Goal: Task Accomplishment & Management: Use online tool/utility

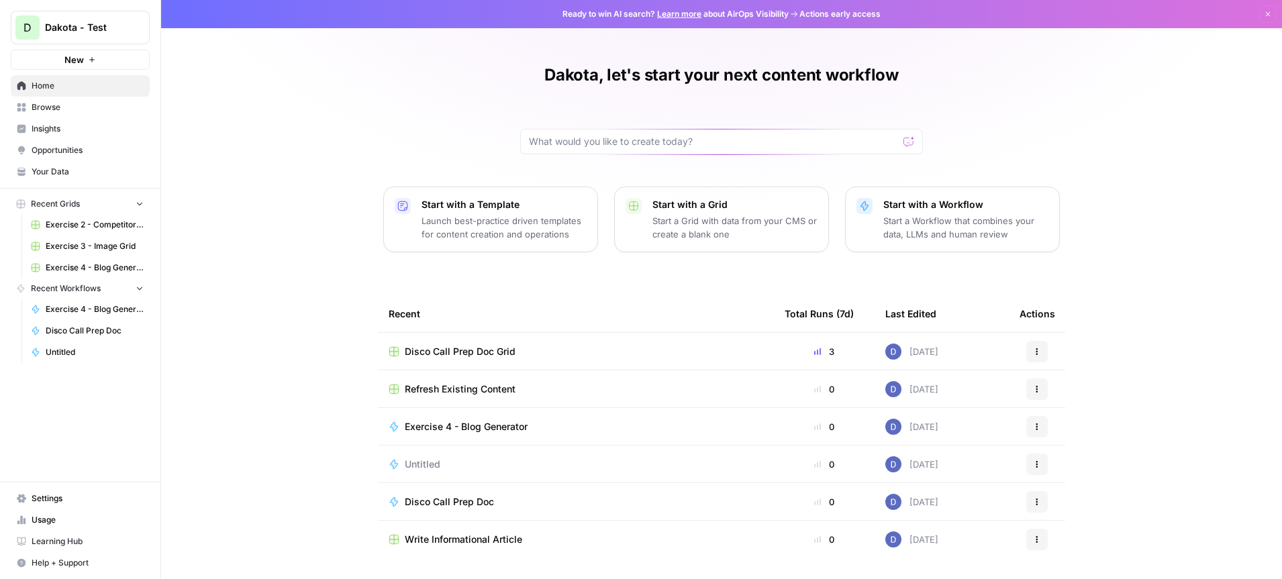
click at [75, 109] on span "Browse" at bounding box center [88, 107] width 112 height 12
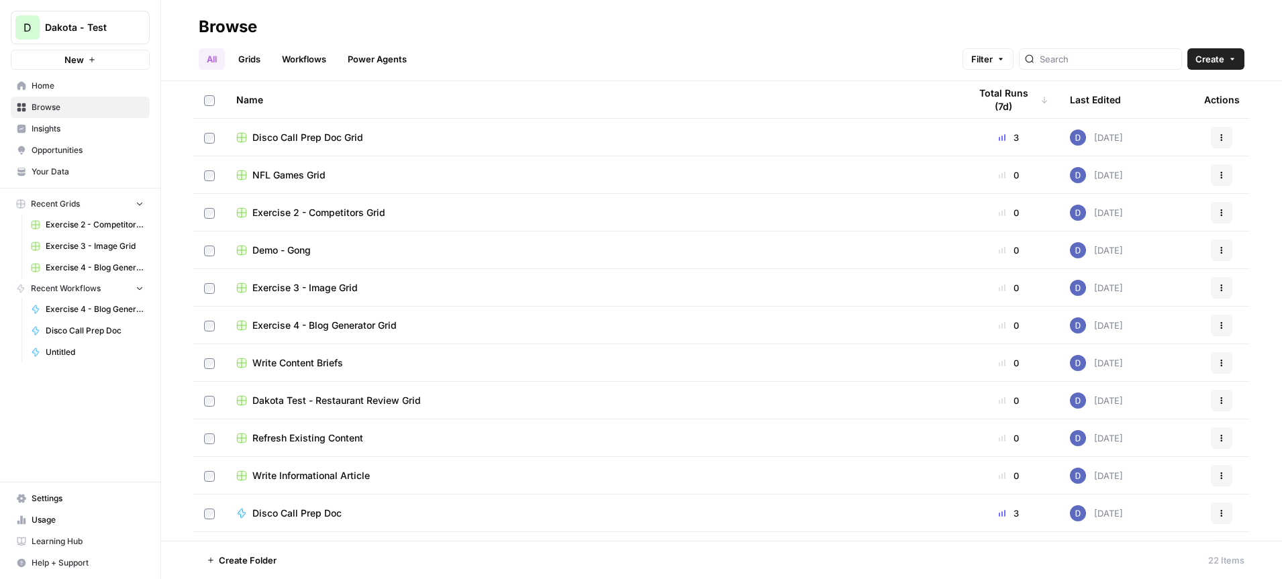
click at [1227, 58] on button "Create" at bounding box center [1216, 58] width 57 height 21
click at [1186, 93] on span "Folder" at bounding box center [1190, 90] width 75 height 13
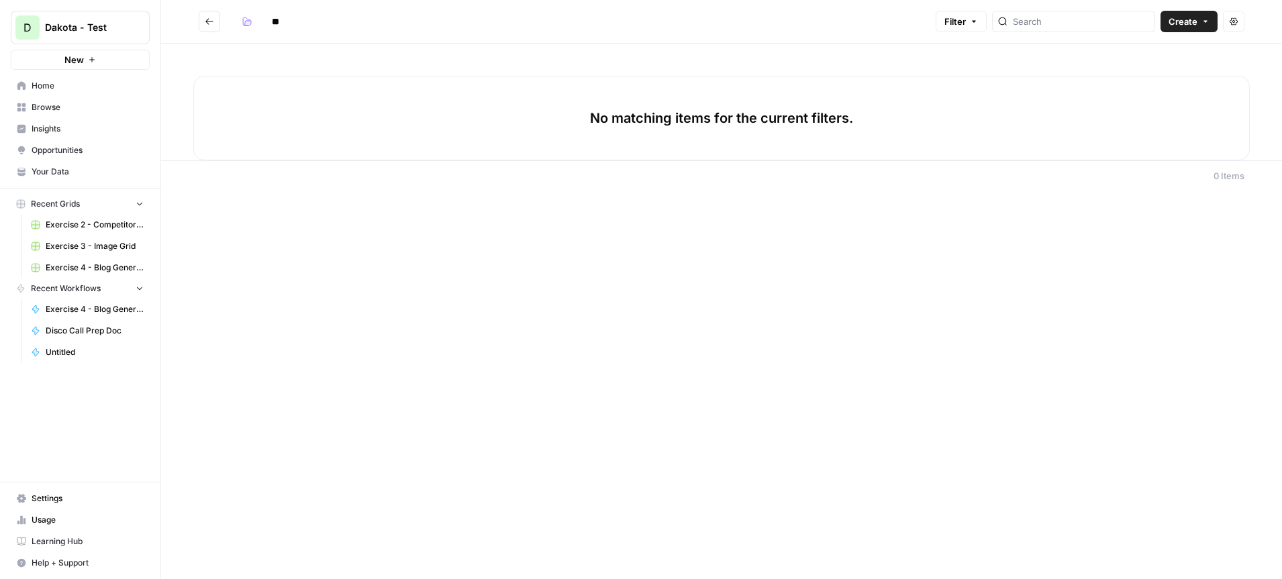
type input "*"
type input "****"
click at [70, 165] on link "Your Data" at bounding box center [80, 171] width 139 height 21
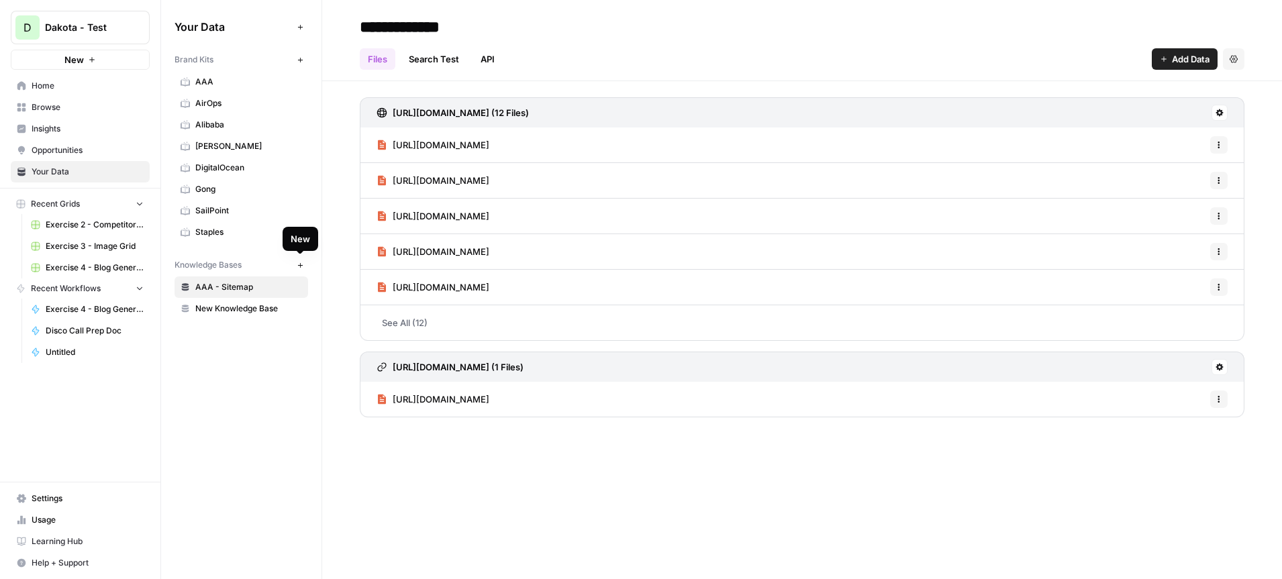
click at [278, 312] on span "New Knowledge Base" at bounding box center [248, 309] width 107 height 12
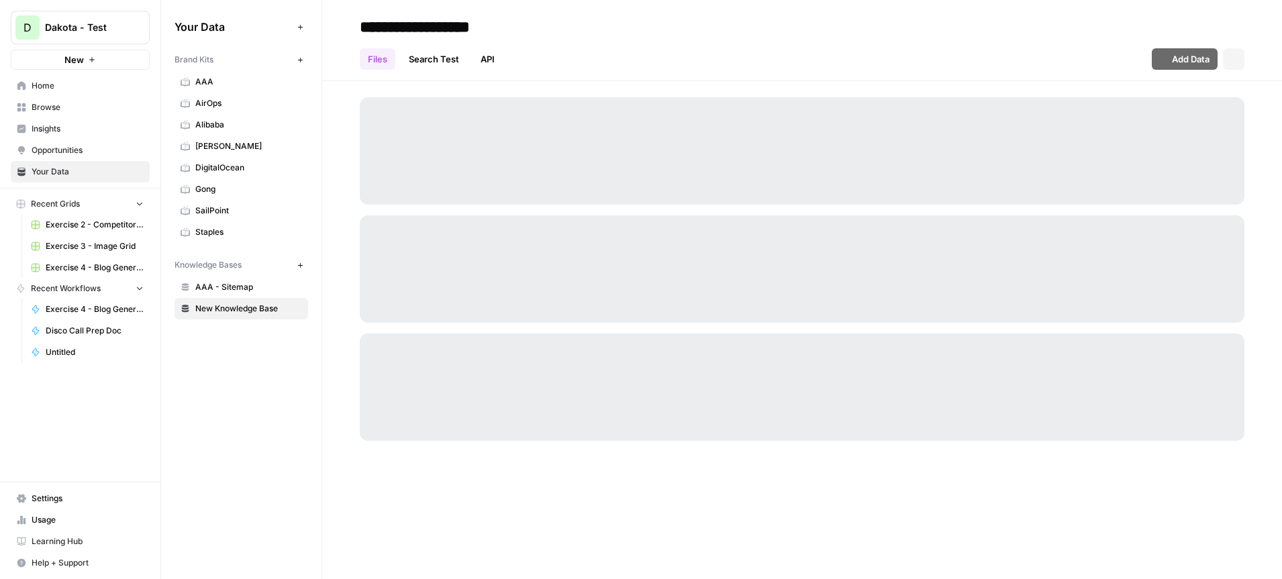
click at [252, 287] on span "AAA - Sitemap" at bounding box center [248, 287] width 107 height 12
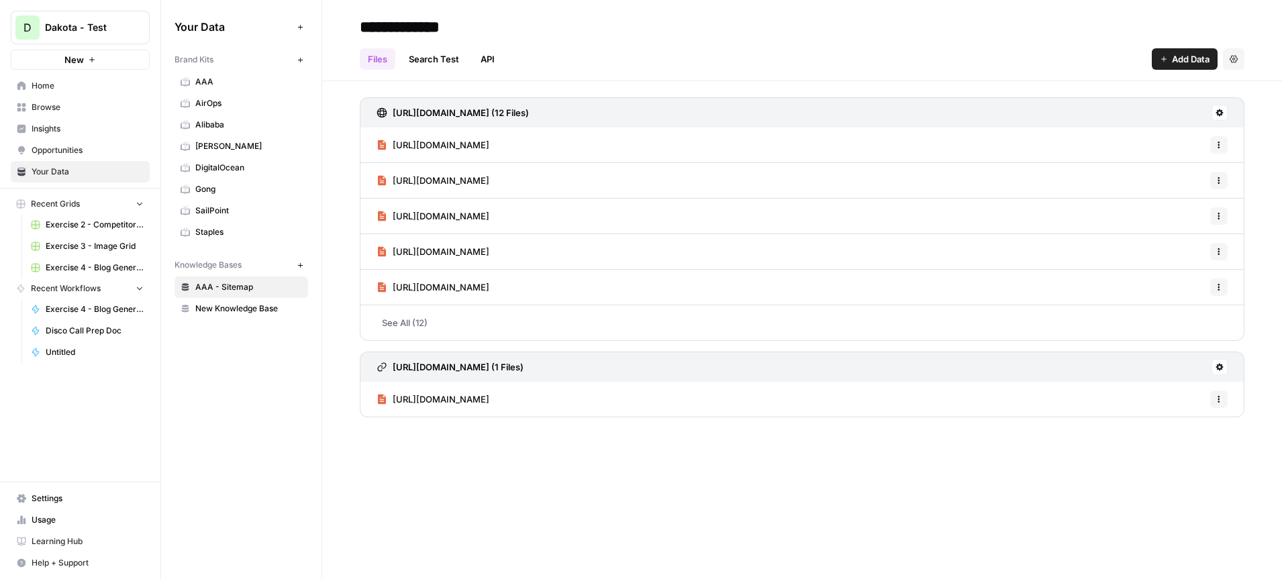
click at [301, 265] on icon "button" at bounding box center [300, 265] width 7 height 7
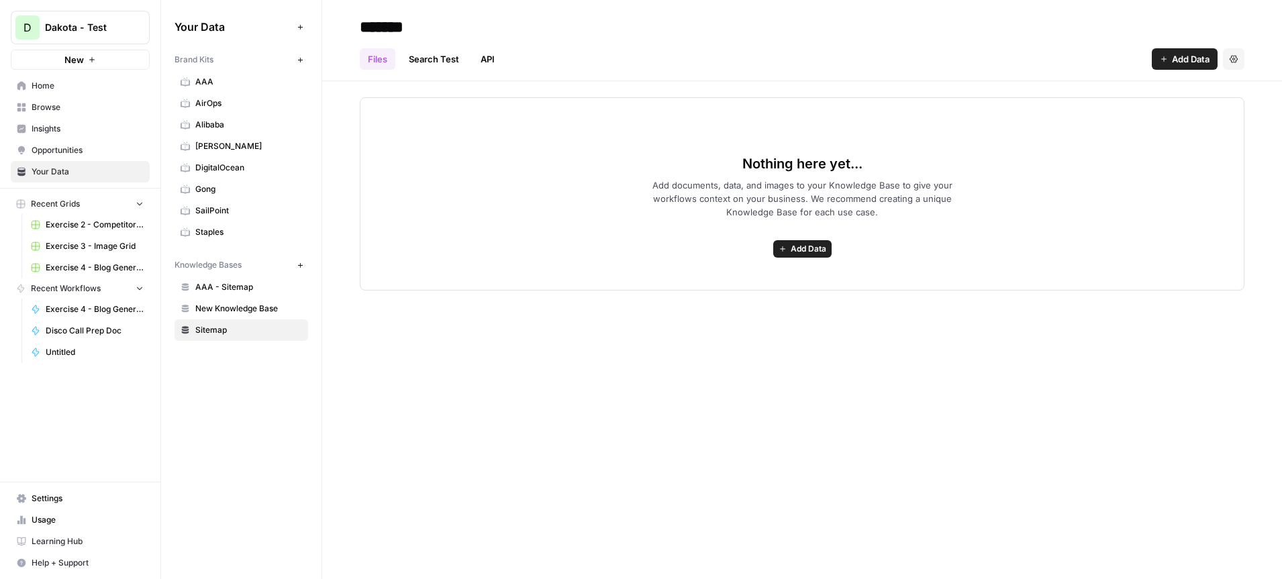
type input "*******"
click at [259, 307] on span "New Knowledge Base" at bounding box center [248, 309] width 107 height 12
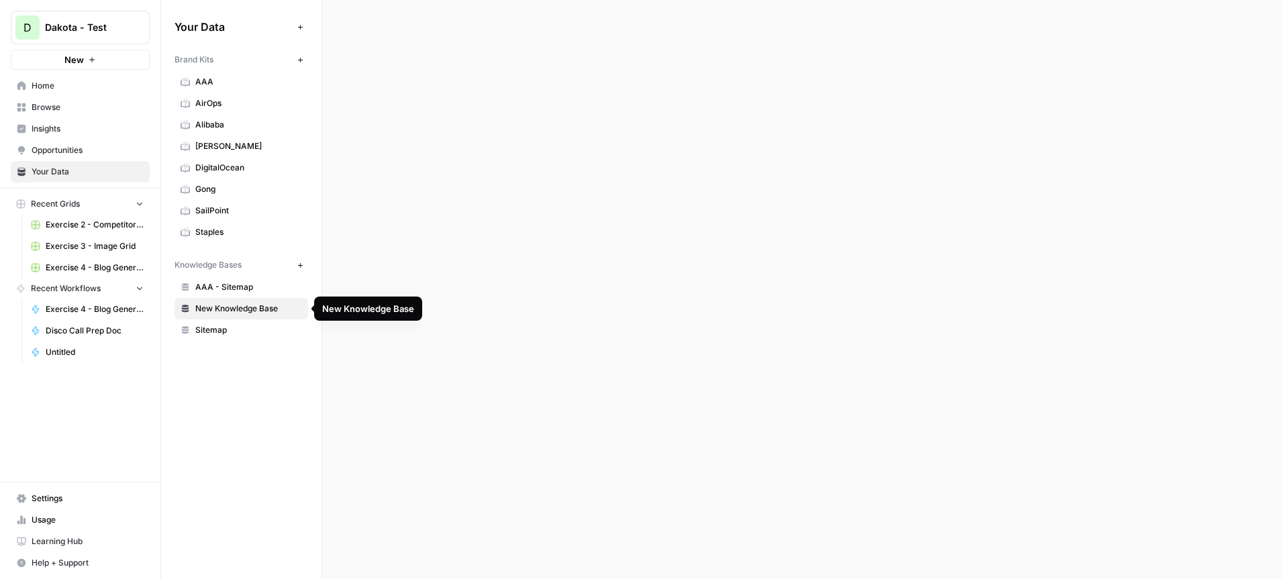
click at [234, 311] on span "New Knowledge Base" at bounding box center [248, 309] width 107 height 12
click at [236, 305] on span "New Knowledge Base" at bounding box center [248, 309] width 107 height 12
click at [256, 283] on span "AAA - Sitemap" at bounding box center [248, 287] width 107 height 12
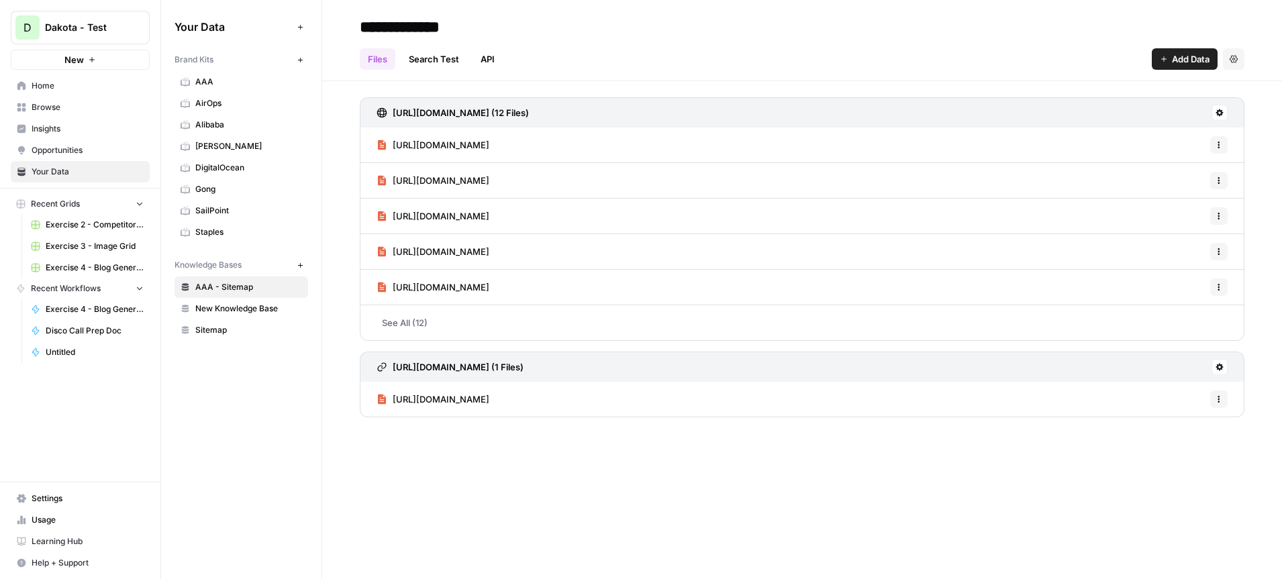
click at [241, 304] on span "New Knowledge Base" at bounding box center [248, 309] width 107 height 12
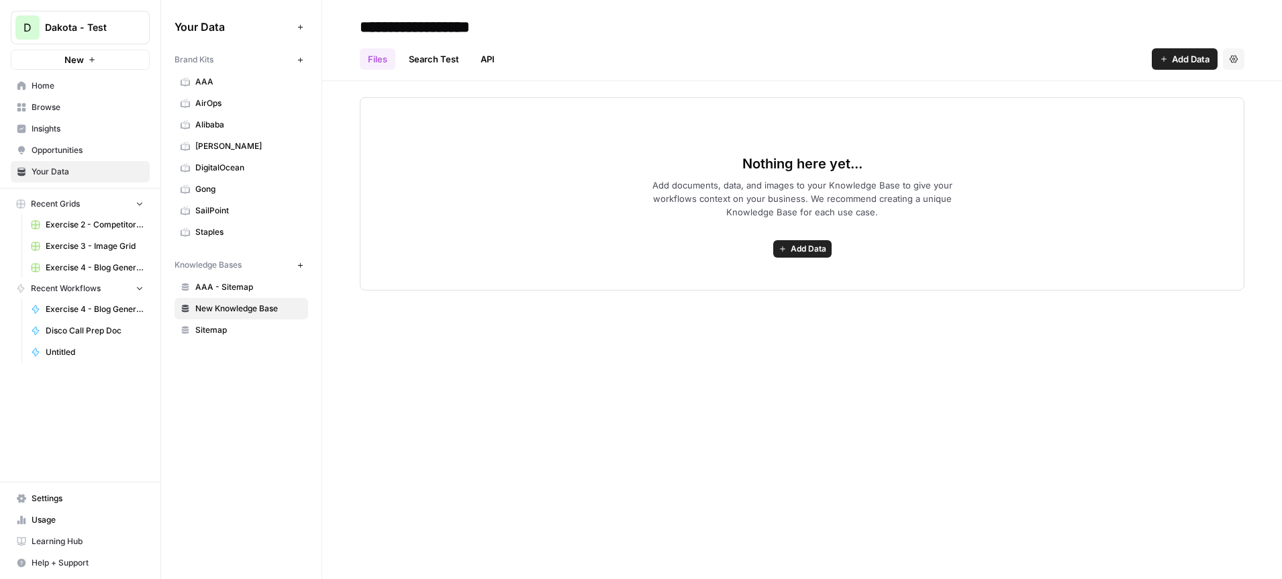
click at [508, 24] on input "**********" at bounding box center [462, 26] width 215 height 27
type input "******"
click at [301, 263] on icon "button" at bounding box center [300, 265] width 7 height 7
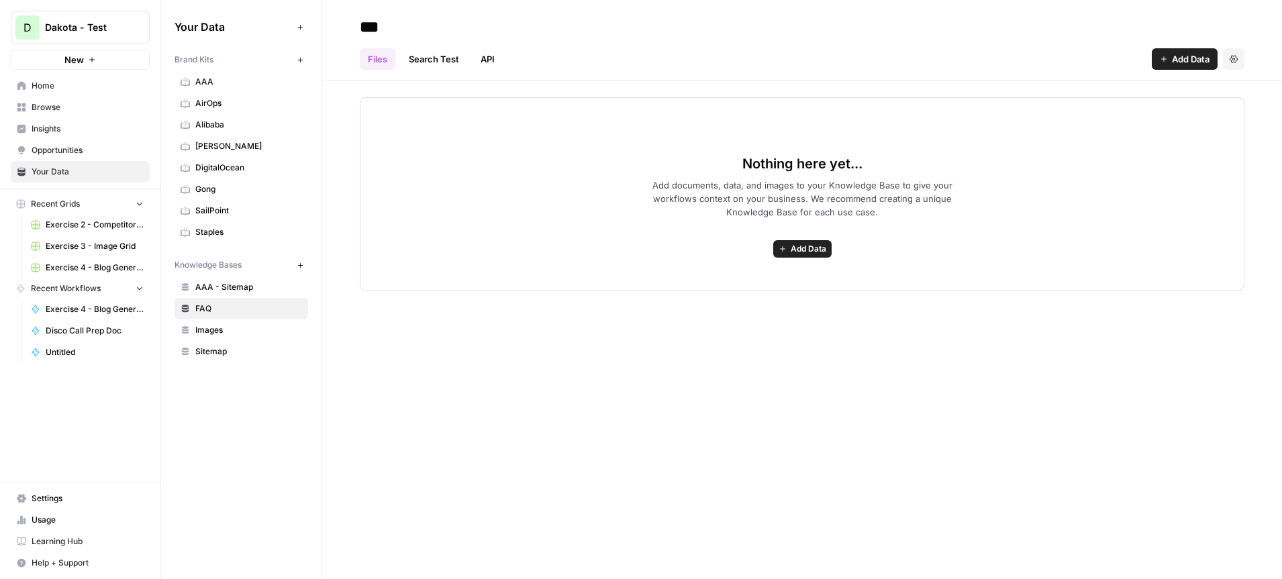
click at [394, 26] on input "***" at bounding box center [462, 26] width 215 height 27
type input "****"
click at [301, 271] on button "New" at bounding box center [300, 265] width 16 height 16
click at [413, 29] on input at bounding box center [462, 26] width 215 height 27
type input "**********"
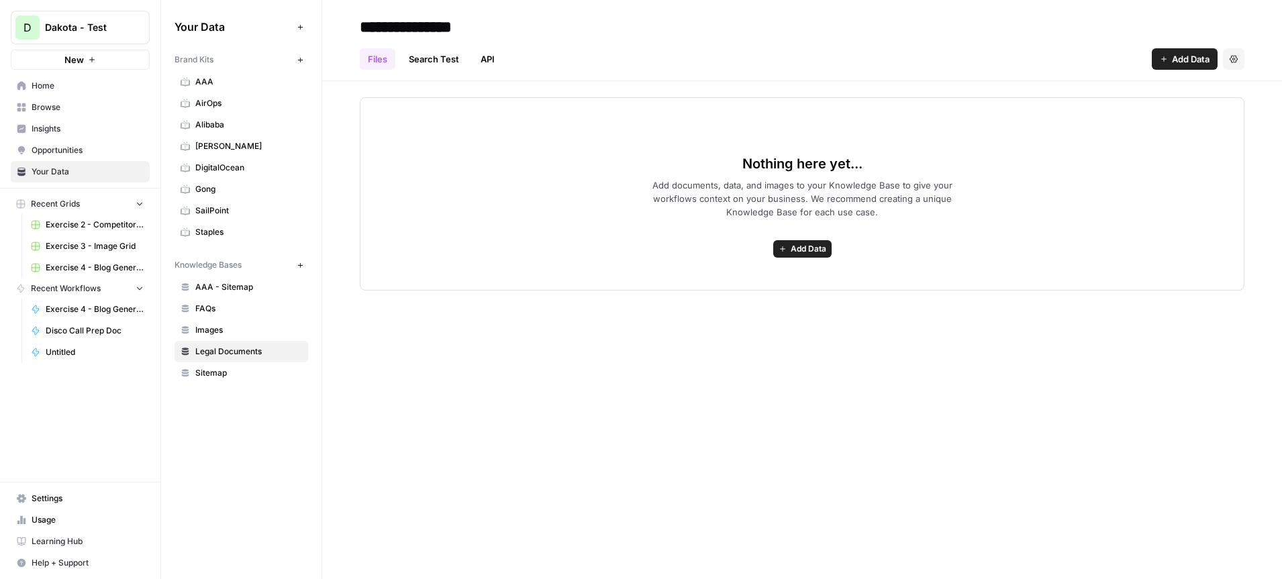
click at [405, 402] on div "**********" at bounding box center [802, 289] width 960 height 579
click at [297, 60] on icon "button" at bounding box center [300, 59] width 7 height 7
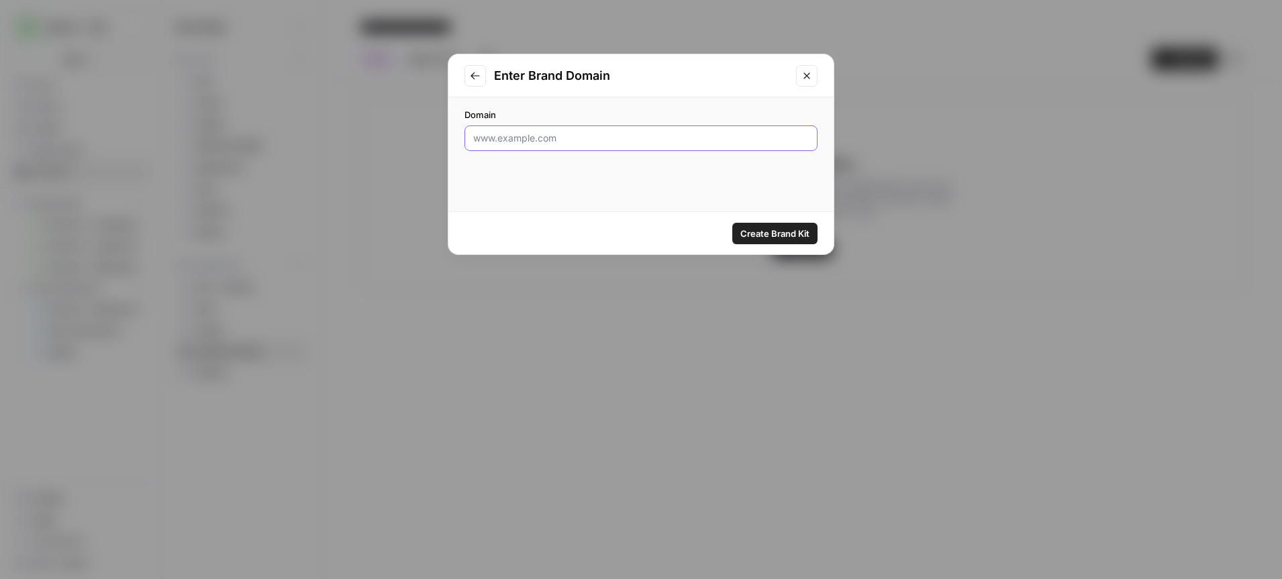
click at [539, 140] on input "Domain" at bounding box center [641, 138] width 336 height 13
type input "yext.com"
click button "Create Brand Kit" at bounding box center [775, 233] width 85 height 21
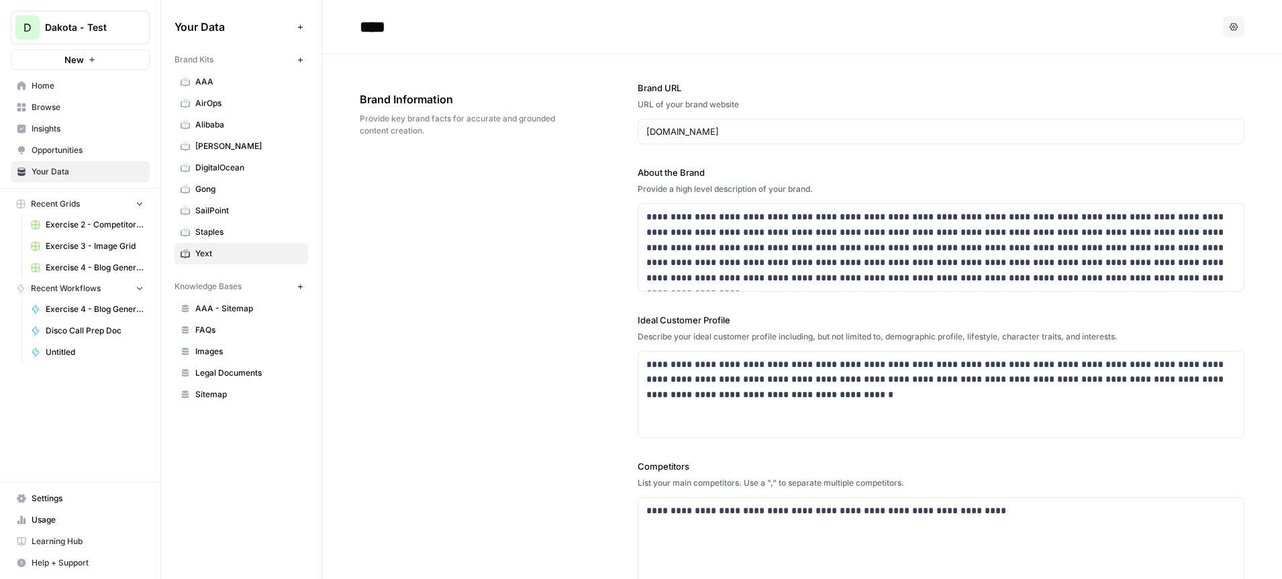
click at [85, 93] on link "Home" at bounding box center [80, 85] width 139 height 21
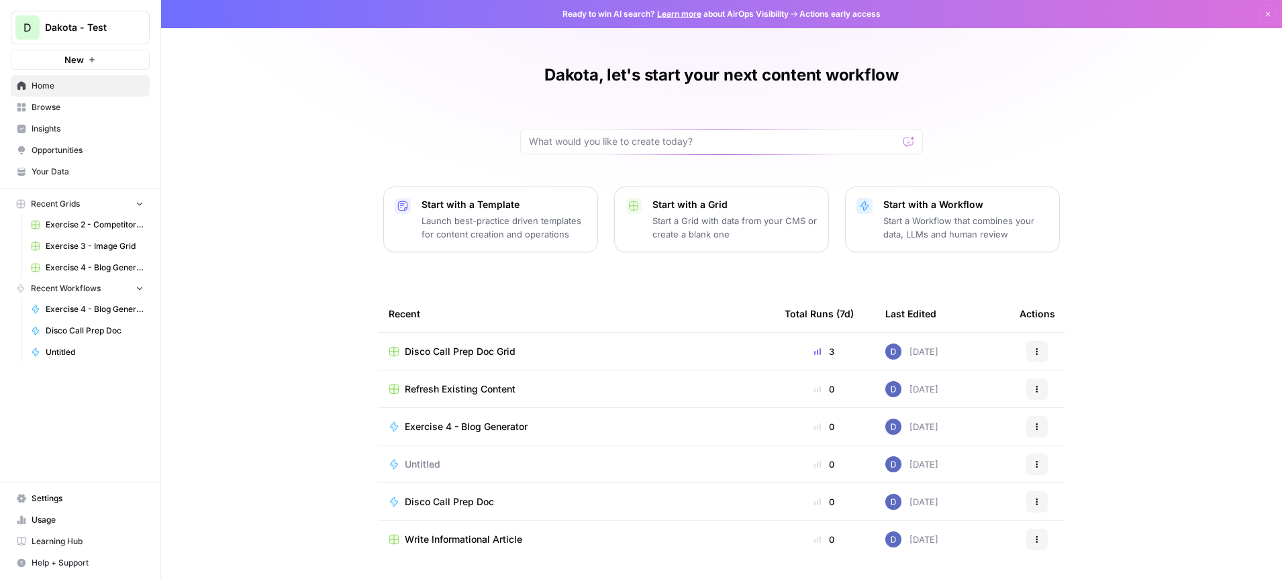
click at [500, 201] on p "Start with a Template" at bounding box center [504, 204] width 165 height 13
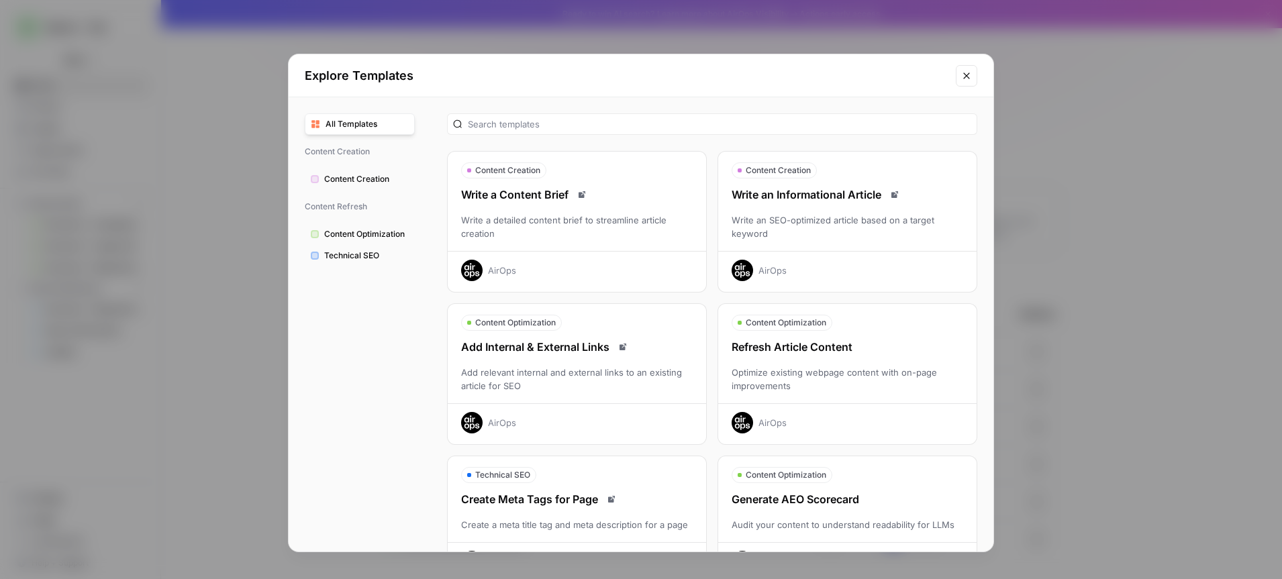
click at [761, 281] on div "AirOps" at bounding box center [847, 266] width 259 height 30
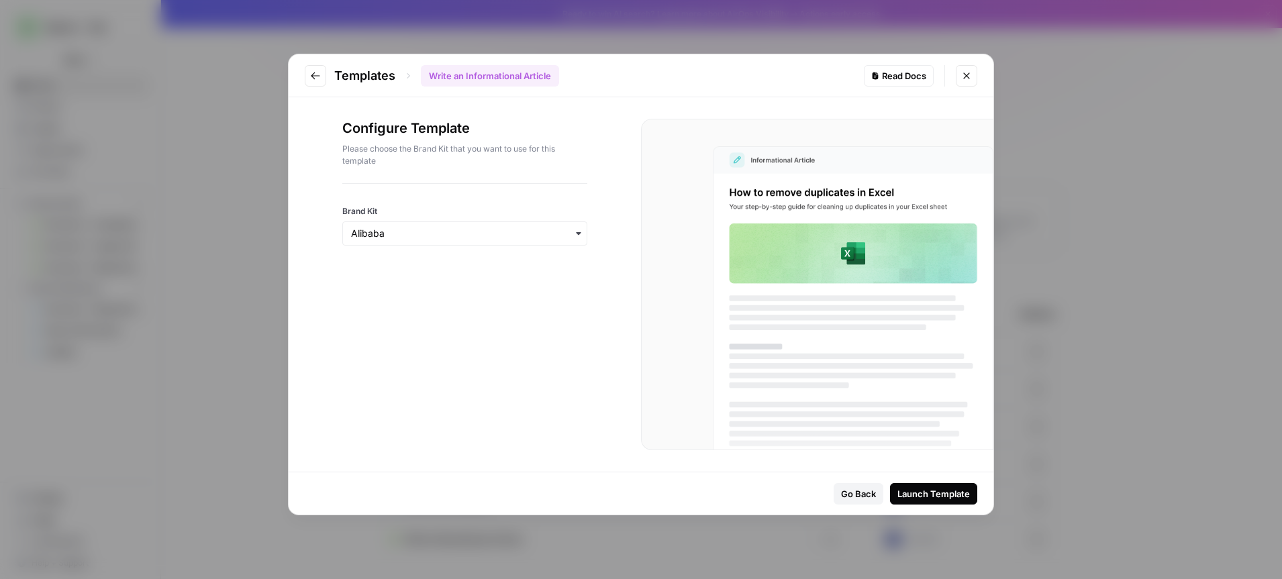
click at [574, 232] on icon "button" at bounding box center [578, 233] width 11 height 11
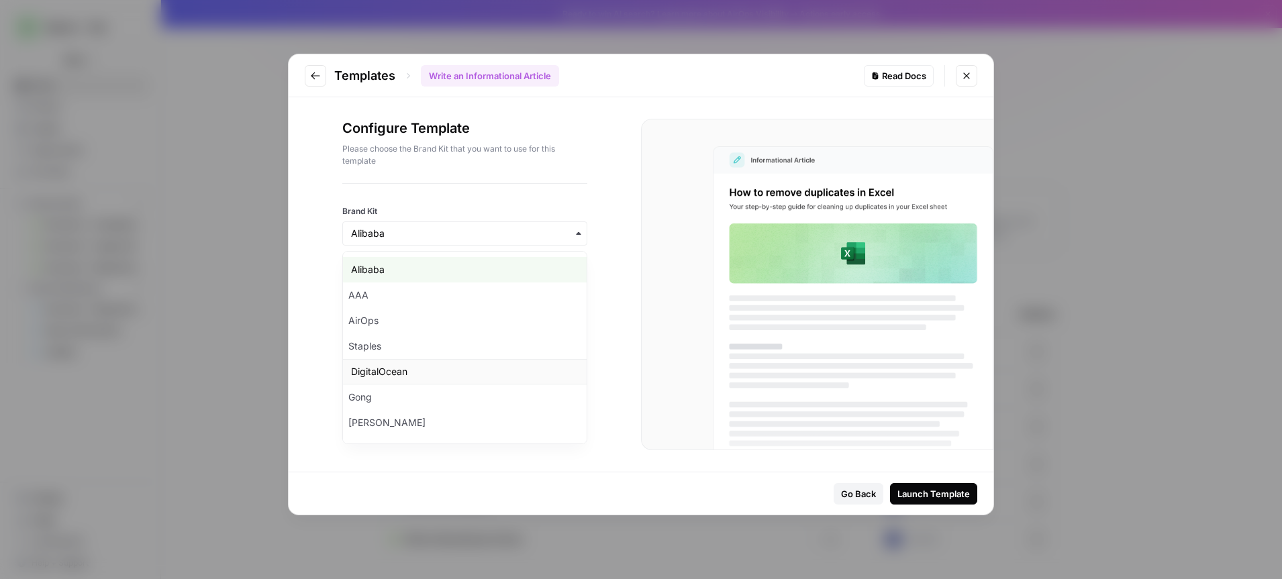
scroll to position [48, 0]
click at [413, 425] on div "Yext" at bounding box center [465, 426] width 244 height 26
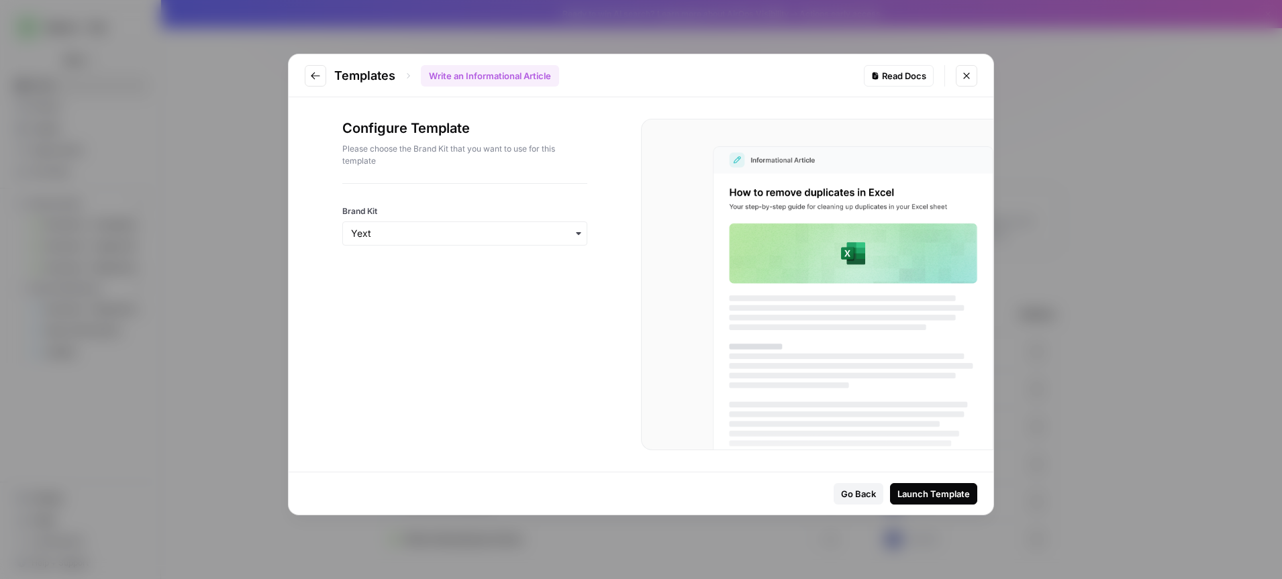
click at [921, 494] on div "Launch Template" at bounding box center [934, 493] width 73 height 13
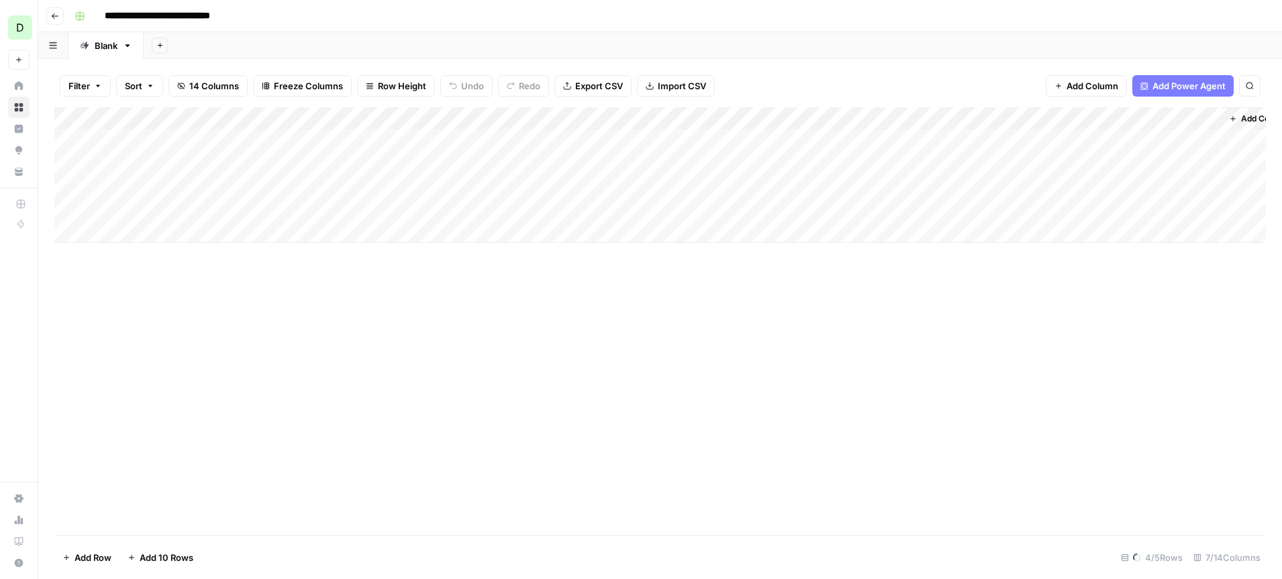
click at [234, 14] on input "**********" at bounding box center [171, 15] width 145 height 21
type input "**********"
click at [402, 91] on span "Row Height" at bounding box center [402, 85] width 48 height 13
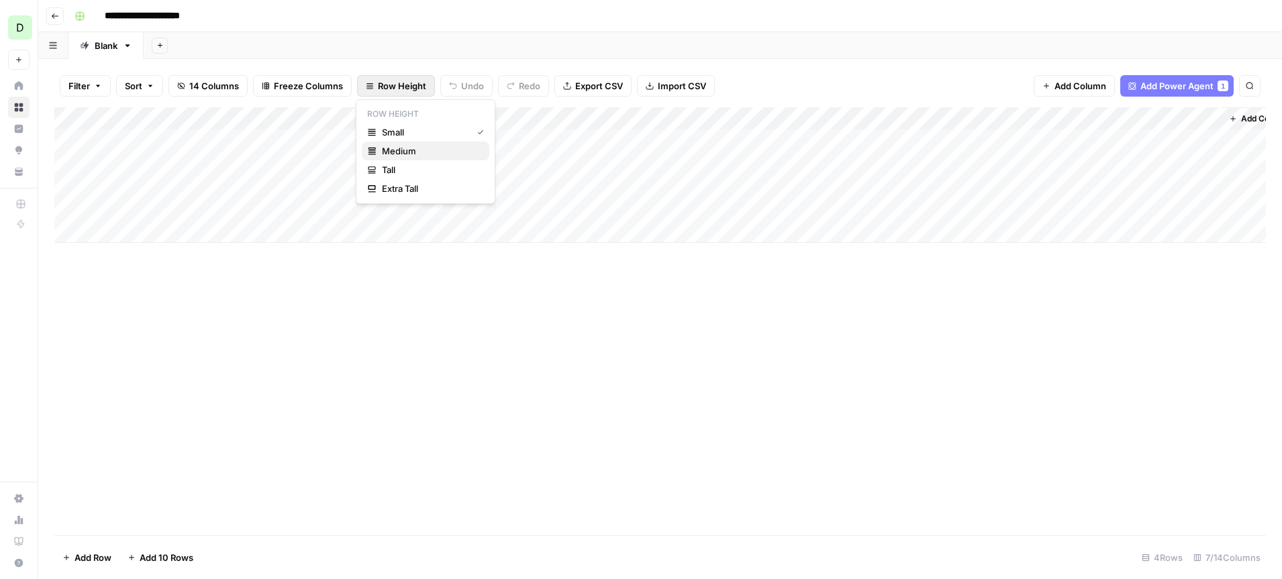
click at [405, 156] on span "Medium" at bounding box center [430, 150] width 97 height 13
click at [1168, 87] on span "Add Power Agent" at bounding box center [1177, 85] width 73 height 13
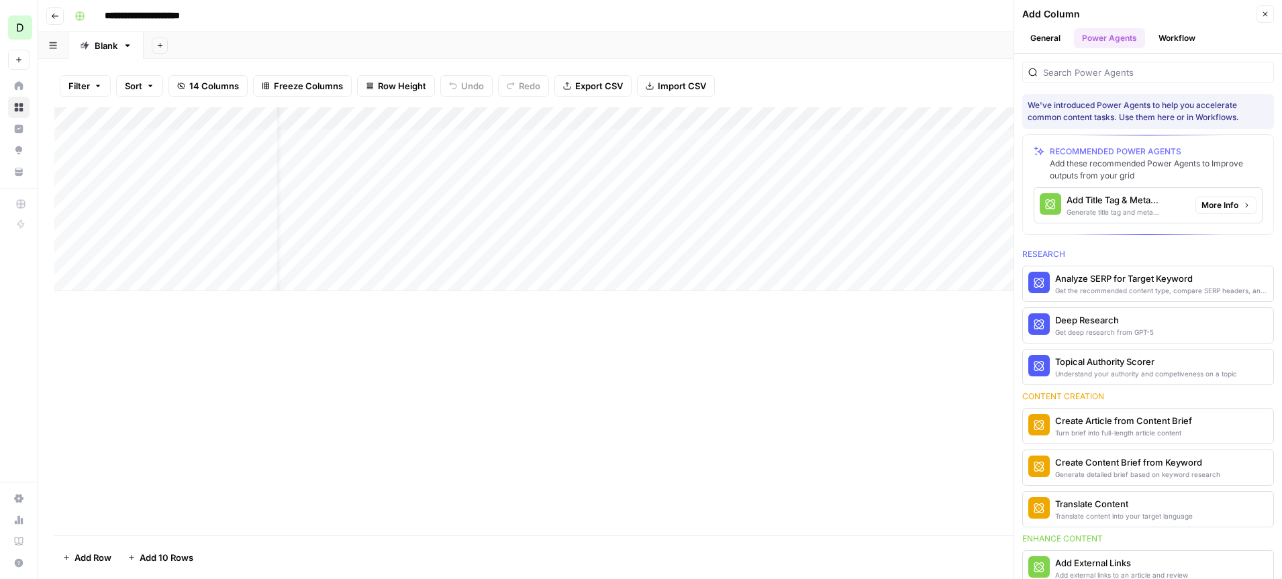
click at [929, 336] on div "Add Column" at bounding box center [660, 321] width 1212 height 428
click at [1262, 13] on icon "button" at bounding box center [1266, 14] width 8 height 8
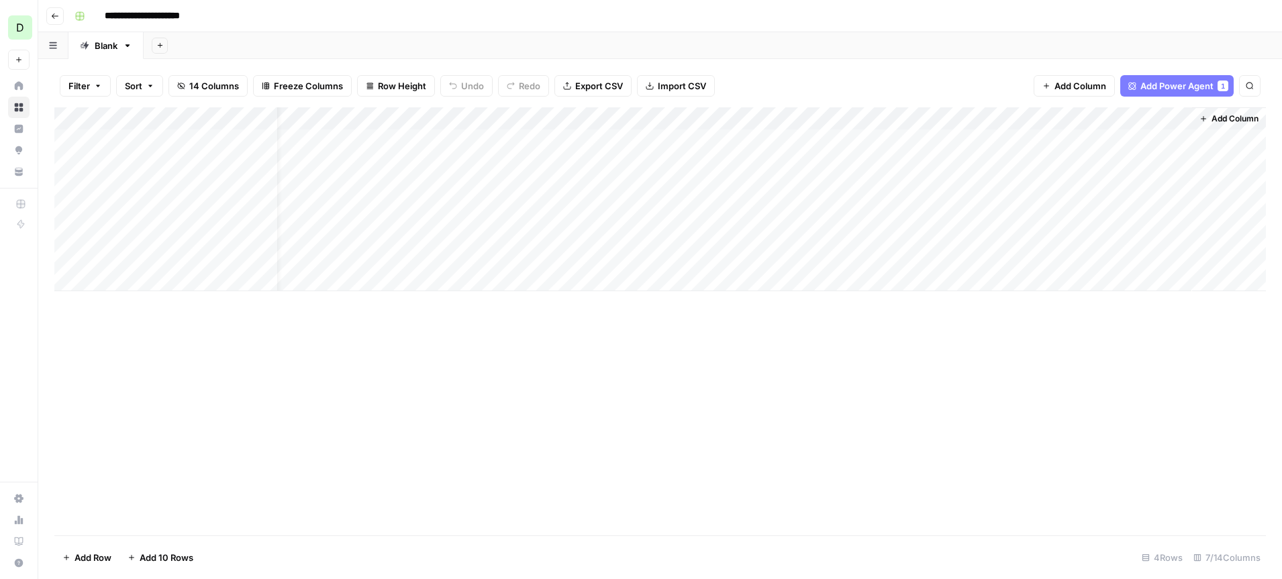
click at [1098, 88] on span "Add Column" at bounding box center [1081, 85] width 52 height 13
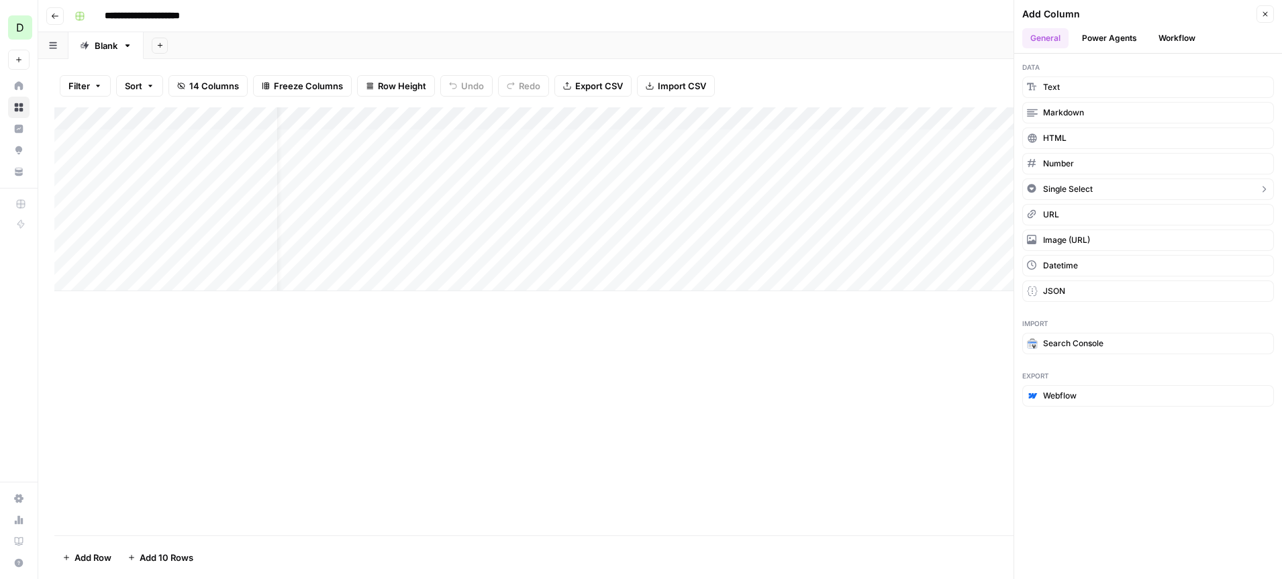
click at [1100, 187] on button "Single Select" at bounding box center [1149, 189] width 252 height 21
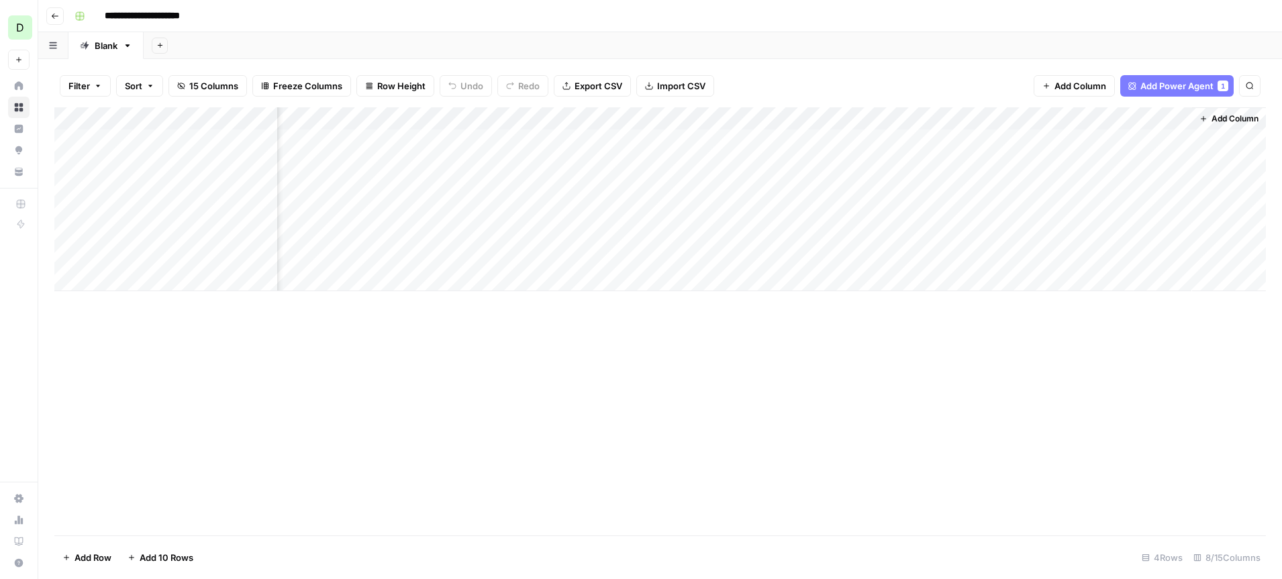
scroll to position [0, 151]
drag, startPoint x: 1103, startPoint y: 117, endPoint x: 294, endPoint y: 119, distance: 809.1
click at [294, 119] on div "Add Column" at bounding box center [660, 199] width 1212 height 184
click at [324, 118] on div "Add Column" at bounding box center [660, 199] width 1212 height 184
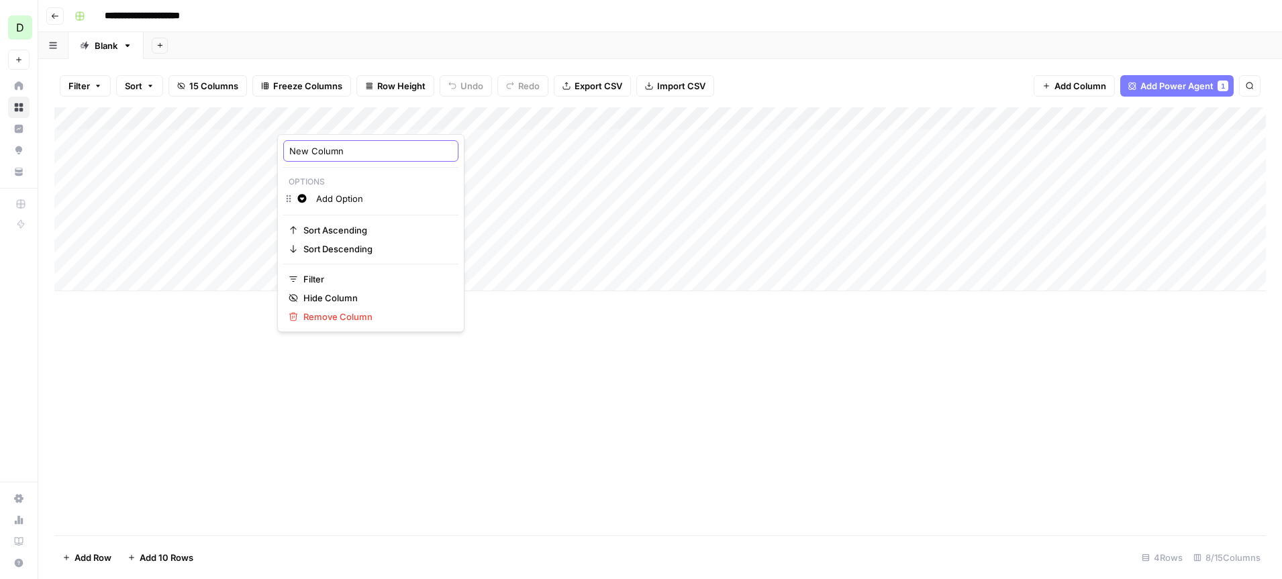
drag, startPoint x: 350, startPoint y: 152, endPoint x: 263, endPoint y: 152, distance: 87.3
click at [265, 152] on body "**********" at bounding box center [641, 289] width 1282 height 579
type input "N"
type input "Status"
click at [1078, 81] on span "Add Column" at bounding box center [1081, 85] width 52 height 13
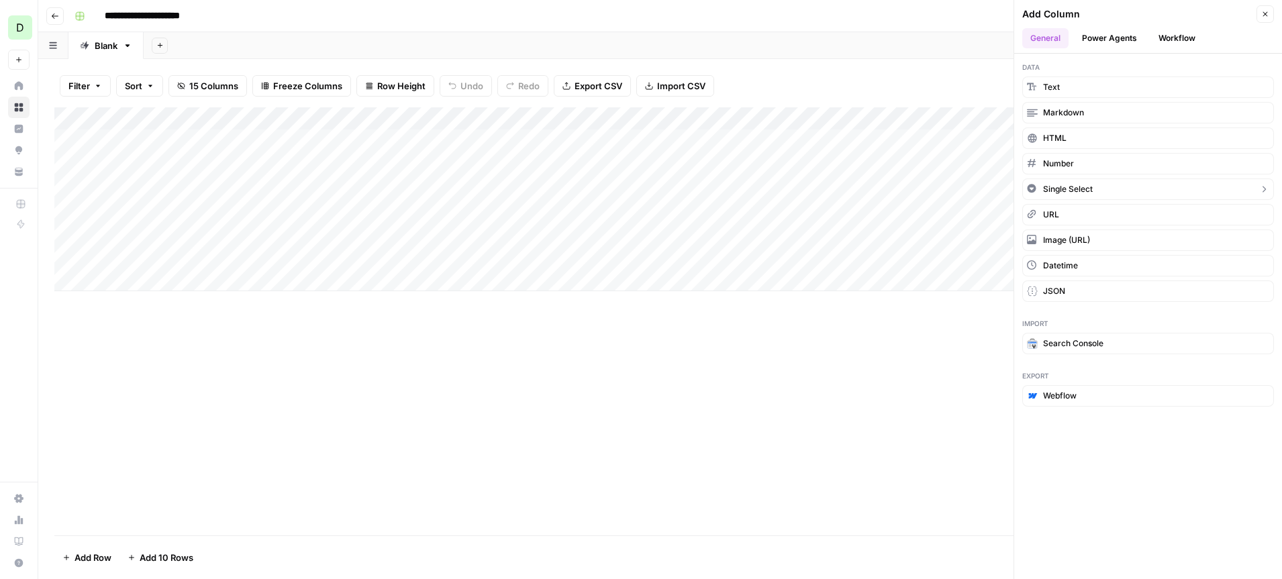
click at [1090, 187] on span "Single Select" at bounding box center [1068, 189] width 50 height 12
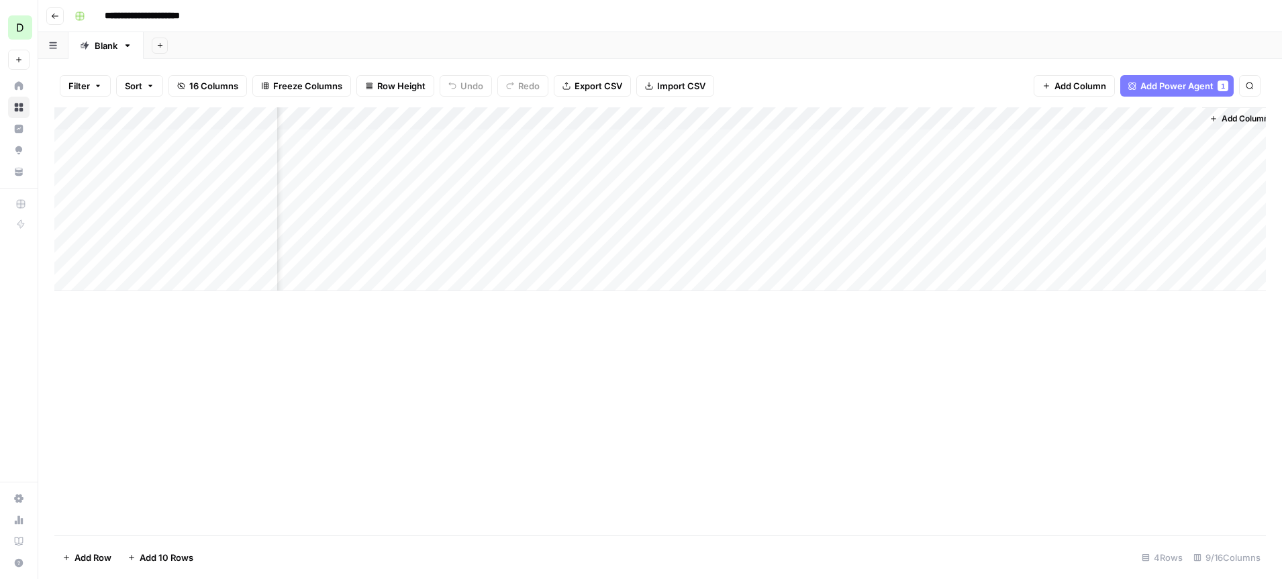
scroll to position [0, 272]
drag, startPoint x: 1107, startPoint y: 115, endPoint x: 271, endPoint y: 122, distance: 835.3
click at [271, 122] on div "Add Column" at bounding box center [660, 199] width 1212 height 184
drag, startPoint x: 184, startPoint y: 115, endPoint x: 337, endPoint y: 114, distance: 153.1
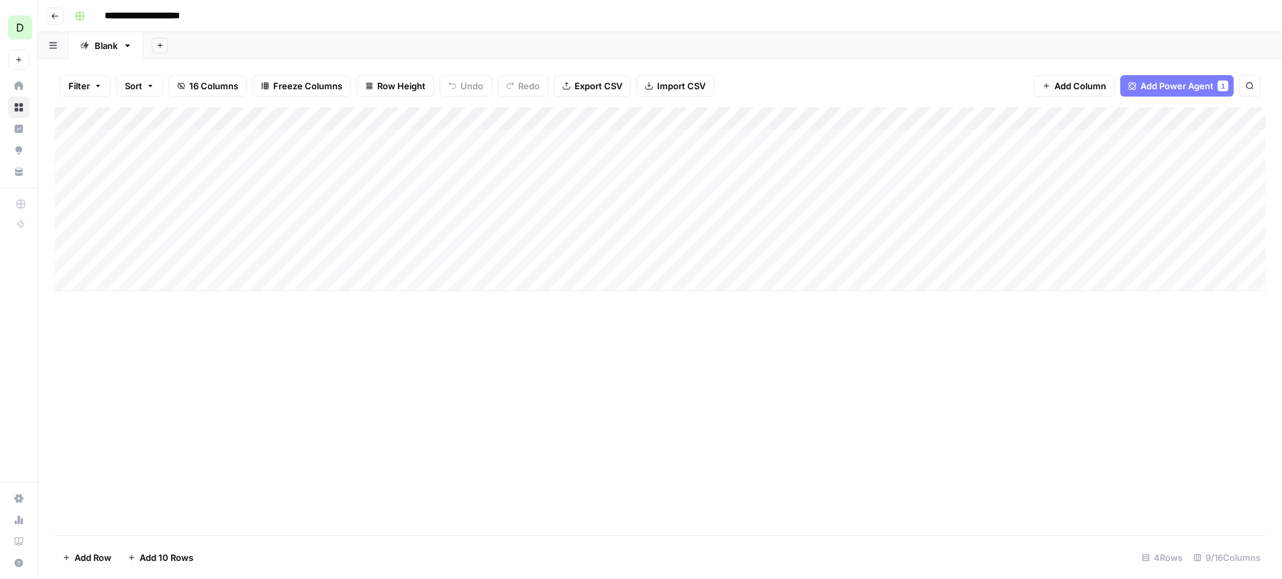
click at [337, 114] on div "Add Column" at bounding box center [660, 199] width 1212 height 184
click at [319, 121] on div "Add Column" at bounding box center [660, 199] width 1212 height 184
drag, startPoint x: 345, startPoint y: 151, endPoint x: 222, endPoint y: 151, distance: 122.9
click at [222, 151] on body "**********" at bounding box center [641, 289] width 1282 height 579
type input "N"
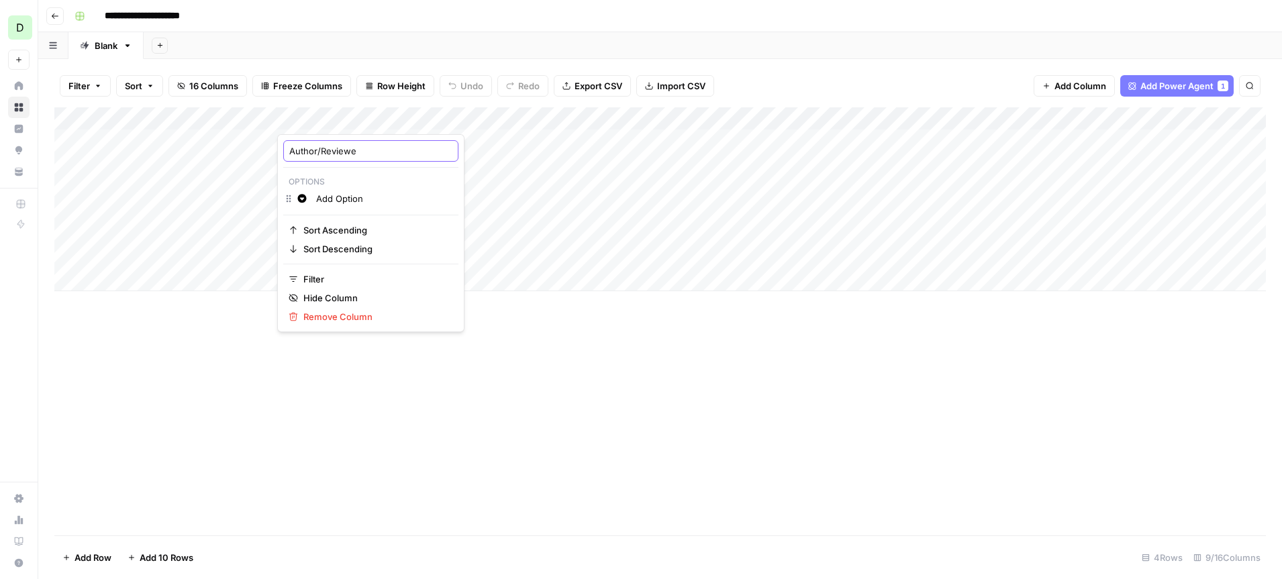
type input "Author/Reviewer"
click at [352, 114] on div "Add Column" at bounding box center [660, 199] width 1212 height 184
click at [340, 153] on input "Author/Reviewer" at bounding box center [370, 150] width 163 height 13
click at [150, 385] on div "Add Column" at bounding box center [660, 321] width 1212 height 428
click at [387, 122] on div "Add Column" at bounding box center [660, 199] width 1212 height 184
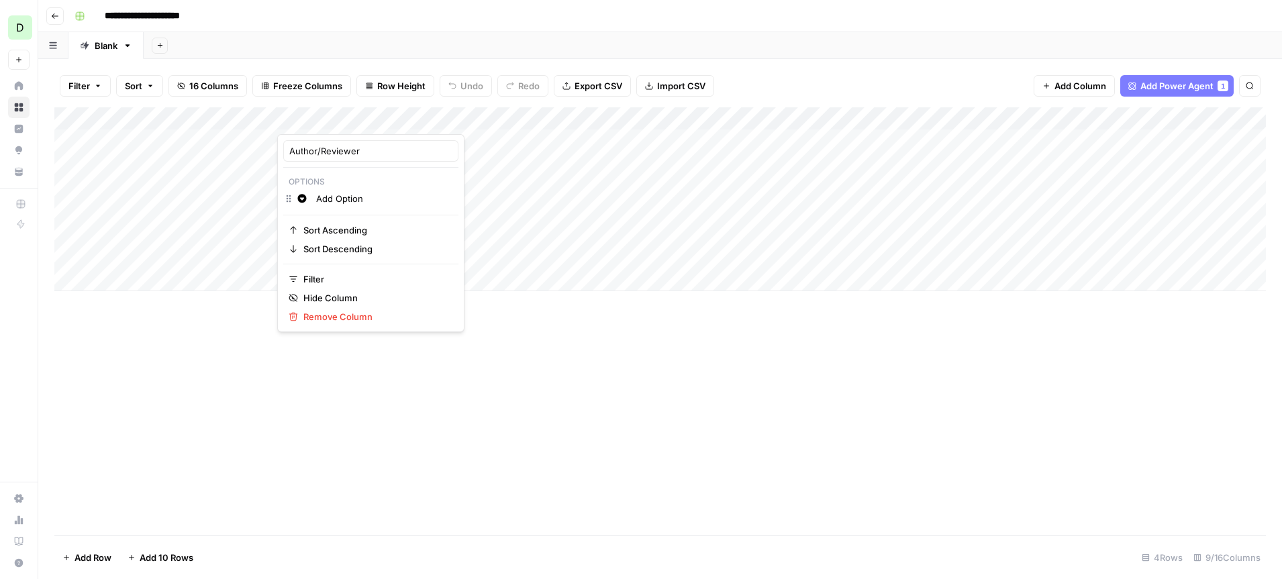
drag, startPoint x: 365, startPoint y: 200, endPoint x: 284, endPoint y: 200, distance: 80.6
click at [285, 200] on div "Change color Add Option" at bounding box center [370, 200] width 175 height 19
click at [338, 198] on input "Add Option" at bounding box center [384, 198] width 136 height 13
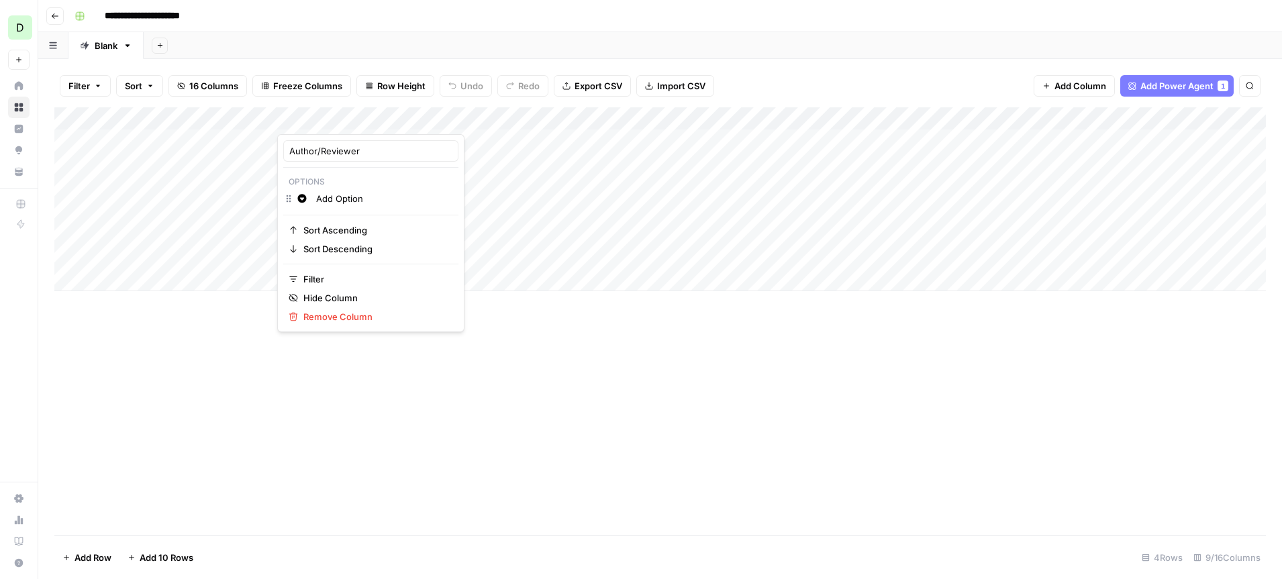
click at [338, 198] on input "Add Option" at bounding box center [384, 198] width 136 height 13
click at [307, 204] on button "Change color" at bounding box center [302, 199] width 16 height 16
click at [336, 220] on span "Green" at bounding box center [378, 221] width 87 height 13
click at [361, 216] on input "Published to CMS" at bounding box center [393, 218] width 154 height 13
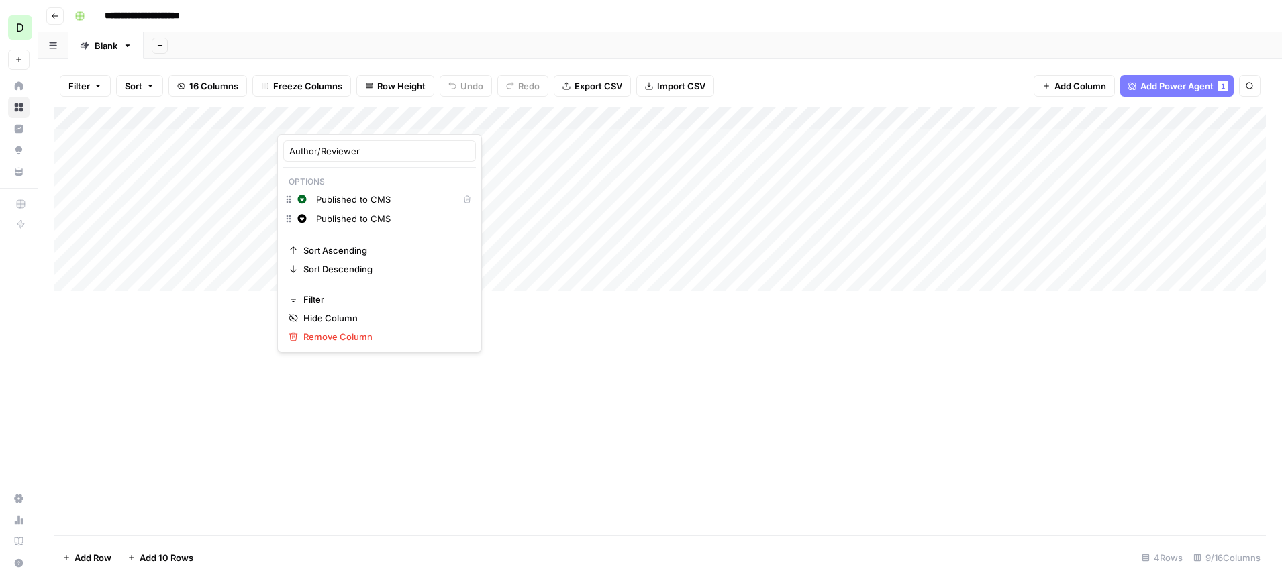
click at [361, 216] on input "Published to CMS" at bounding box center [393, 218] width 154 height 13
click at [297, 222] on icon "button" at bounding box center [301, 218] width 9 height 9
click at [354, 312] on span "Yellow" at bounding box center [378, 316] width 87 height 13
click at [395, 224] on input "Ready for Review" at bounding box center [393, 218] width 154 height 13
type input "Ready for Review"
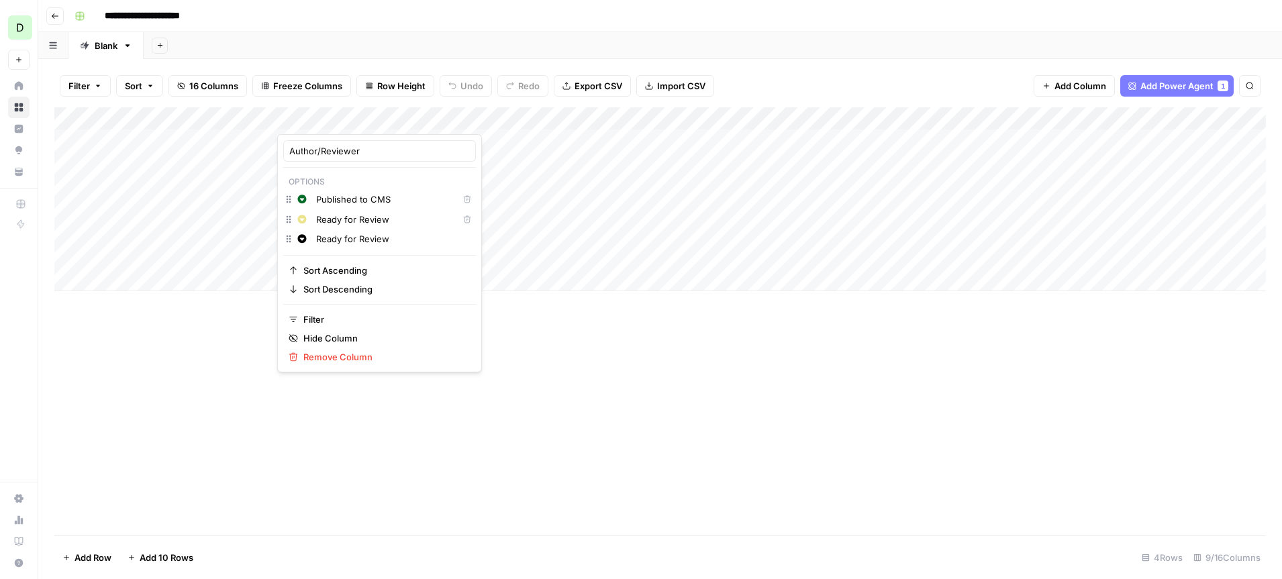
drag, startPoint x: 393, startPoint y: 242, endPoint x: 306, endPoint y: 242, distance: 87.3
click at [308, 242] on div "Change color Ready for Review" at bounding box center [379, 240] width 193 height 19
click at [375, 166] on div "Author/Reviewer Options Change color Published to CMS Delete Change color Ready…" at bounding box center [379, 253] width 205 height 238
click at [371, 232] on input "Ready for Review" at bounding box center [393, 238] width 154 height 13
click at [370, 237] on input "Ready for Review" at bounding box center [393, 238] width 154 height 13
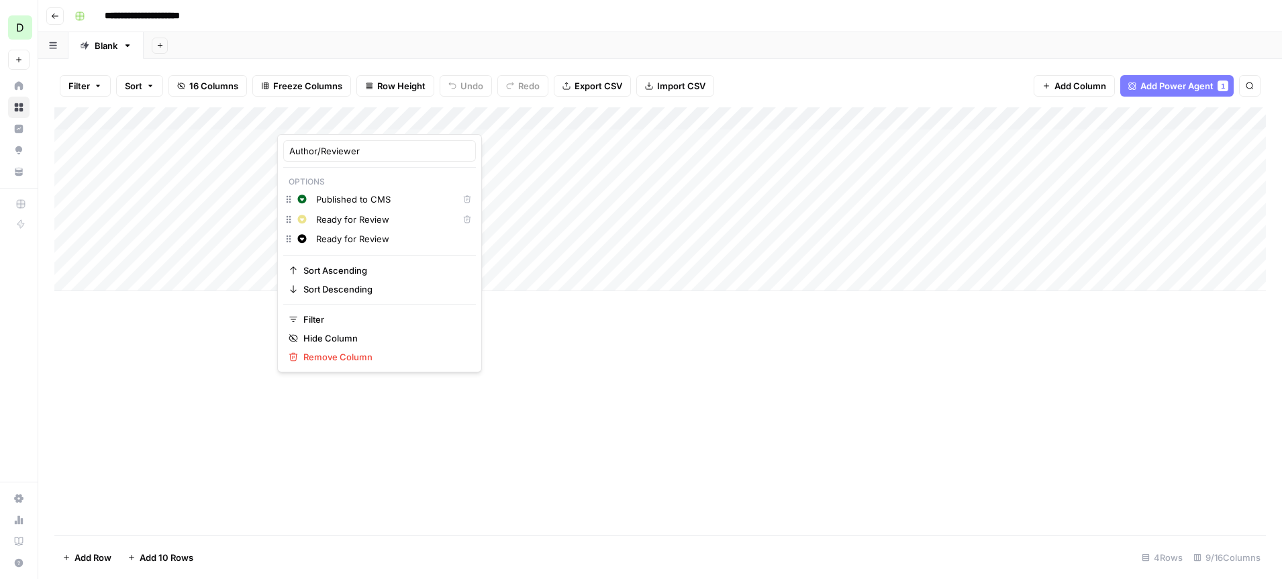
click at [370, 237] on input "Ready for Review" at bounding box center [393, 238] width 154 height 13
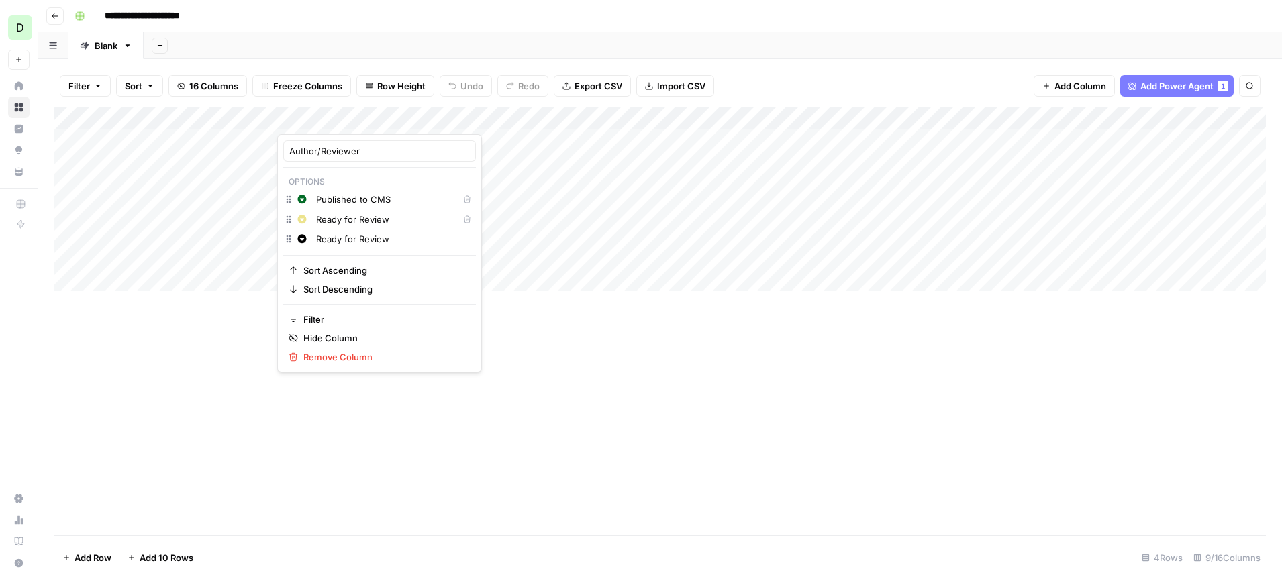
click at [370, 237] on input "Ready for Review" at bounding box center [393, 238] width 154 height 13
type input "Backlog"
click at [542, 358] on div "Add Column" at bounding box center [660, 321] width 1212 height 428
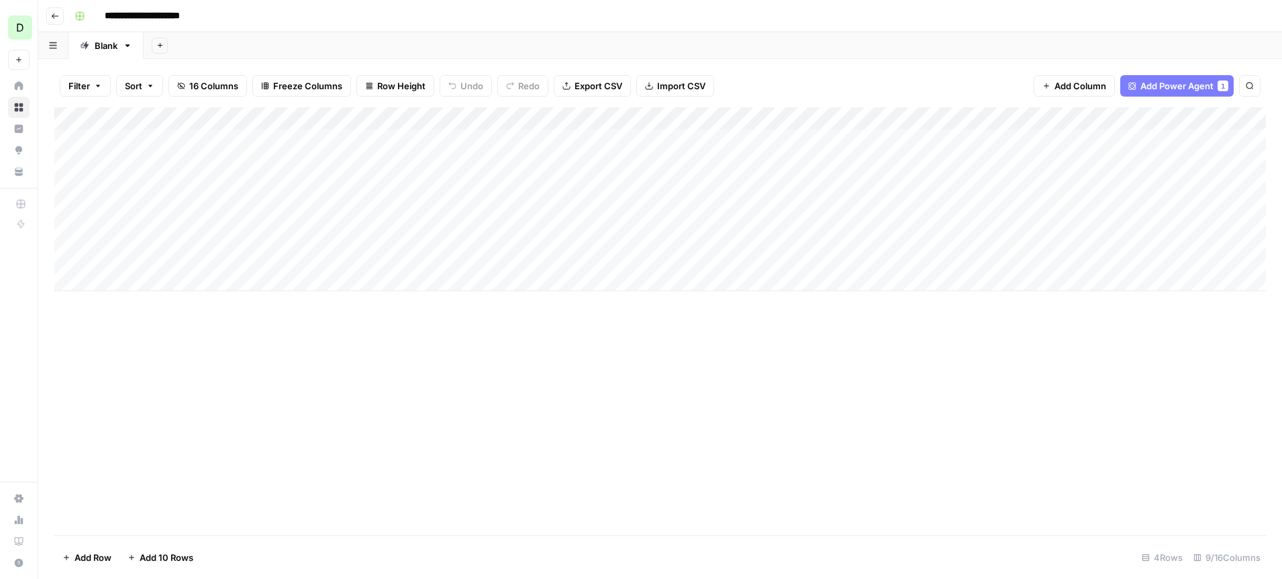
click at [483, 120] on div "Add Column" at bounding box center [660, 199] width 1212 height 184
click at [462, 152] on input "Status" at bounding box center [491, 150] width 163 height 13
click at [364, 118] on div "Add Column" at bounding box center [660, 199] width 1212 height 184
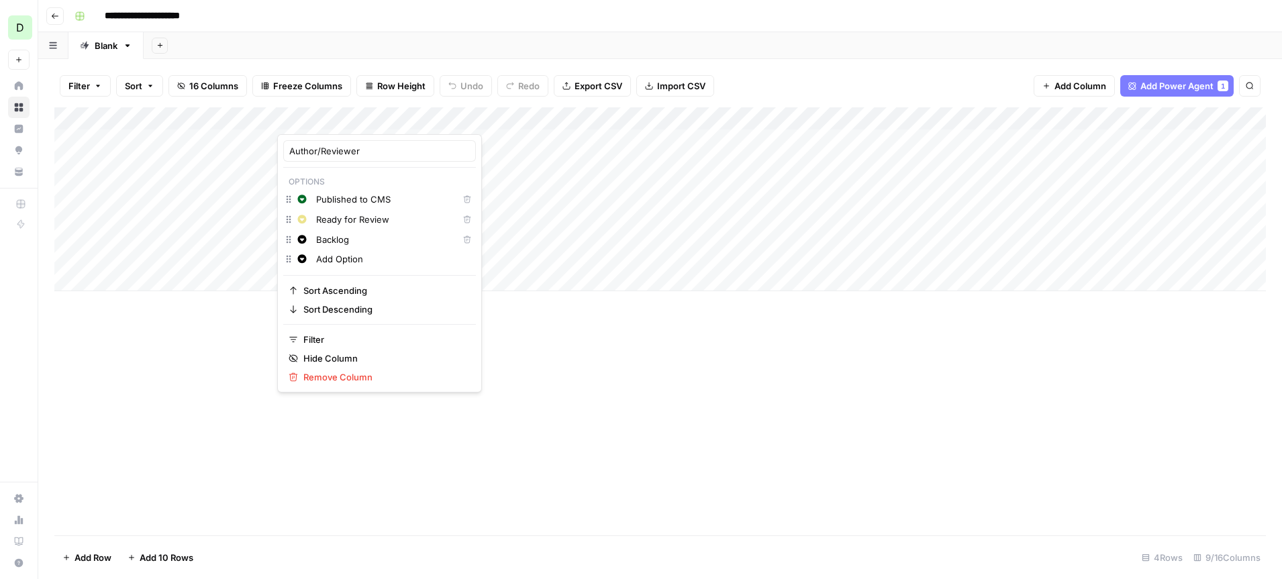
drag, startPoint x: 392, startPoint y: 199, endPoint x: 310, endPoint y: 200, distance: 81.9
click at [310, 200] on div "Change color Published to CMS Delete" at bounding box center [379, 201] width 193 height 20
type input "Ally"
click at [306, 197] on icon "button" at bounding box center [301, 199] width 9 height 9
click at [340, 276] on span "Blue" at bounding box center [378, 277] width 87 height 13
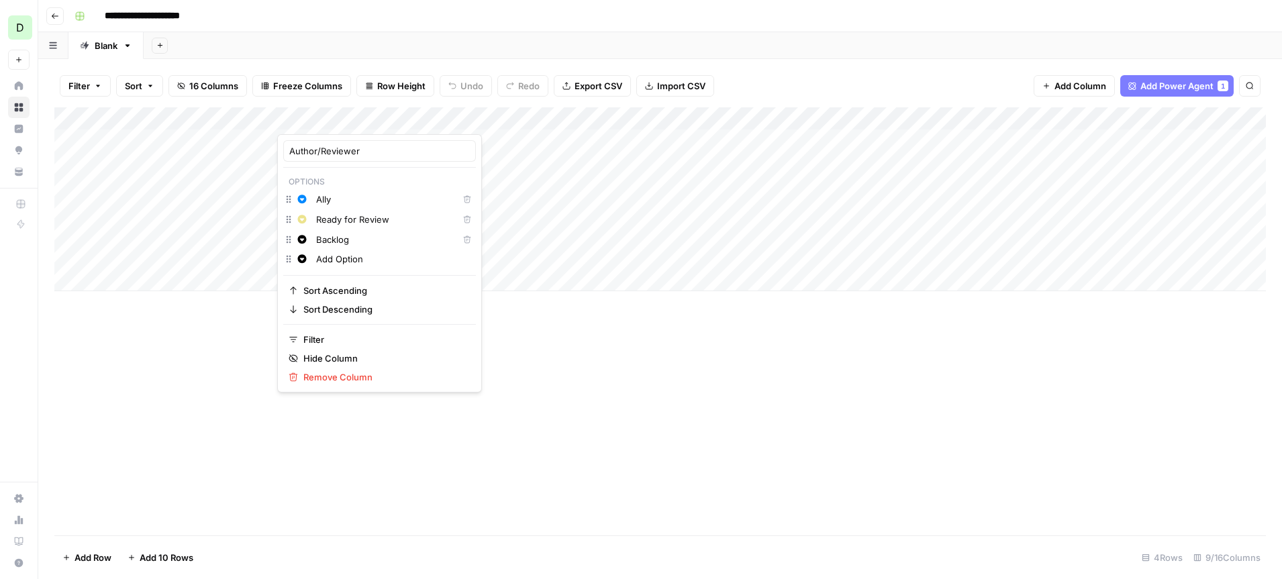
click at [369, 223] on input "Ready for Review" at bounding box center [384, 219] width 136 height 13
click at [344, 217] on input "Ready for Review" at bounding box center [384, 219] width 136 height 13
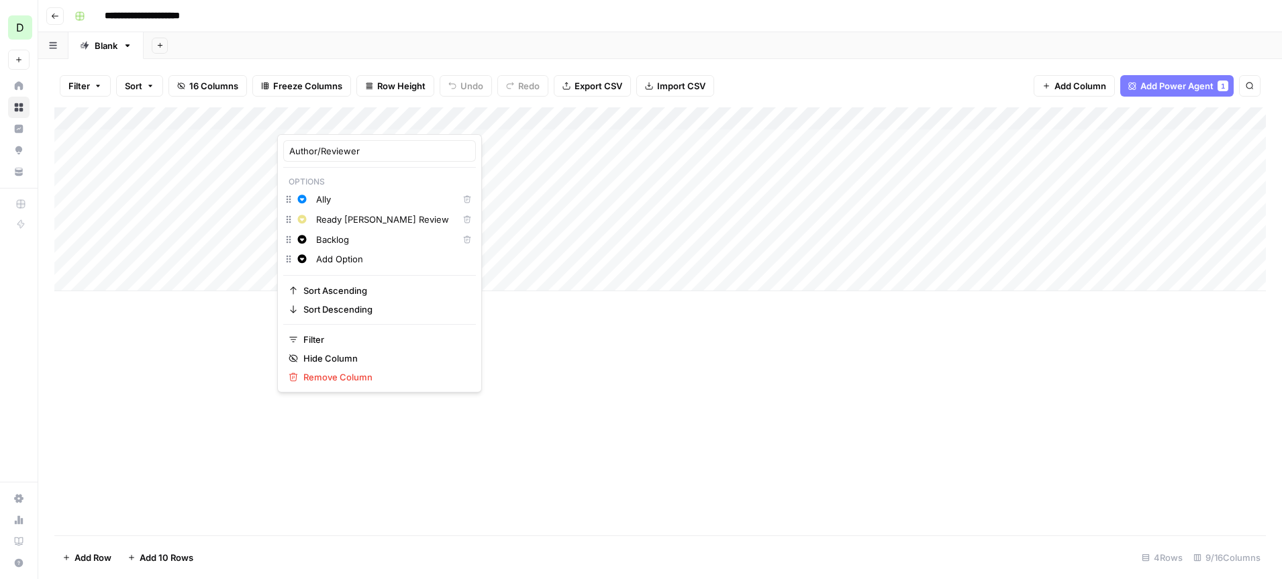
type input "Ready Bryan Review"
drag, startPoint x: 396, startPoint y: 224, endPoint x: 308, endPoint y: 222, distance: 88.0
click at [308, 222] on div "Change color Ready Bryan Review Delete" at bounding box center [379, 221] width 193 height 20
click at [391, 217] on input "Ready Bryan Review" at bounding box center [384, 219] width 136 height 13
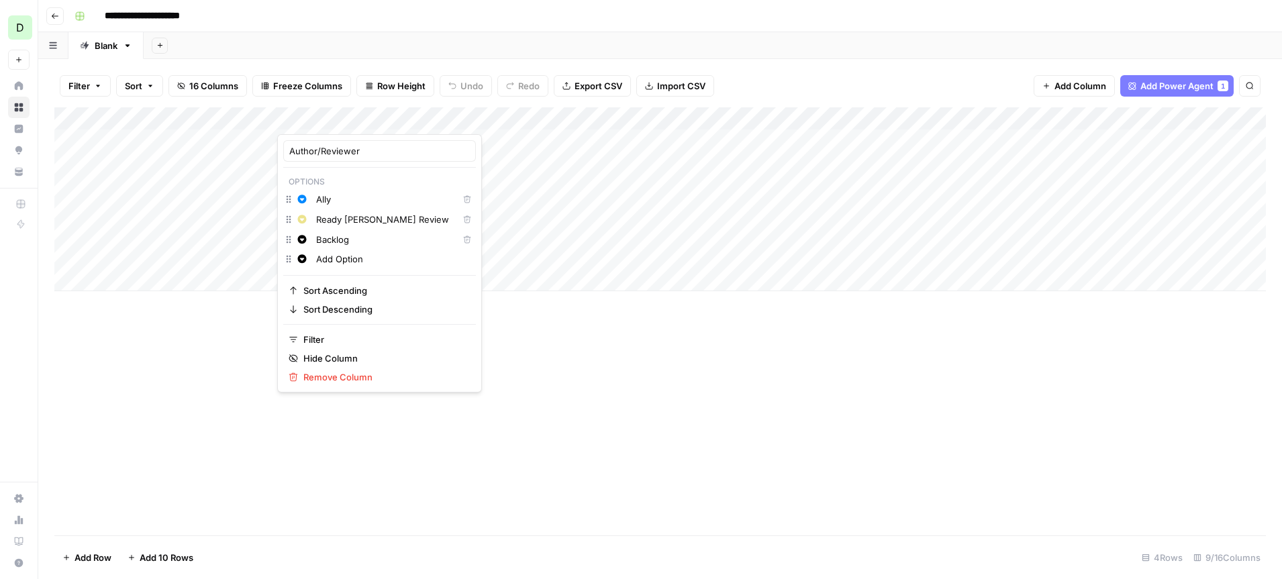
click at [391, 217] on input "Ready Bryan Review" at bounding box center [384, 219] width 136 height 13
type input "Bryan"
click at [304, 218] on icon "button" at bounding box center [302, 219] width 9 height 9
click at [348, 370] on span "Dark Grey" at bounding box center [378, 373] width 87 height 13
click at [340, 242] on input "Backlog" at bounding box center [384, 239] width 136 height 13
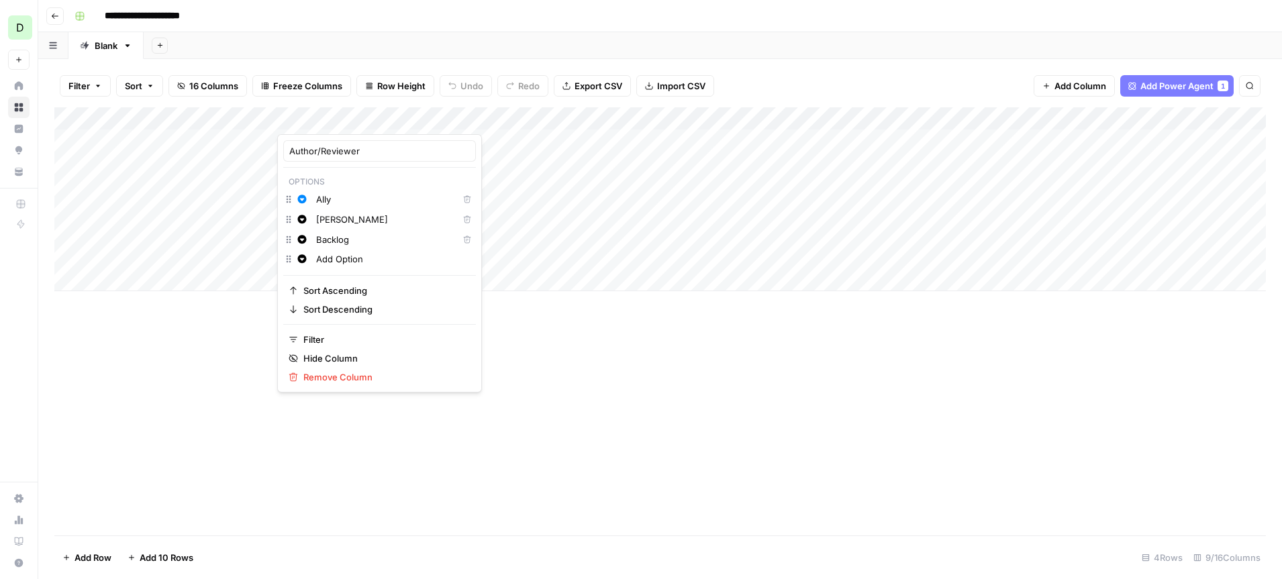
click at [340, 242] on input "Backlog" at bounding box center [384, 239] width 136 height 13
type input "Johnathon"
click at [303, 241] on icon "button" at bounding box center [302, 239] width 9 height 9
click at [332, 285] on div "Purple" at bounding box center [375, 280] width 106 height 13
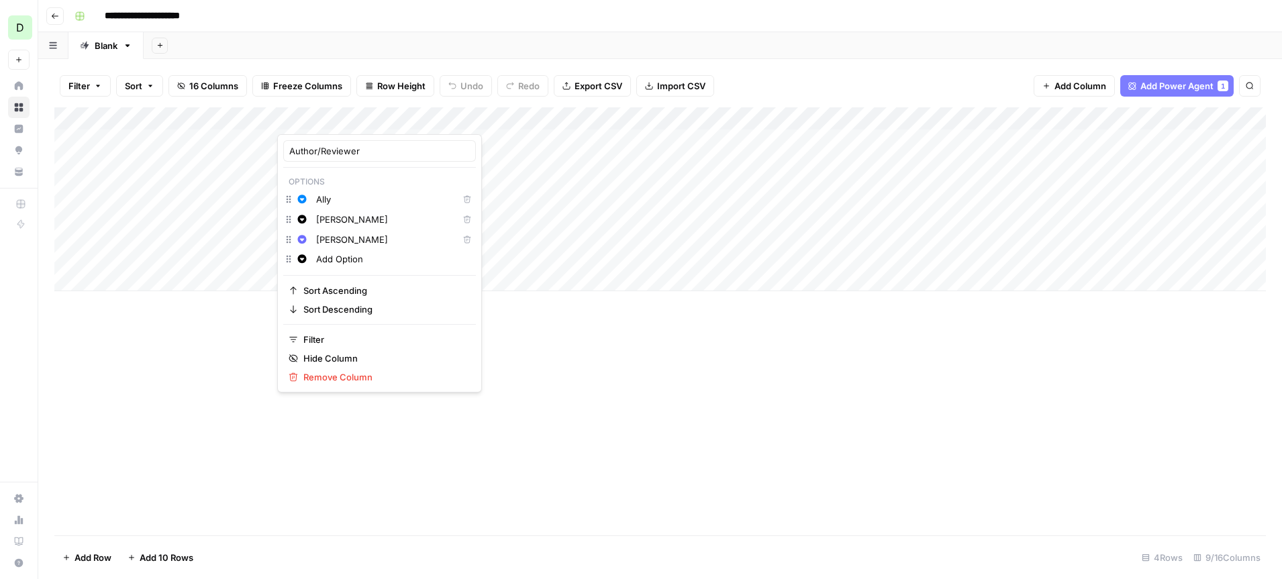
click at [242, 349] on div "Add Column" at bounding box center [660, 321] width 1212 height 428
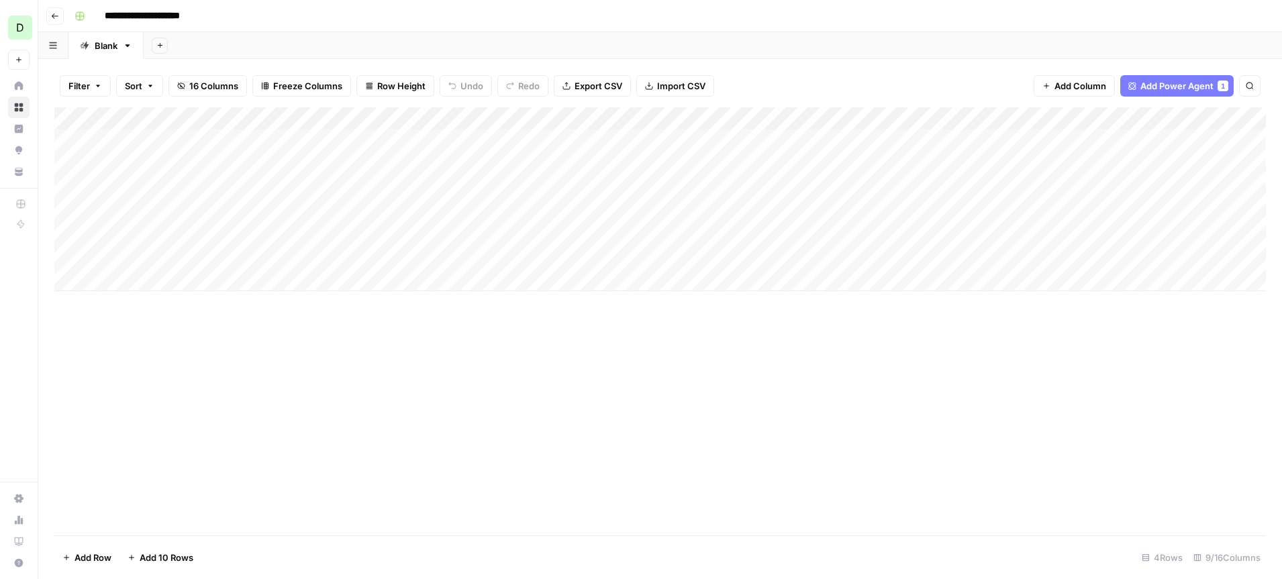
click at [347, 152] on div "Add Column" at bounding box center [660, 199] width 1212 height 184
click at [377, 146] on div "Add Column" at bounding box center [660, 199] width 1212 height 184
click at [316, 198] on button "Ally" at bounding box center [311, 193] width 26 height 16
click at [359, 181] on div "Add Column" at bounding box center [660, 199] width 1212 height 184
click at [342, 183] on div "Add Column" at bounding box center [660, 199] width 1212 height 184
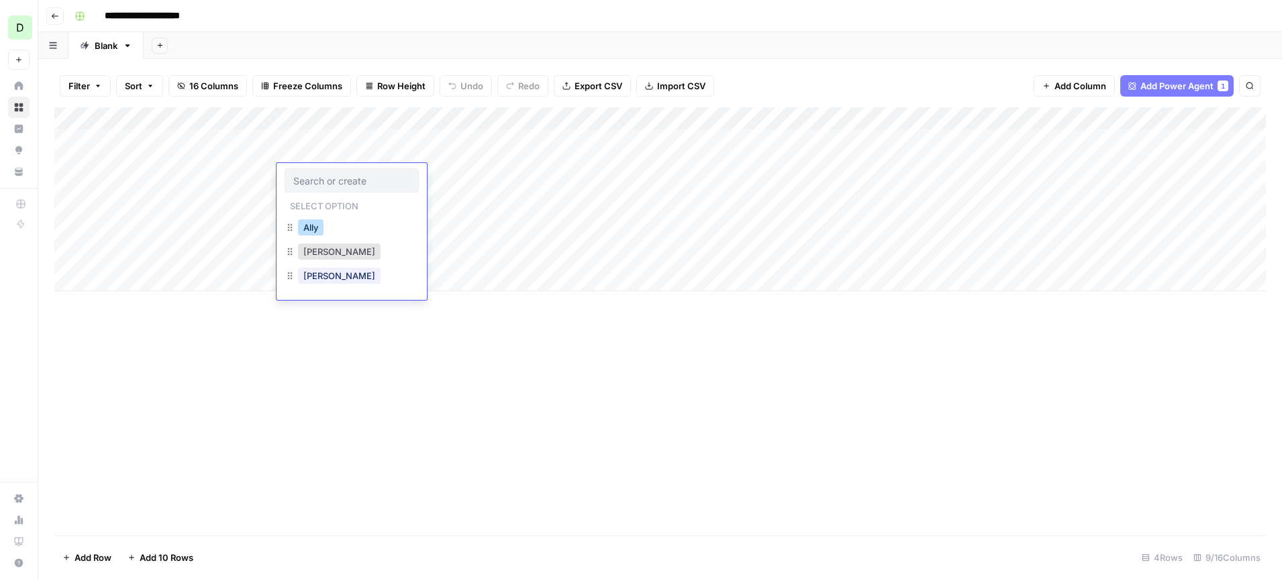
click at [310, 230] on button "Ally" at bounding box center [311, 228] width 26 height 16
click at [338, 216] on div "Add Column" at bounding box center [660, 199] width 1212 height 184
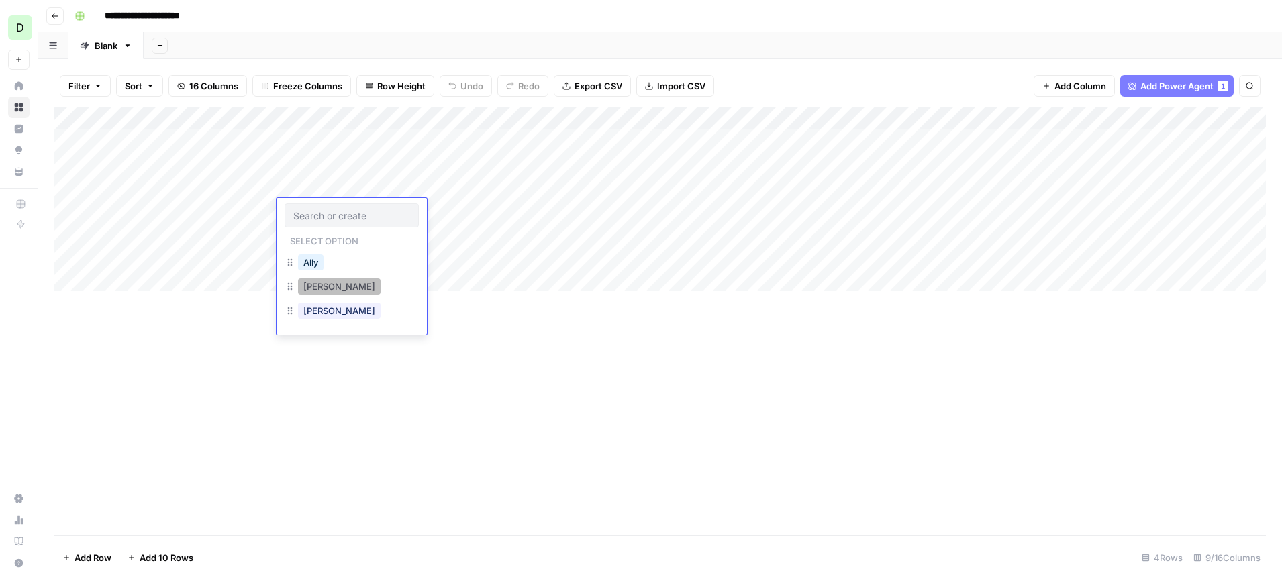
click at [315, 285] on button "Bryan" at bounding box center [339, 287] width 83 height 16
click at [342, 245] on div "Add Column" at bounding box center [660, 199] width 1212 height 184
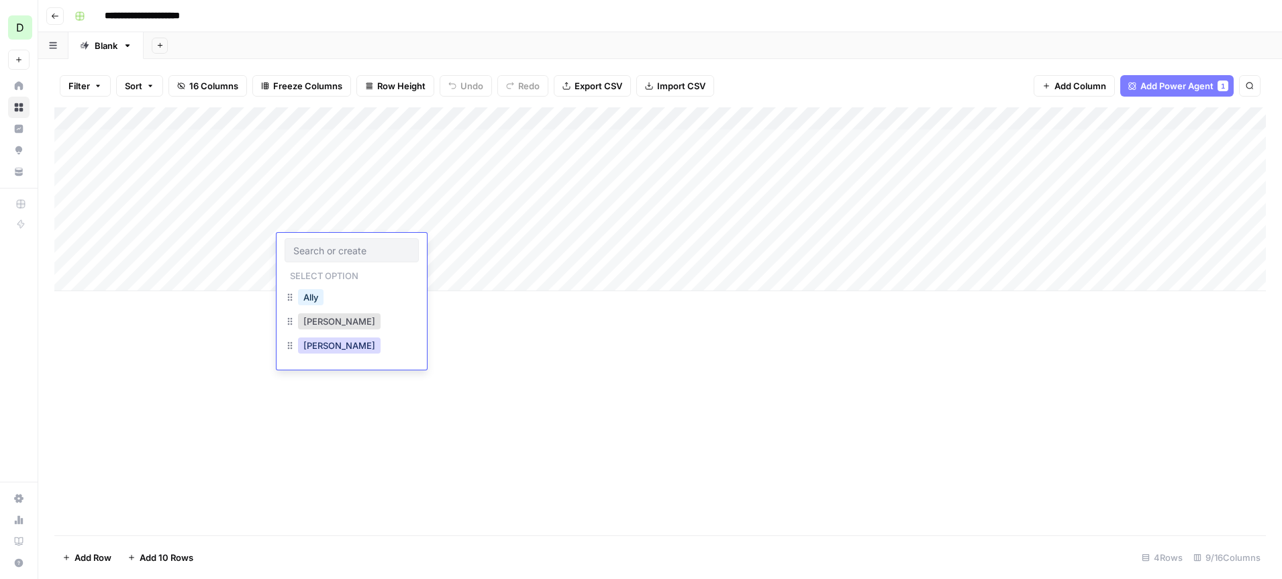
click at [324, 348] on button "Johnathon" at bounding box center [339, 346] width 83 height 16
click at [397, 81] on span "Row Height" at bounding box center [401, 85] width 48 height 13
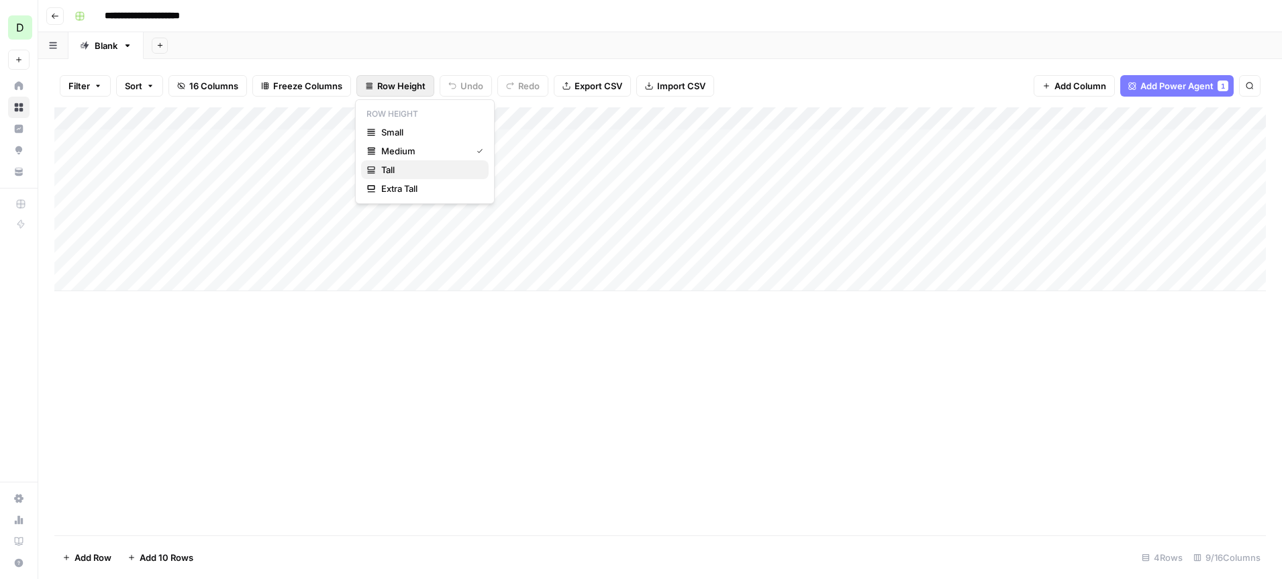
click at [403, 172] on span "Tall" at bounding box center [429, 169] width 97 height 13
click at [468, 178] on div "Add Column" at bounding box center [660, 247] width 1212 height 281
click at [120, 380] on div "Add Column" at bounding box center [660, 247] width 1212 height 281
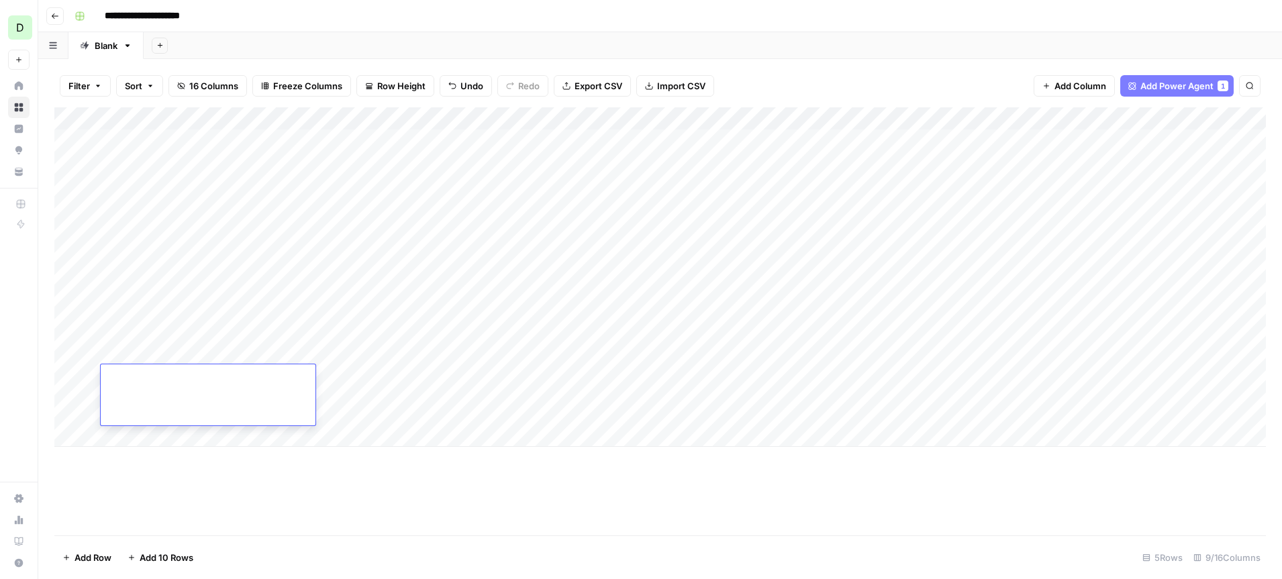
click at [88, 138] on div "Add Column" at bounding box center [660, 277] width 1212 height 340
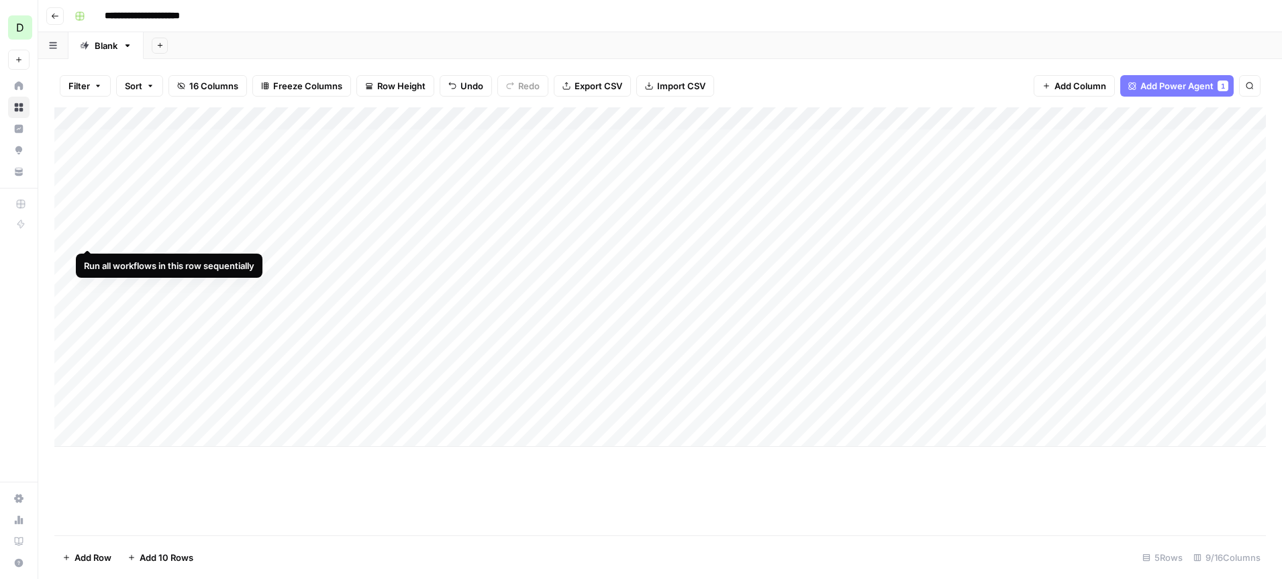
click at [91, 199] on div "Add Column" at bounding box center [660, 277] width 1212 height 340
click at [457, 147] on div "Add Column" at bounding box center [660, 277] width 1212 height 340
click at [510, 138] on div "Add Column" at bounding box center [660, 277] width 1212 height 340
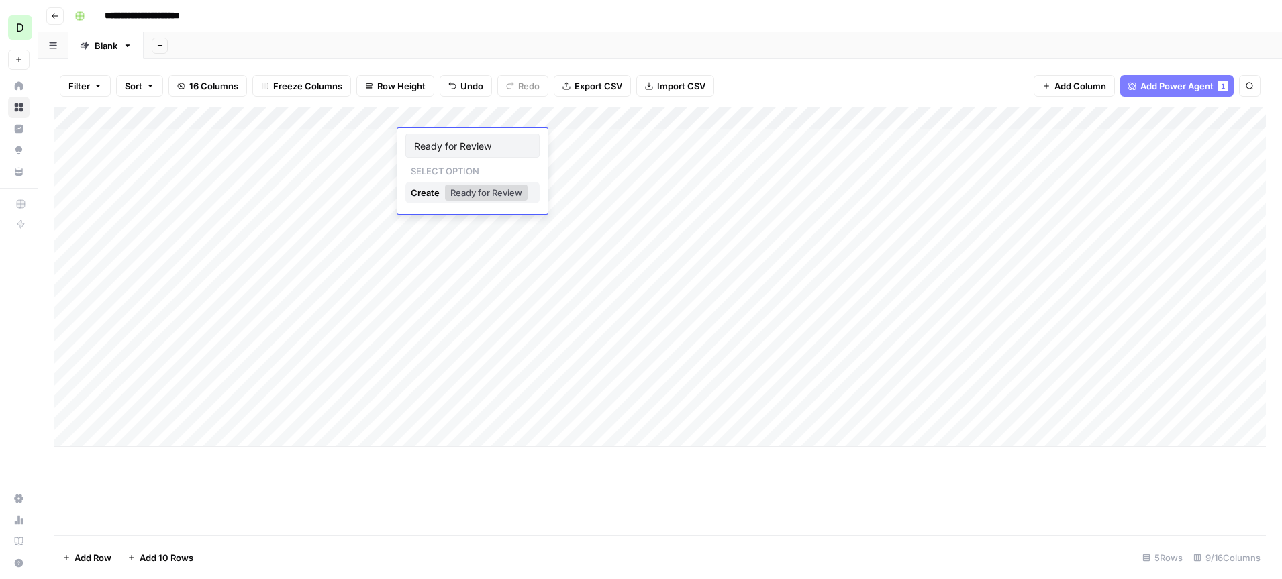
type input "Ready for Review"
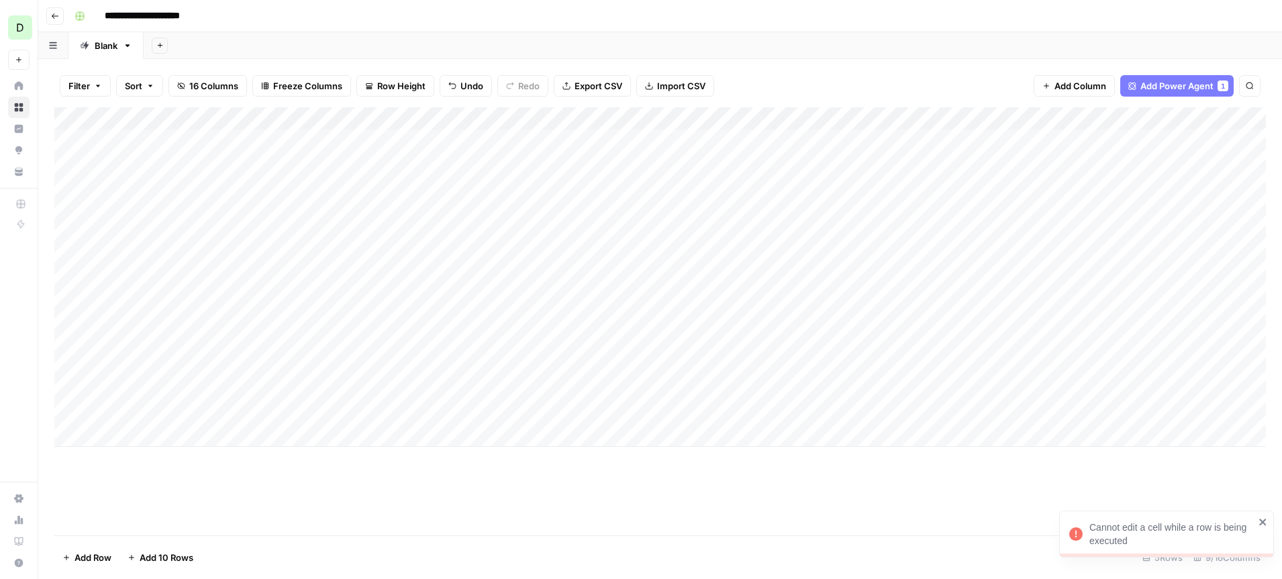
click at [467, 216] on div "Add Column" at bounding box center [660, 277] width 1212 height 340
click at [451, 119] on div "Add Column" at bounding box center [660, 277] width 1212 height 340
click at [426, 203] on icon "button" at bounding box center [422, 199] width 9 height 9
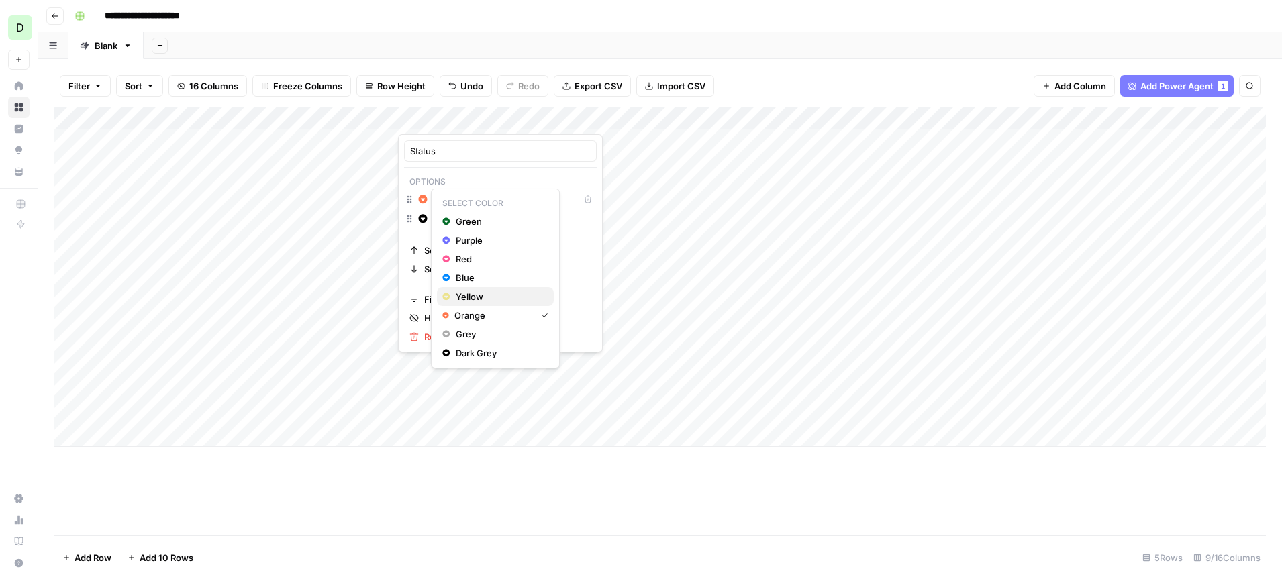
click at [472, 299] on span "Yellow" at bounding box center [499, 296] width 87 height 13
click at [459, 222] on input "Add Option" at bounding box center [514, 218] width 154 height 13
click at [424, 220] on icon "button" at bounding box center [423, 218] width 9 height 9
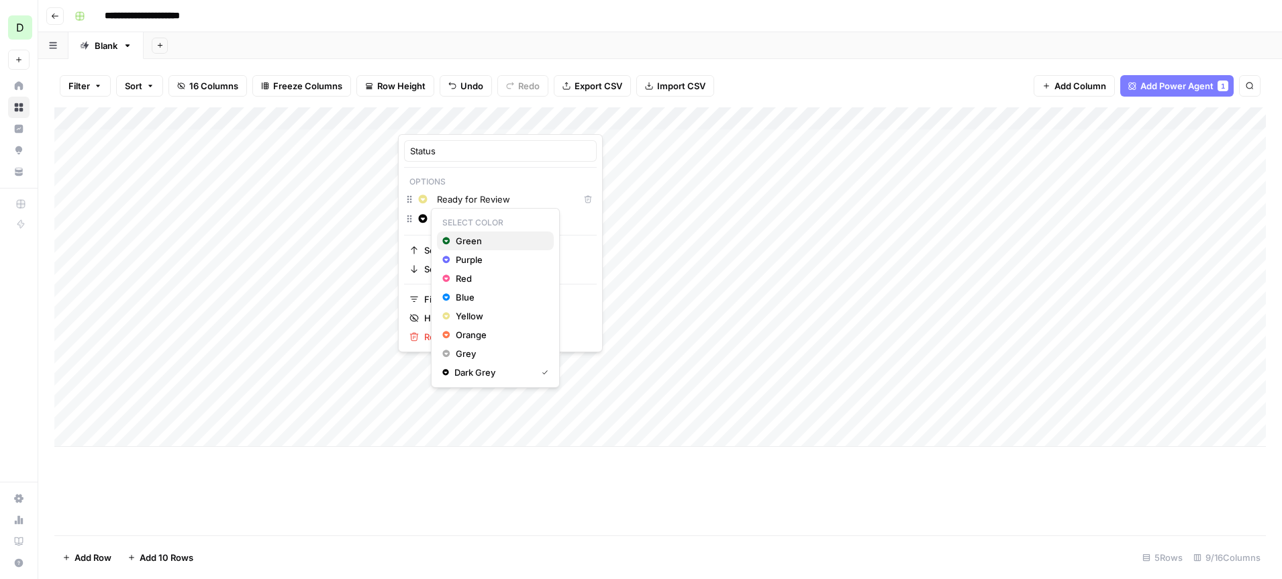
click at [449, 241] on icon "button" at bounding box center [445, 240] width 7 height 7
click at [526, 218] on input "Published to CMS" at bounding box center [514, 218] width 154 height 13
type input "Published to CMS"
drag, startPoint x: 514, startPoint y: 240, endPoint x: 428, endPoint y: 240, distance: 85.9
click at [428, 240] on div "Change color Published to CMS" at bounding box center [500, 240] width 193 height 19
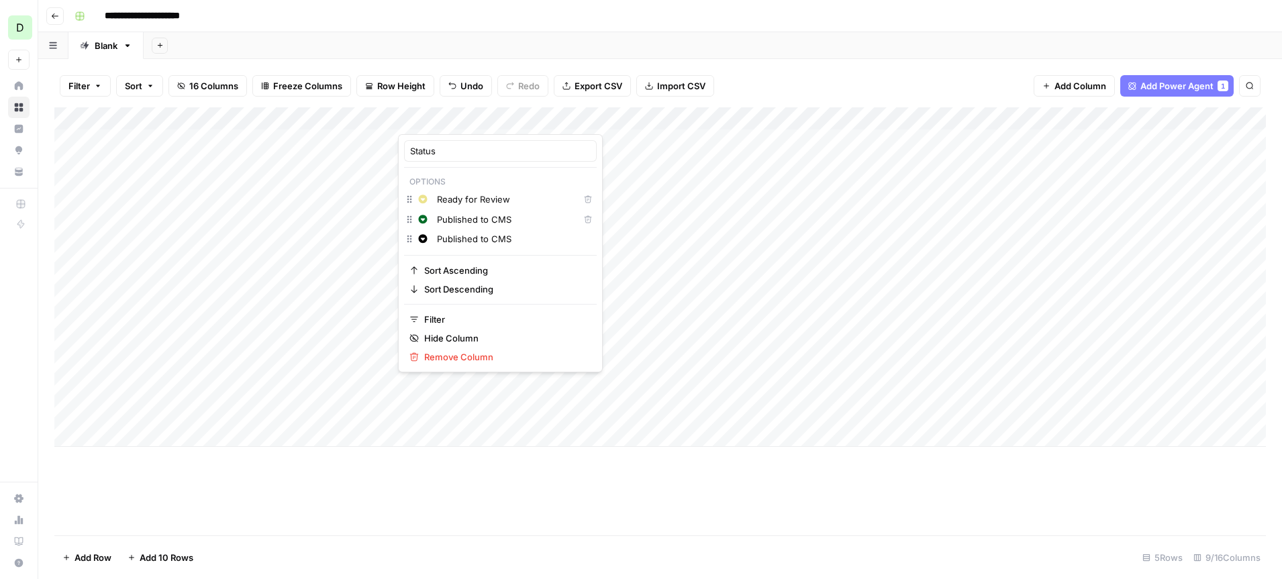
click at [494, 239] on input "Published to CMS" at bounding box center [514, 238] width 154 height 13
type input "Backlog"
click at [444, 468] on div "Add Column" at bounding box center [660, 321] width 1212 height 428
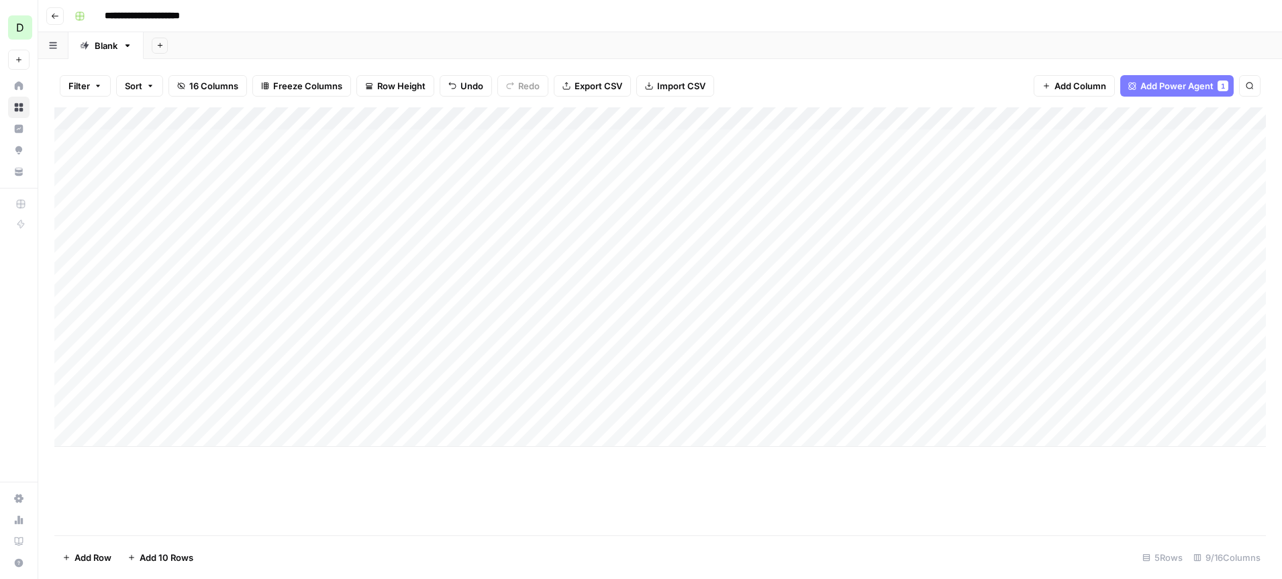
click at [472, 158] on div "Add Column" at bounding box center [660, 277] width 1212 height 340
click at [473, 215] on div "Add Column" at bounding box center [660, 277] width 1212 height 340
click at [471, 273] on button "Published to CMS" at bounding box center [461, 276] width 84 height 16
click at [479, 273] on div "Add Column" at bounding box center [660, 277] width 1212 height 340
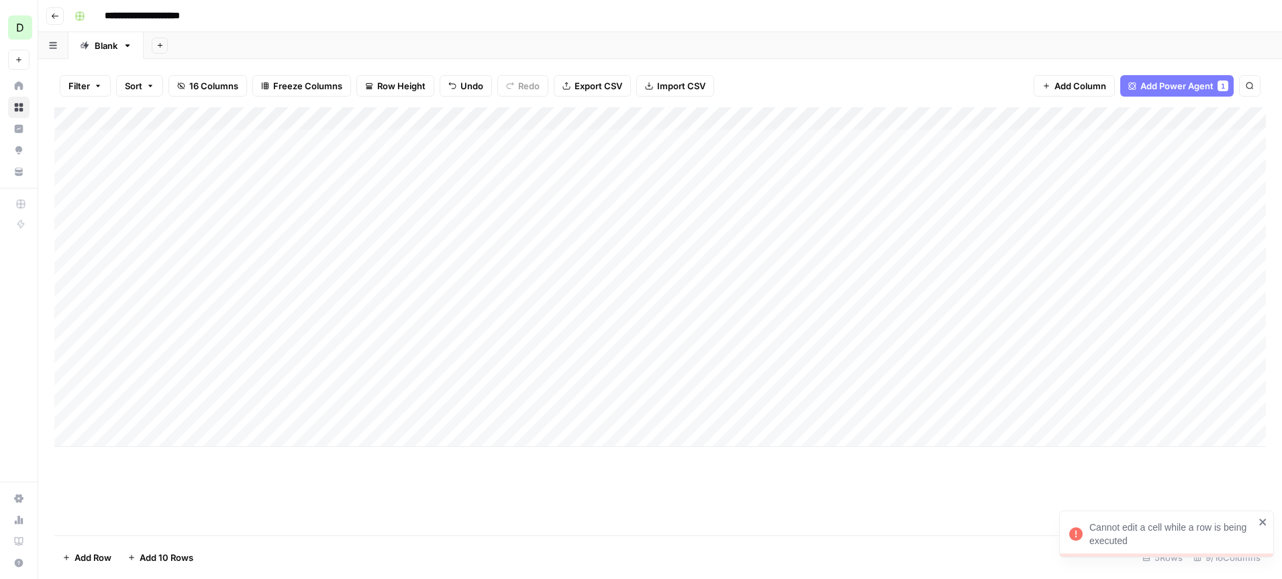
click at [479, 273] on div "Add Column" at bounding box center [660, 277] width 1212 height 340
click at [464, 335] on button "Published to CMS" at bounding box center [461, 335] width 84 height 16
click at [480, 323] on div "Add Column" at bounding box center [660, 277] width 1212 height 340
click at [442, 419] on button "Backlog" at bounding box center [441, 418] width 44 height 16
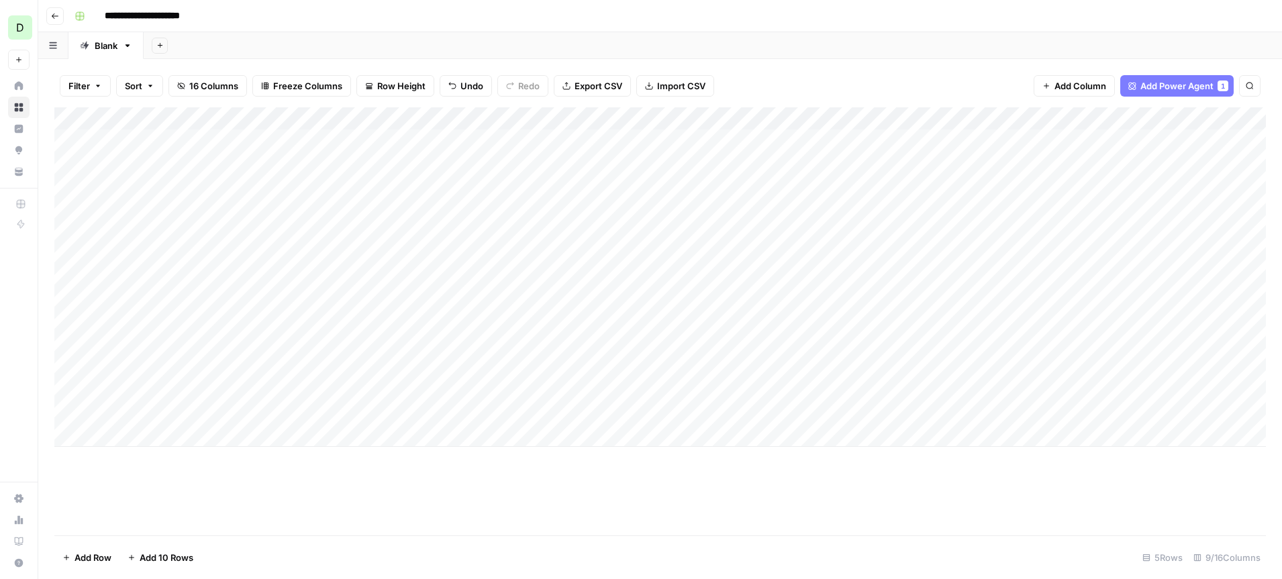
click at [709, 142] on div "Add Column" at bounding box center [660, 277] width 1212 height 340
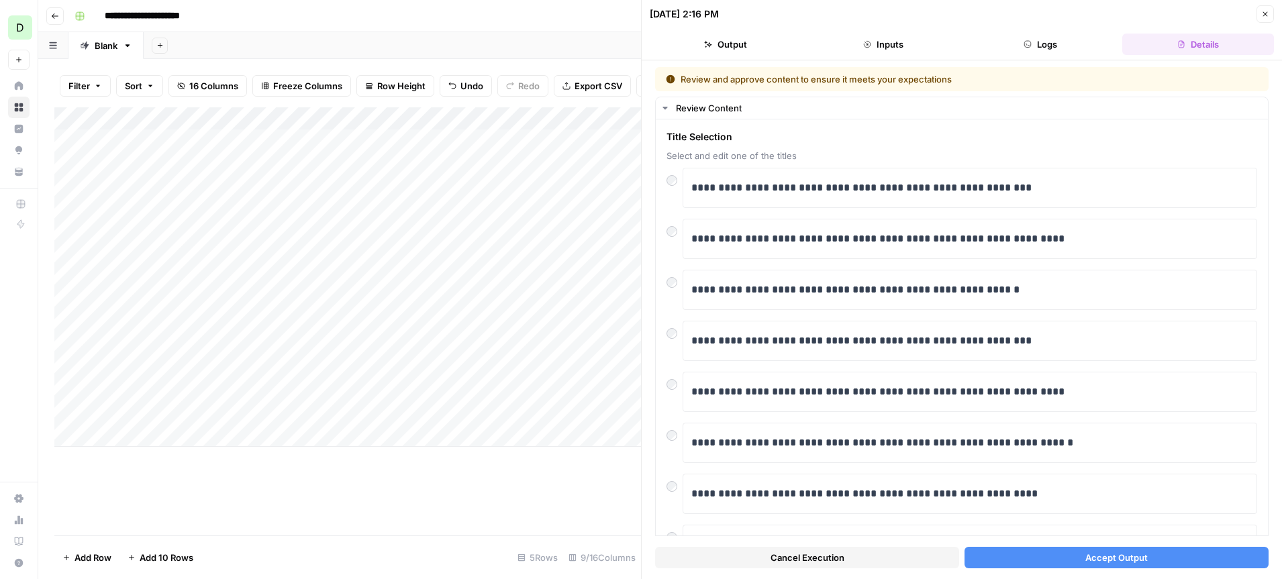
click at [1054, 559] on button "Accept Output" at bounding box center [1117, 557] width 304 height 21
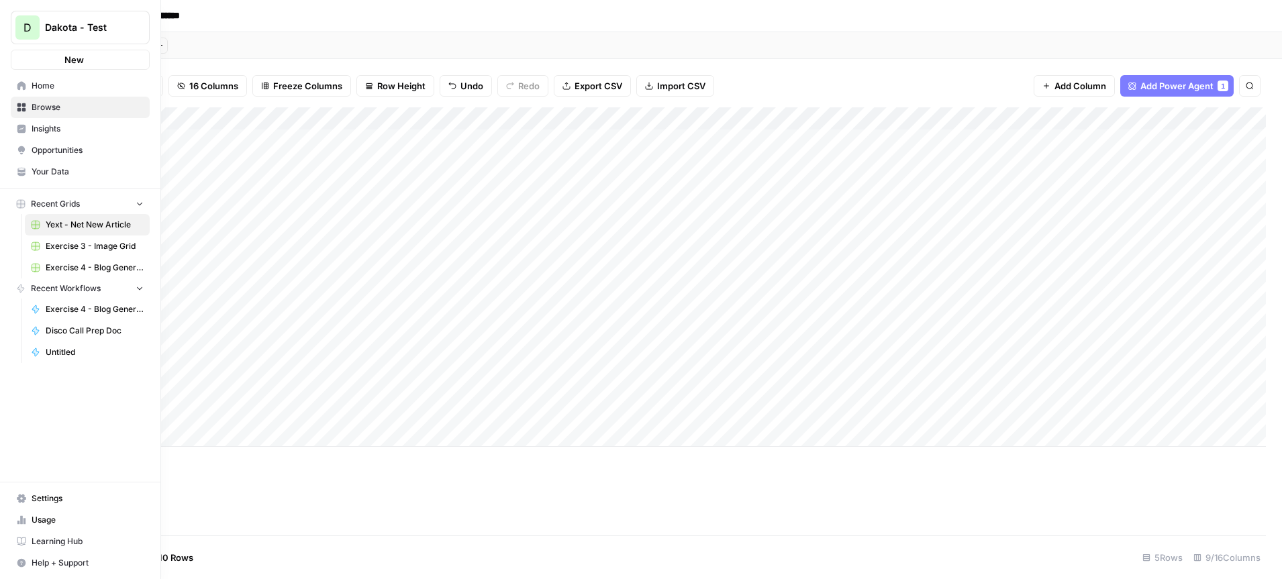
click at [19, 85] on icon at bounding box center [21, 85] width 9 height 9
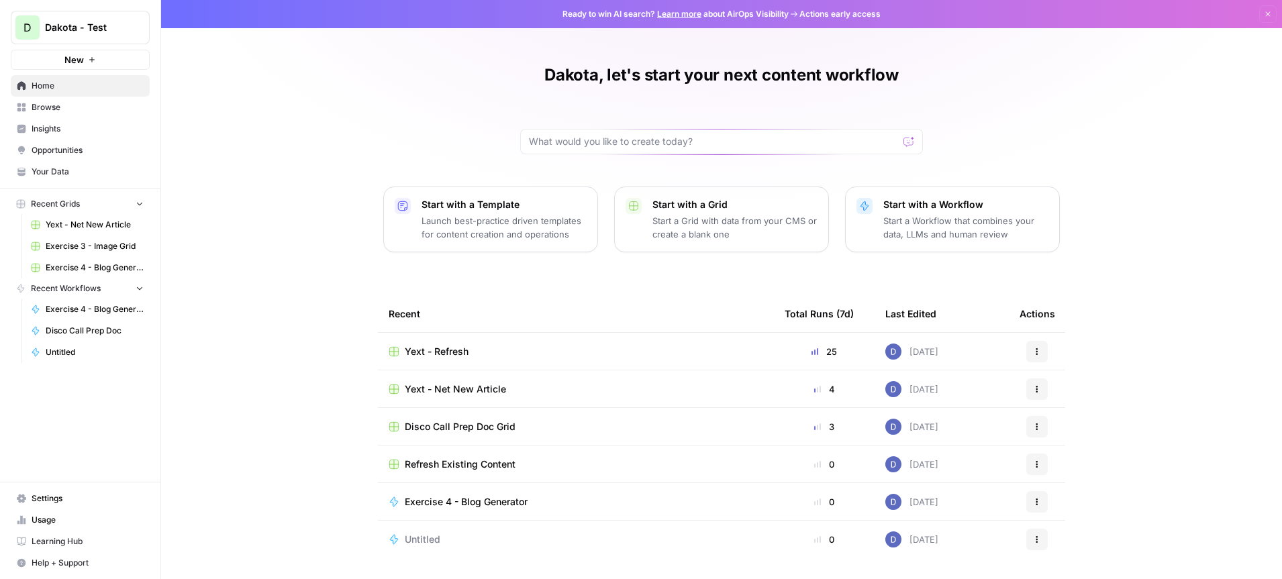
click at [66, 130] on span "Insights" at bounding box center [88, 129] width 112 height 12
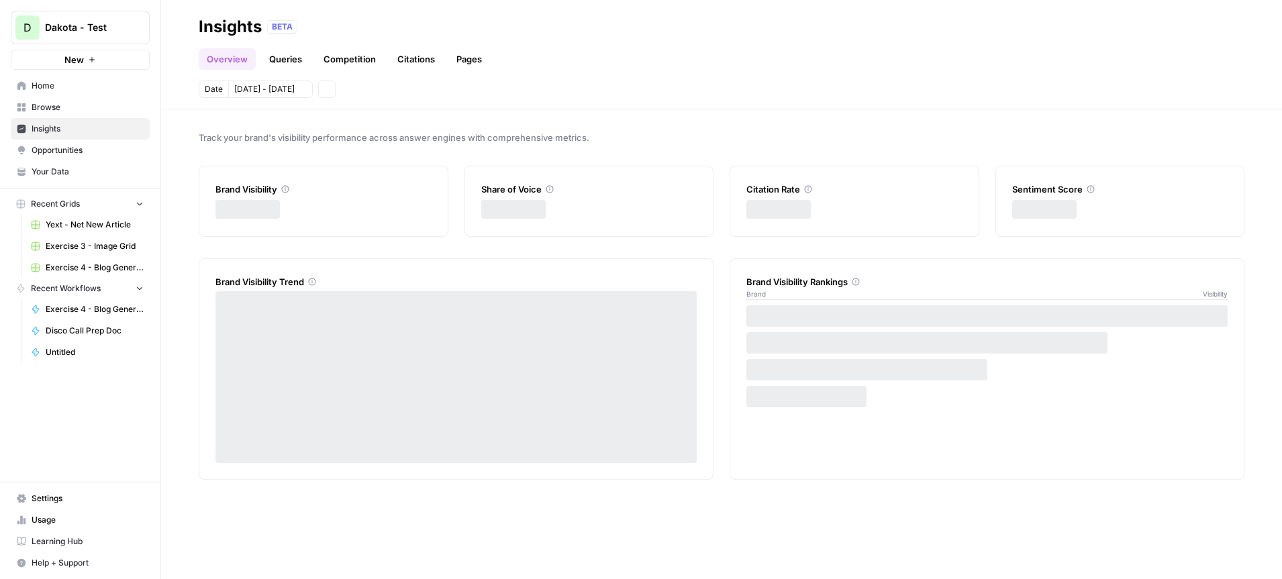
click at [66, 109] on span "Browse" at bounding box center [88, 107] width 112 height 12
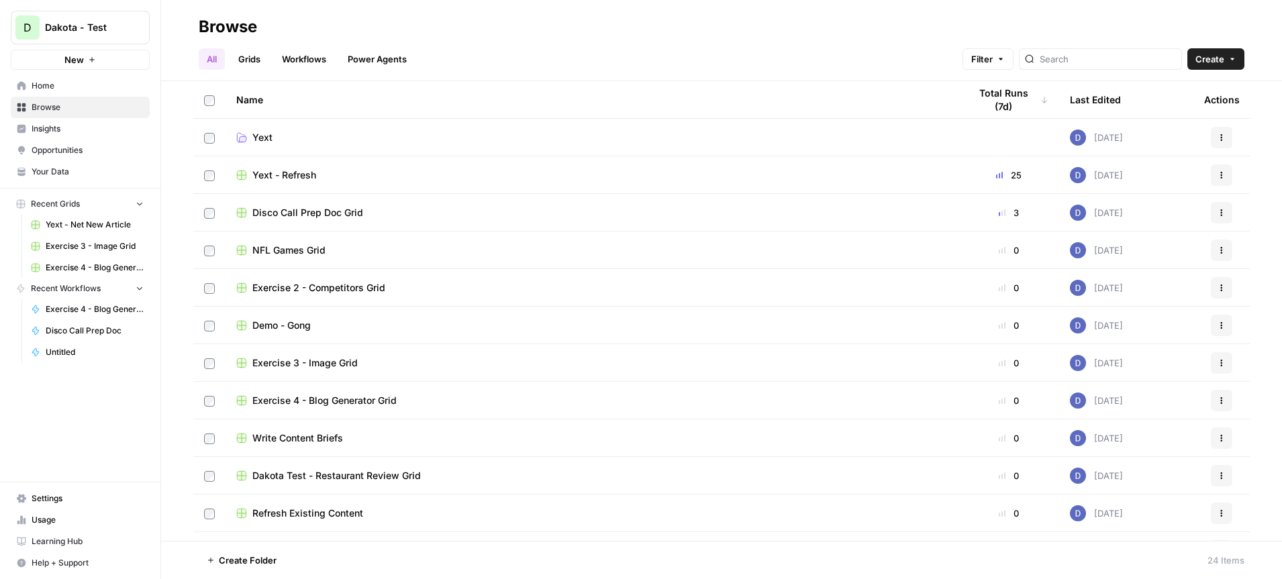
click at [1222, 178] on icon "button" at bounding box center [1222, 175] width 8 height 8
click at [1139, 256] on span "Move To" at bounding box center [1162, 255] width 107 height 13
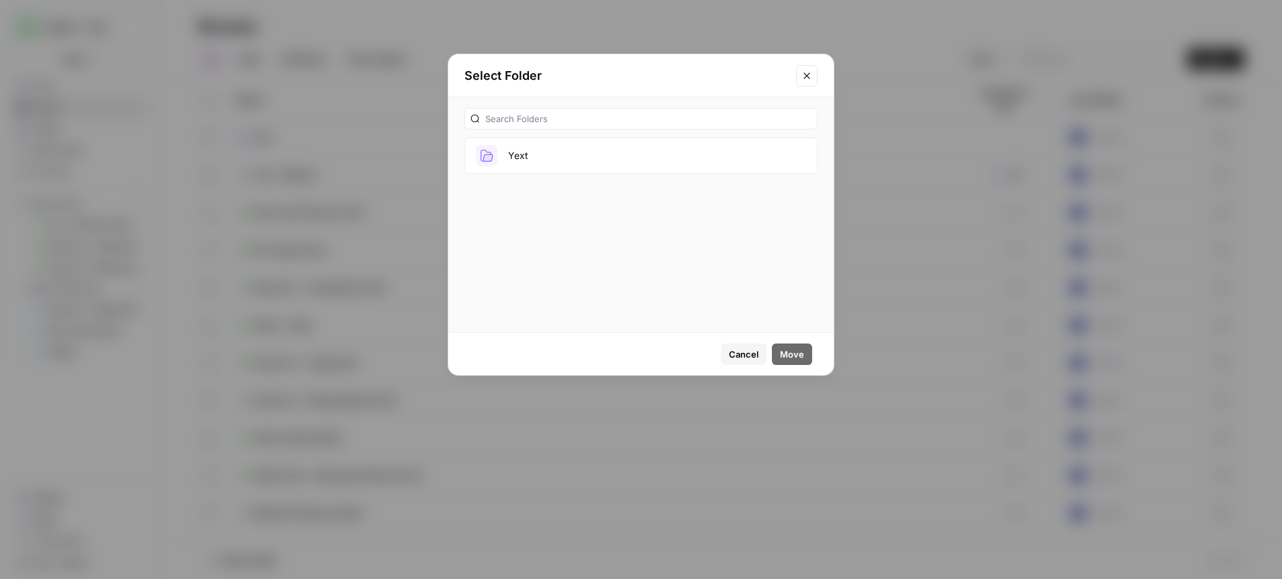
click at [545, 149] on button "Yext" at bounding box center [641, 156] width 353 height 36
click at [794, 353] on span "Move" at bounding box center [792, 354] width 24 height 13
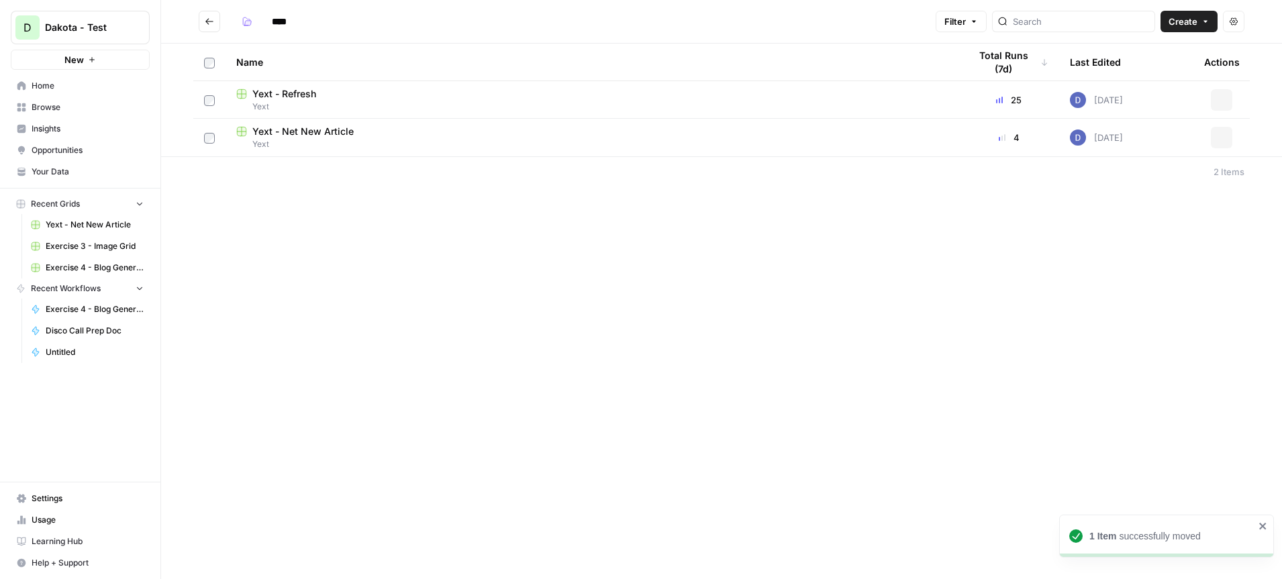
type input "****"
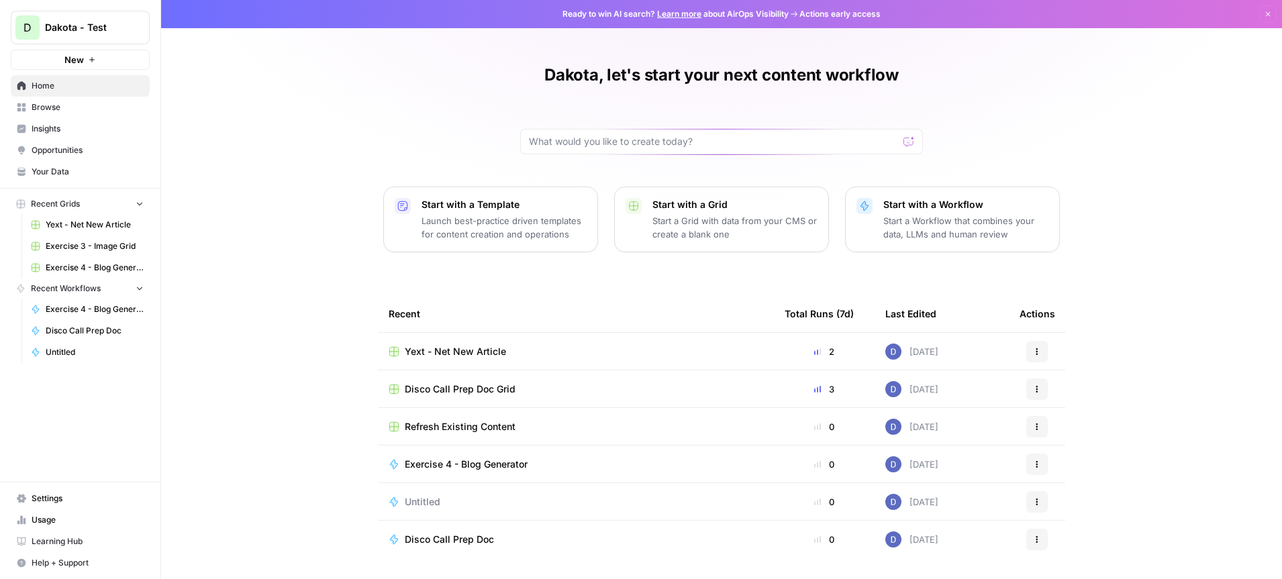
click at [1035, 351] on icon "button" at bounding box center [1037, 352] width 8 height 8
click at [54, 107] on span "Browse" at bounding box center [88, 107] width 112 height 12
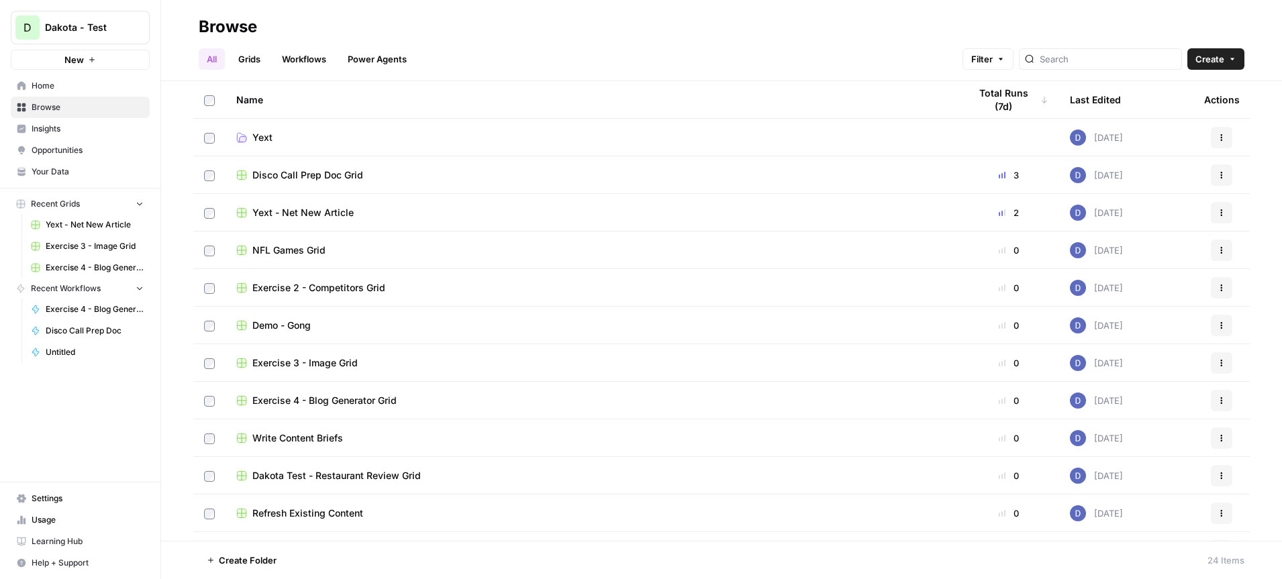
click at [1228, 214] on button "Actions" at bounding box center [1221, 212] width 21 height 21
click at [1138, 295] on span "Move To" at bounding box center [1162, 293] width 107 height 13
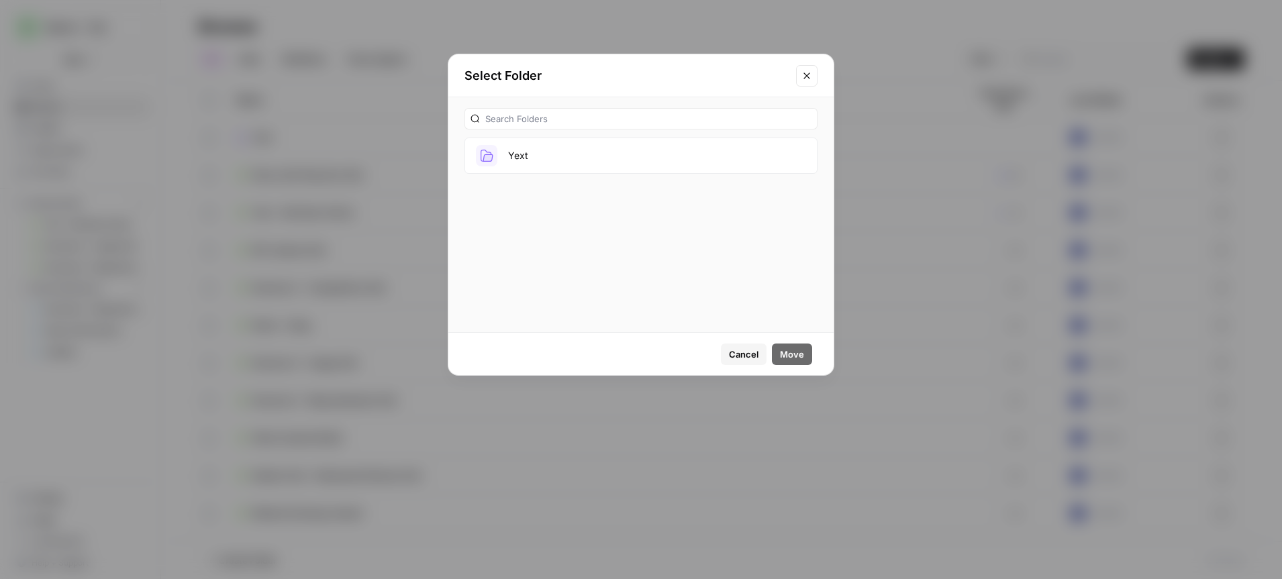
click at [559, 156] on button "Yext" at bounding box center [641, 156] width 353 height 36
click at [802, 356] on span "Move" at bounding box center [792, 354] width 24 height 13
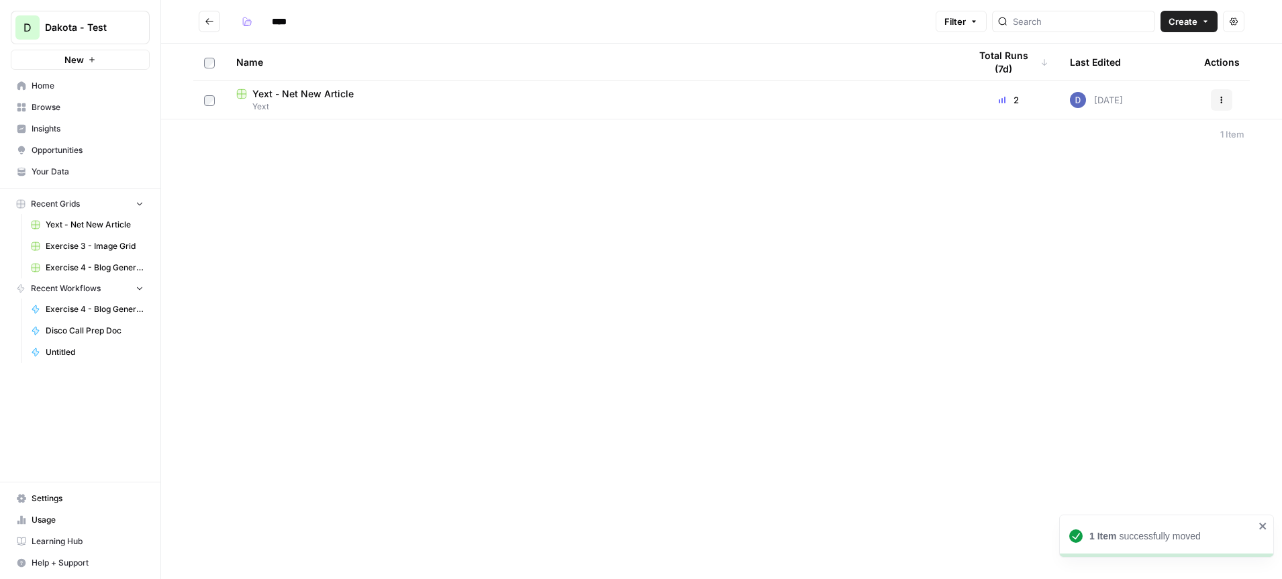
click at [208, 14] on button "Go back" at bounding box center [209, 21] width 21 height 21
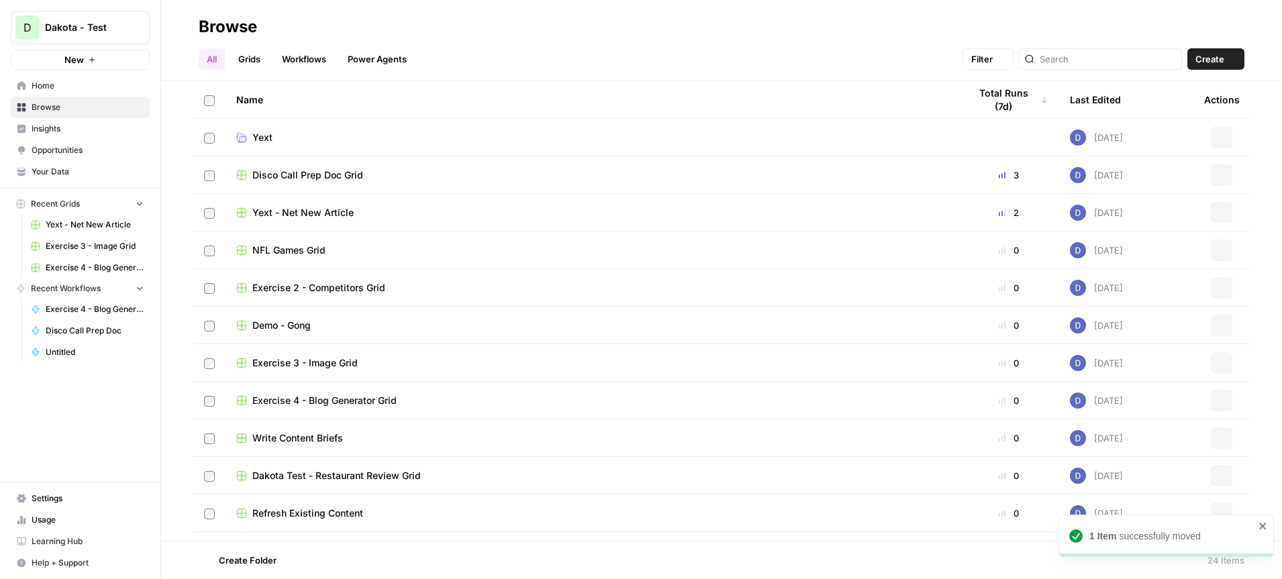
click at [78, 58] on span "New" at bounding box center [73, 59] width 19 height 13
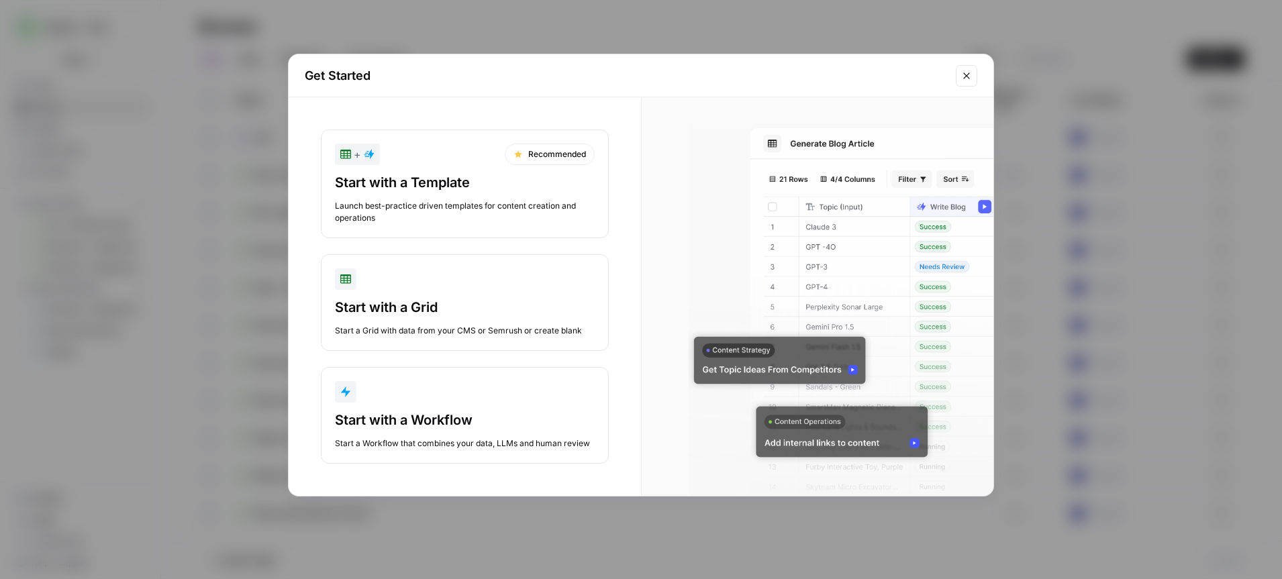
click at [430, 188] on div "Start with a Template" at bounding box center [465, 182] width 260 height 19
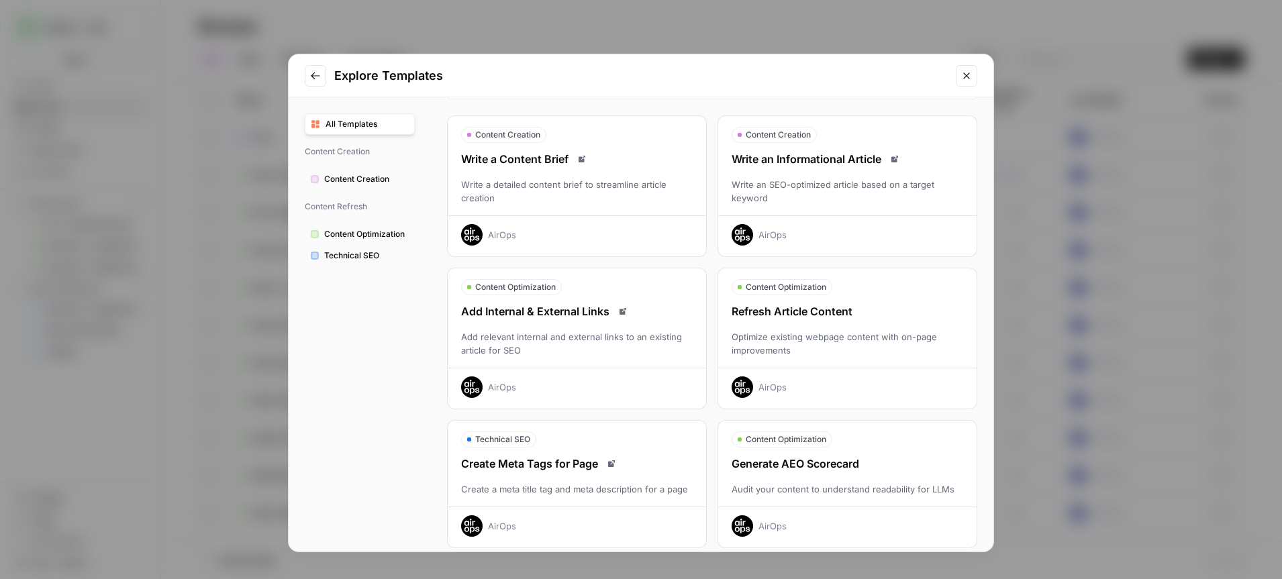
scroll to position [51, 0]
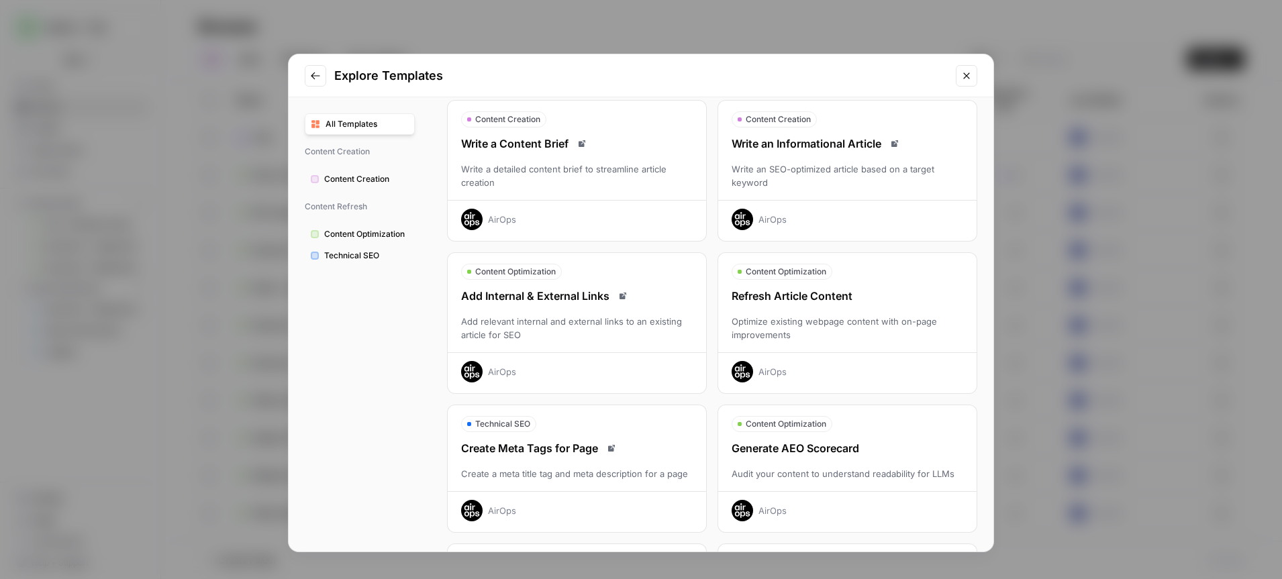
click at [781, 363] on div "AirOps" at bounding box center [847, 368] width 259 height 30
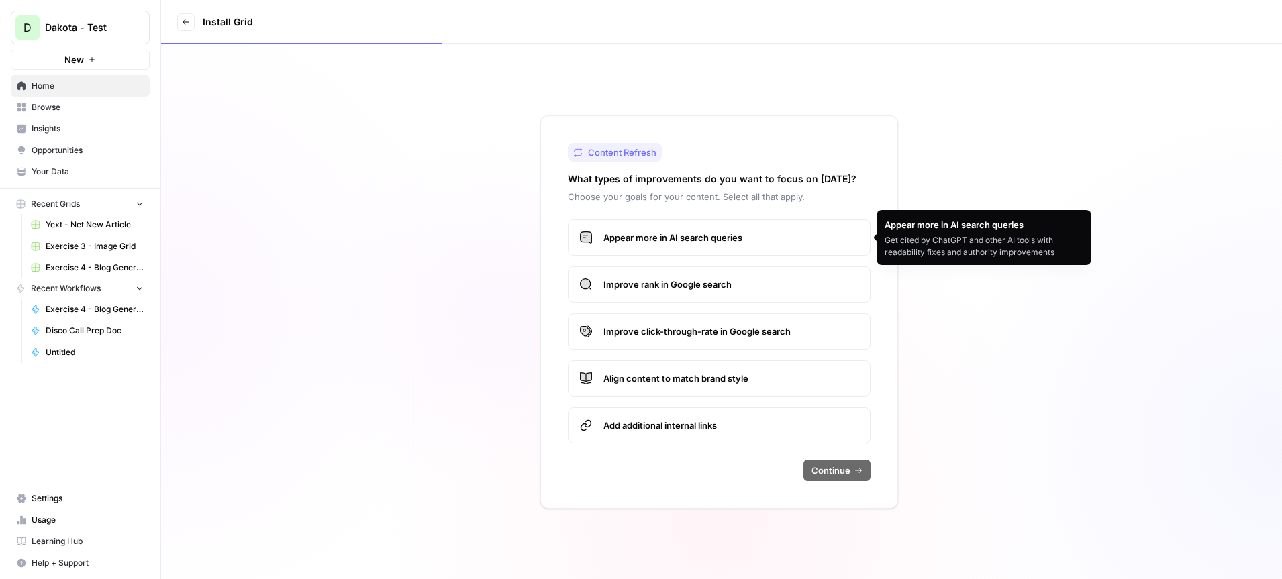
click at [706, 240] on span "Appear more in AI search queries" at bounding box center [732, 237] width 256 height 13
click at [700, 273] on label "Improve rank in Google search" at bounding box center [719, 285] width 303 height 36
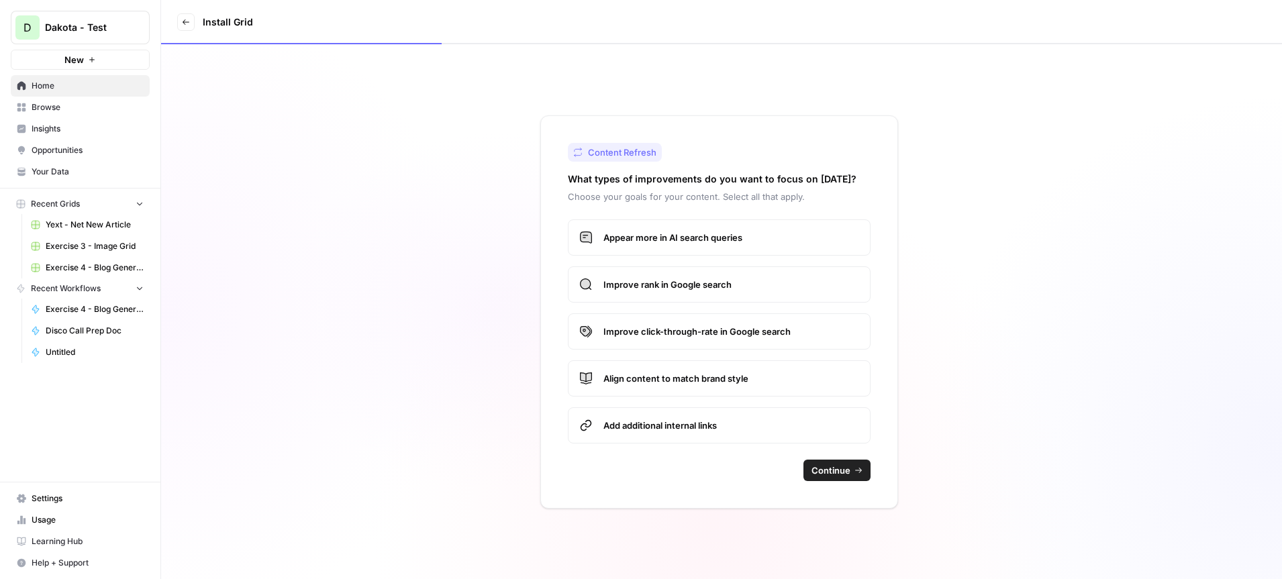
click at [693, 332] on span "Improve click-through-rate in Google search" at bounding box center [732, 331] width 256 height 13
click at [688, 373] on span "Align content to match brand style" at bounding box center [732, 378] width 256 height 13
click at [692, 429] on span "Add additional internal links" at bounding box center [732, 425] width 256 height 13
click at [833, 472] on span "Continue" at bounding box center [831, 470] width 39 height 13
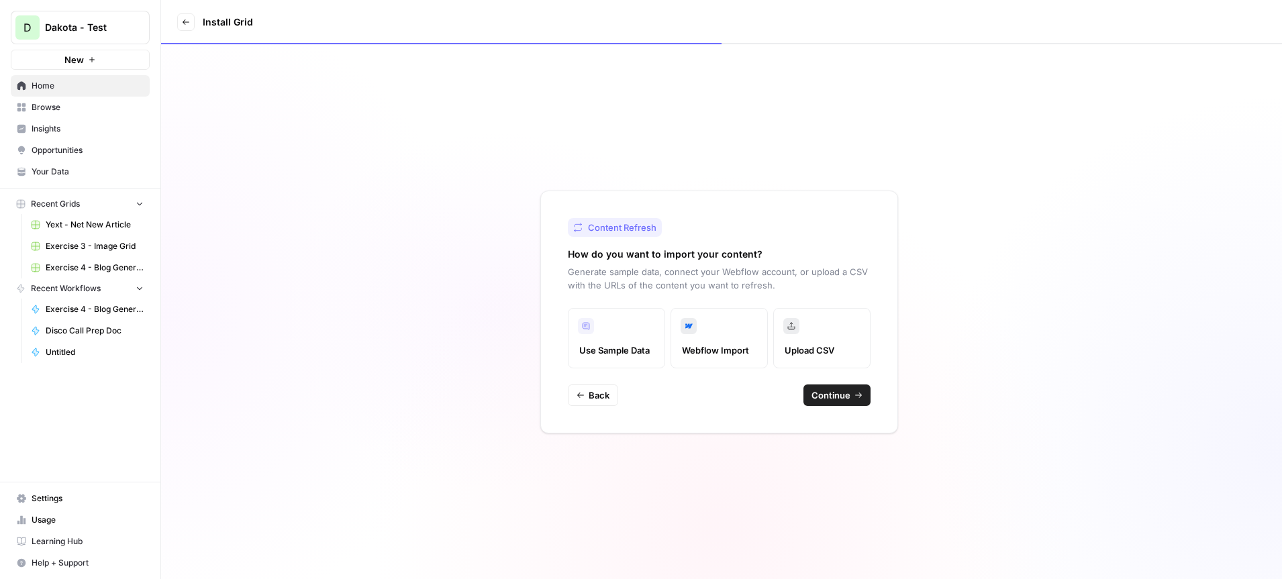
click at [843, 393] on span "Continue" at bounding box center [831, 395] width 39 height 13
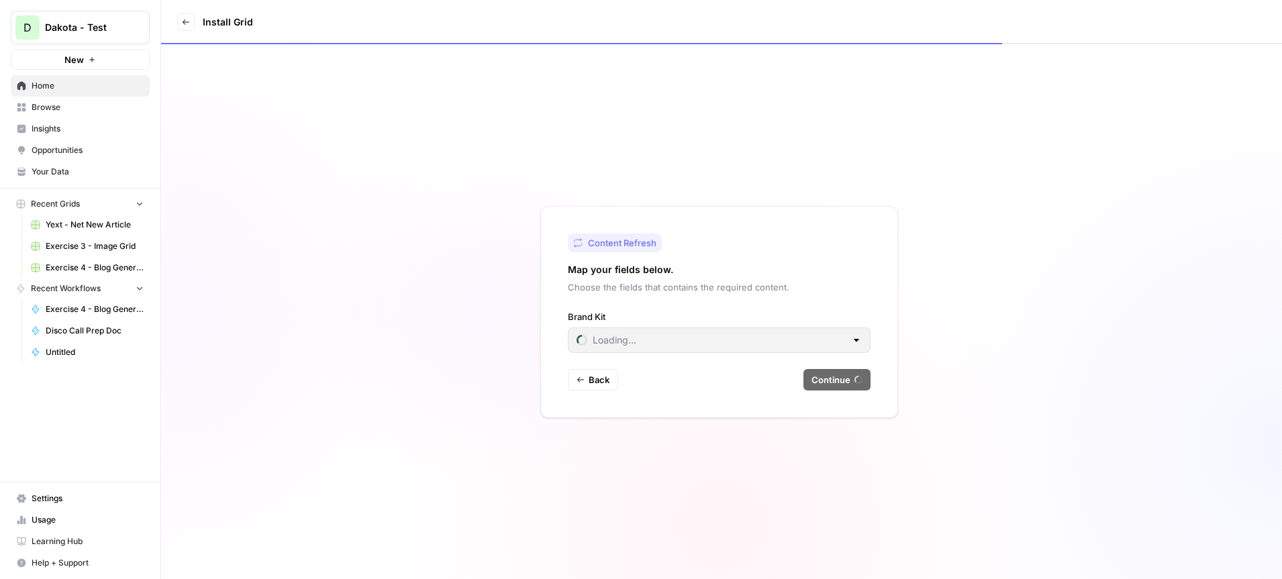
type input "AAA"
click at [614, 336] on input "Brand Kit" at bounding box center [711, 340] width 269 height 13
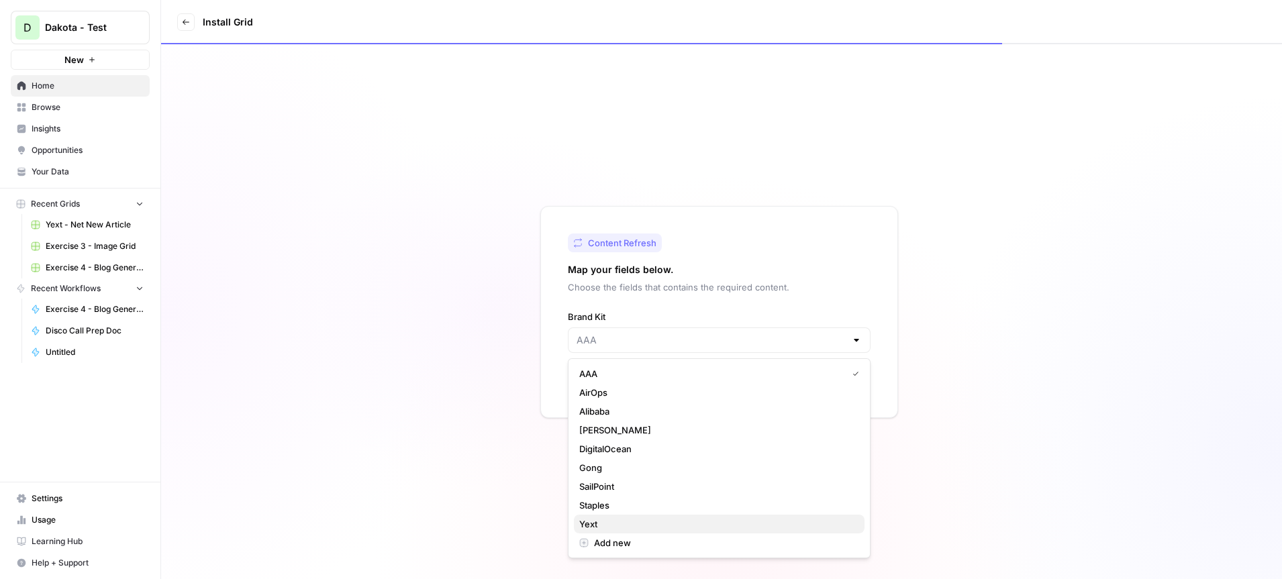
click at [606, 519] on span "Yext" at bounding box center [716, 524] width 275 height 13
type input "Yext"
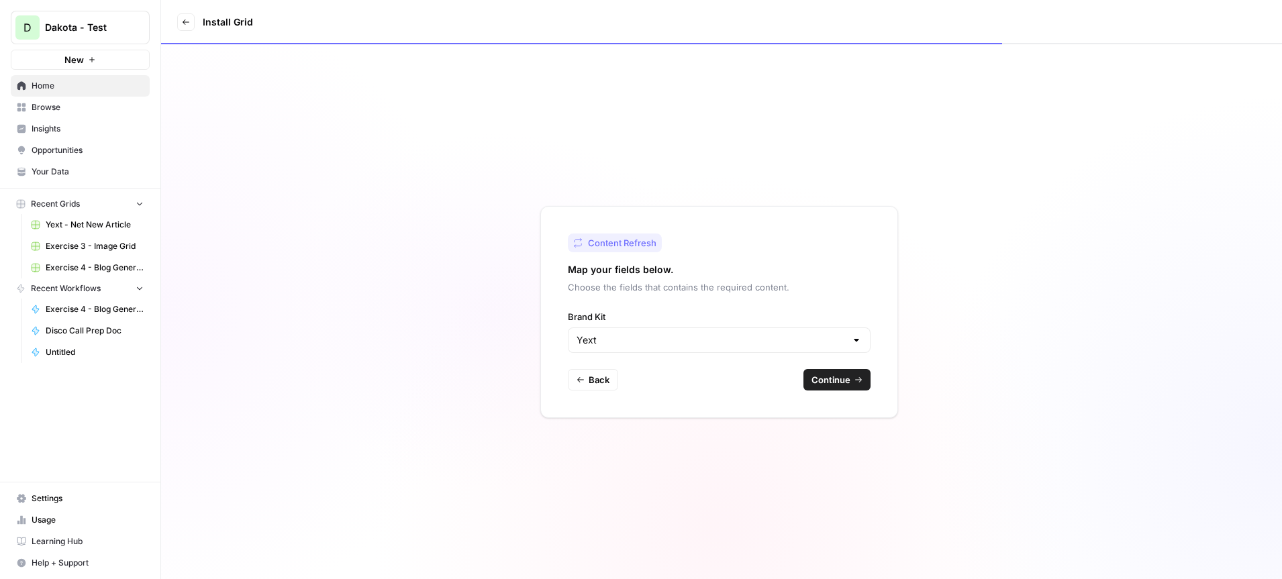
click at [839, 381] on span "Continue" at bounding box center [831, 379] width 39 height 13
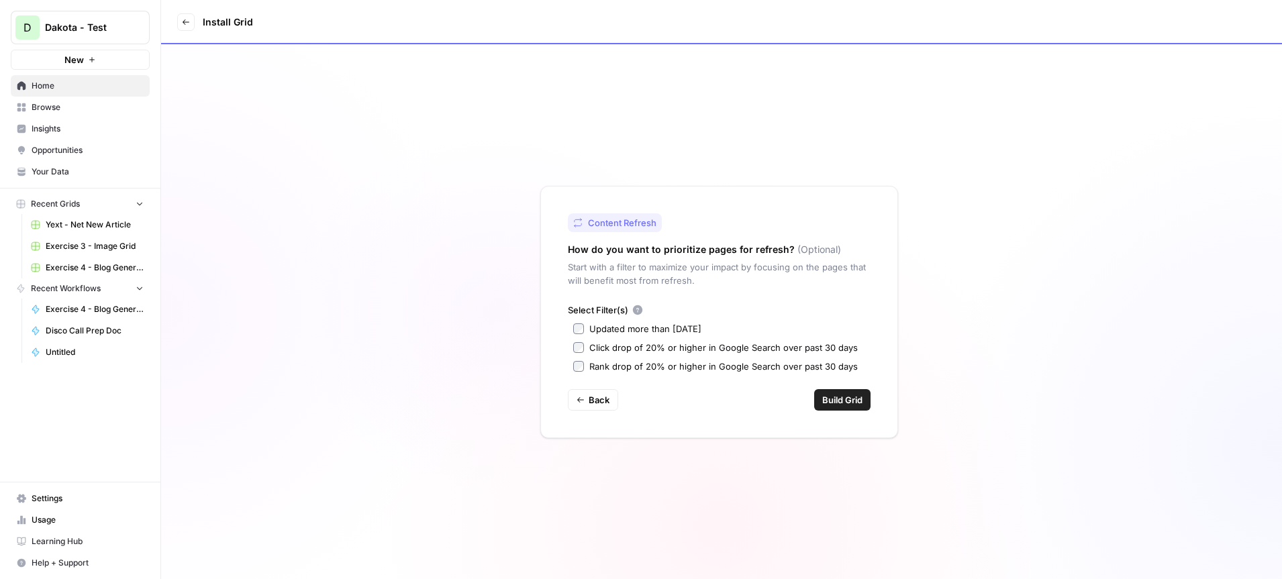
click at [857, 406] on span "Build Grid" at bounding box center [843, 399] width 40 height 13
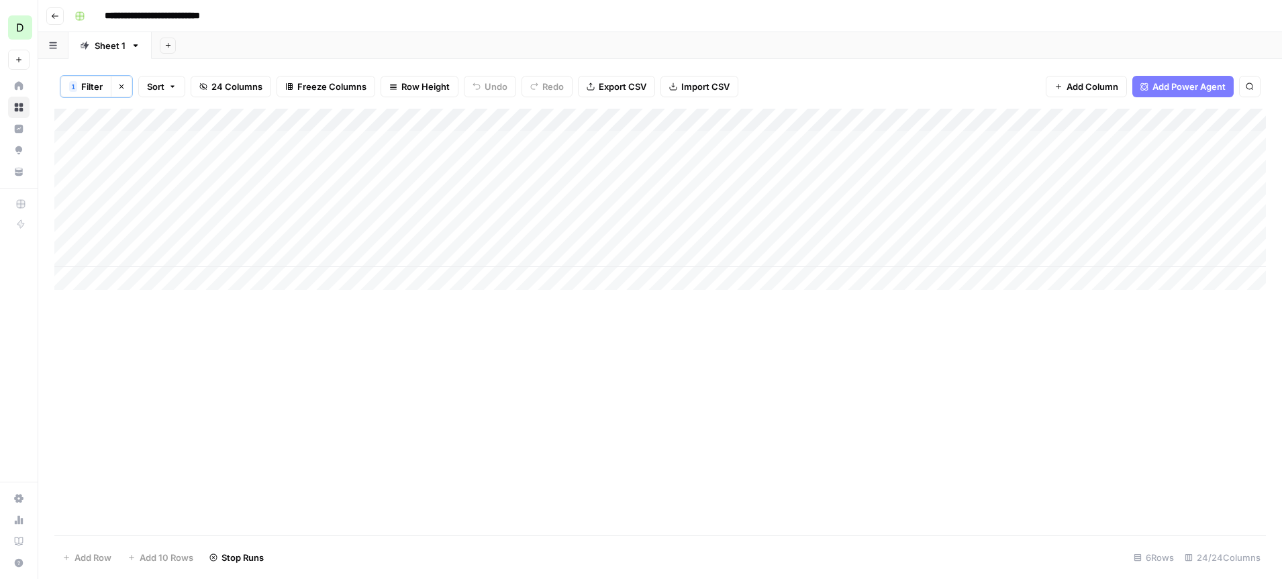
click at [406, 93] on button "Row Height" at bounding box center [420, 86] width 78 height 21
click at [438, 173] on span "Tall" at bounding box center [454, 170] width 97 height 13
click at [208, 438] on div "Add Column" at bounding box center [660, 308] width 1212 height 399
click at [212, 376] on div "Add Column" at bounding box center [660, 308] width 1212 height 399
click at [208, 140] on div "Add Column" at bounding box center [660, 308] width 1212 height 399
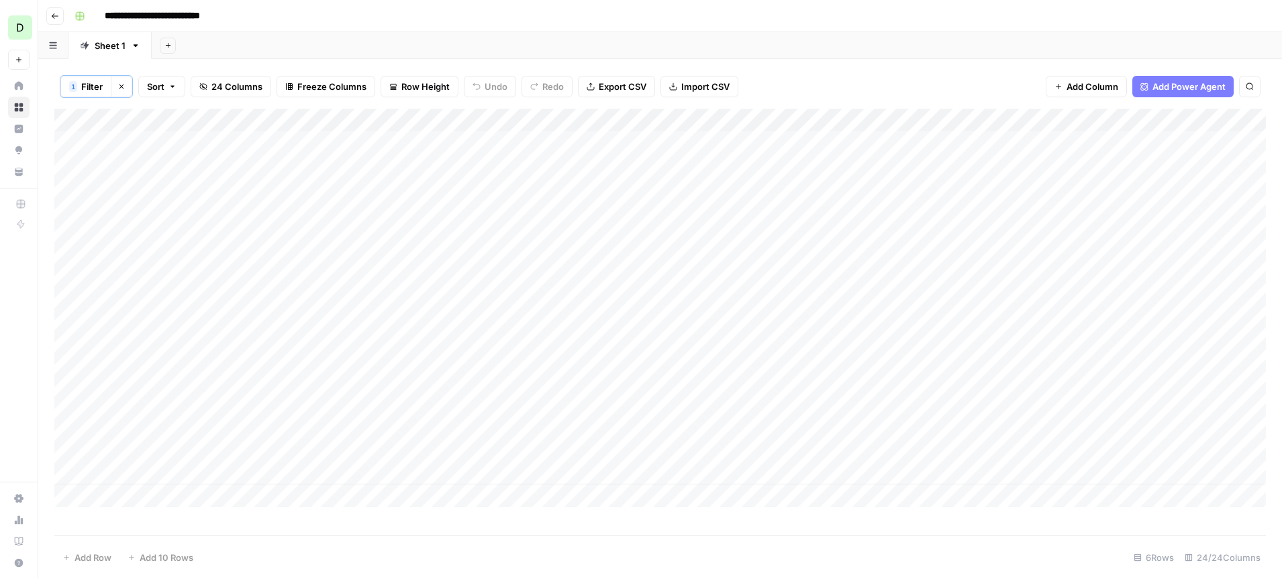
click at [175, 150] on div "Add Column" at bounding box center [660, 308] width 1212 height 399
drag, startPoint x: 222, startPoint y: 121, endPoint x: 242, endPoint y: 121, distance: 20.8
click at [242, 121] on div "Add Column" at bounding box center [660, 308] width 1212 height 399
click at [189, 152] on div "Add Column" at bounding box center [660, 308] width 1212 height 399
click at [189, 152] on input "**********" at bounding box center [213, 146] width 215 height 16
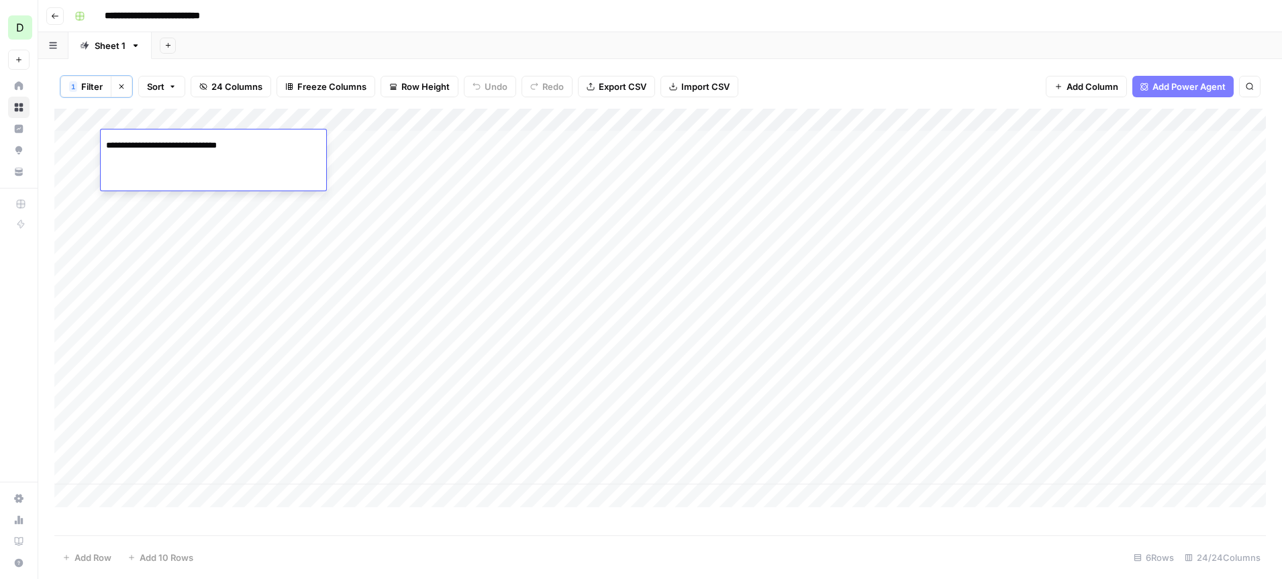
click at [189, 152] on input "**********" at bounding box center [213, 146] width 215 height 16
type input "**********"
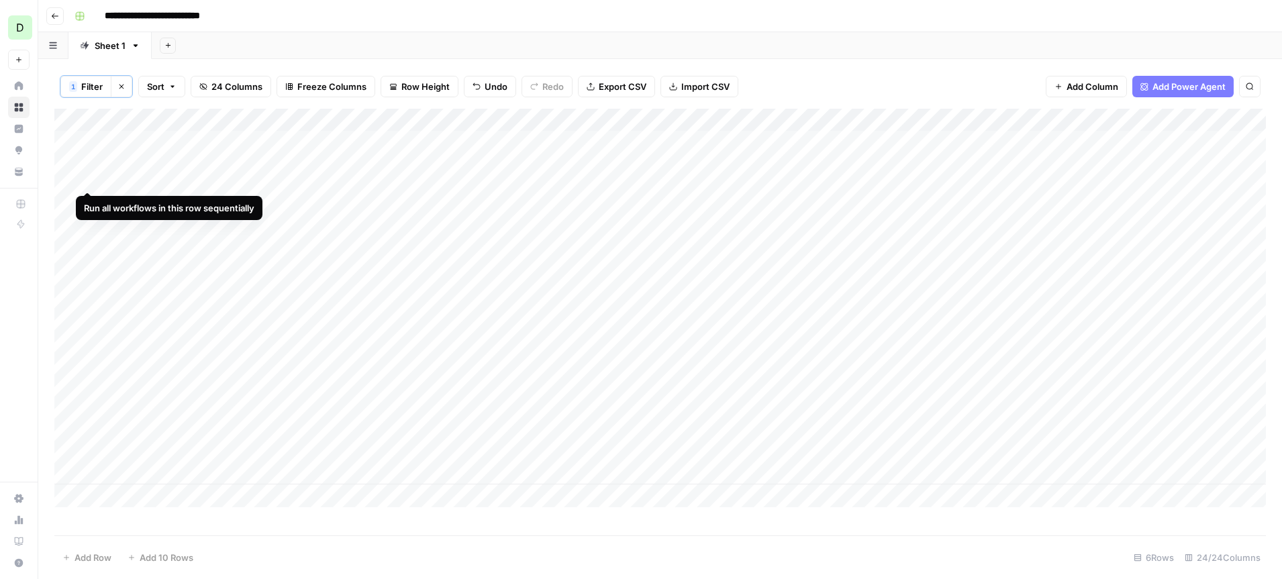
click at [93, 139] on div "Add Column" at bounding box center [660, 308] width 1212 height 399
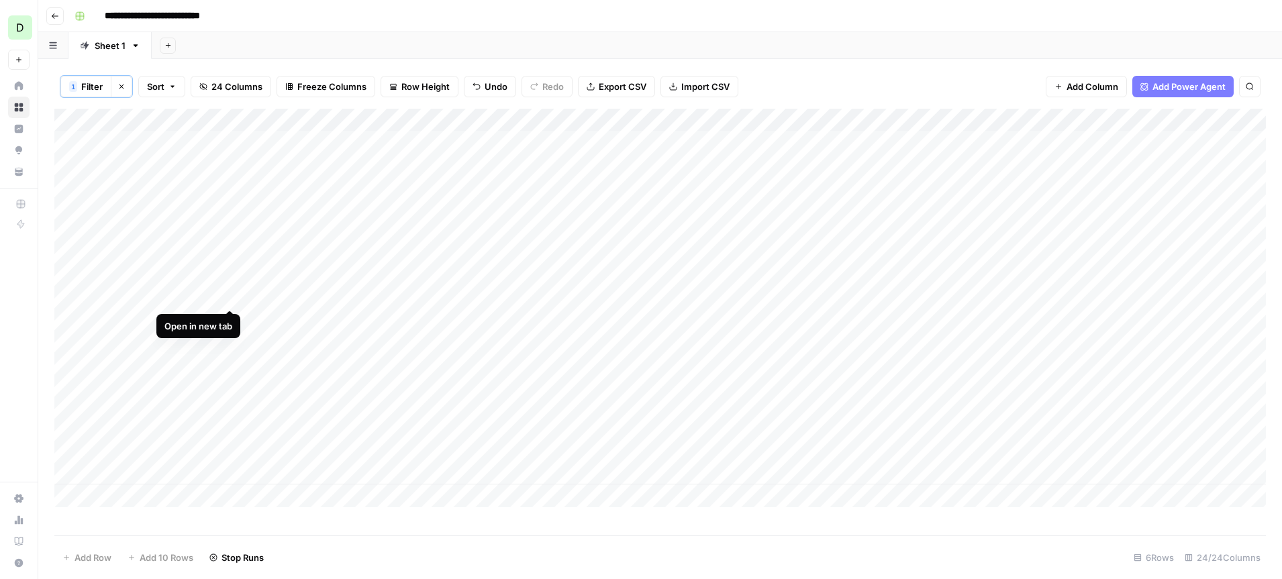
click at [230, 257] on div "Add Column" at bounding box center [660, 308] width 1212 height 399
click at [89, 259] on div "Add Column" at bounding box center [660, 308] width 1212 height 399
click at [230, 198] on div "Add Column" at bounding box center [660, 308] width 1212 height 399
click at [201, 199] on div "Add Column" at bounding box center [660, 308] width 1212 height 399
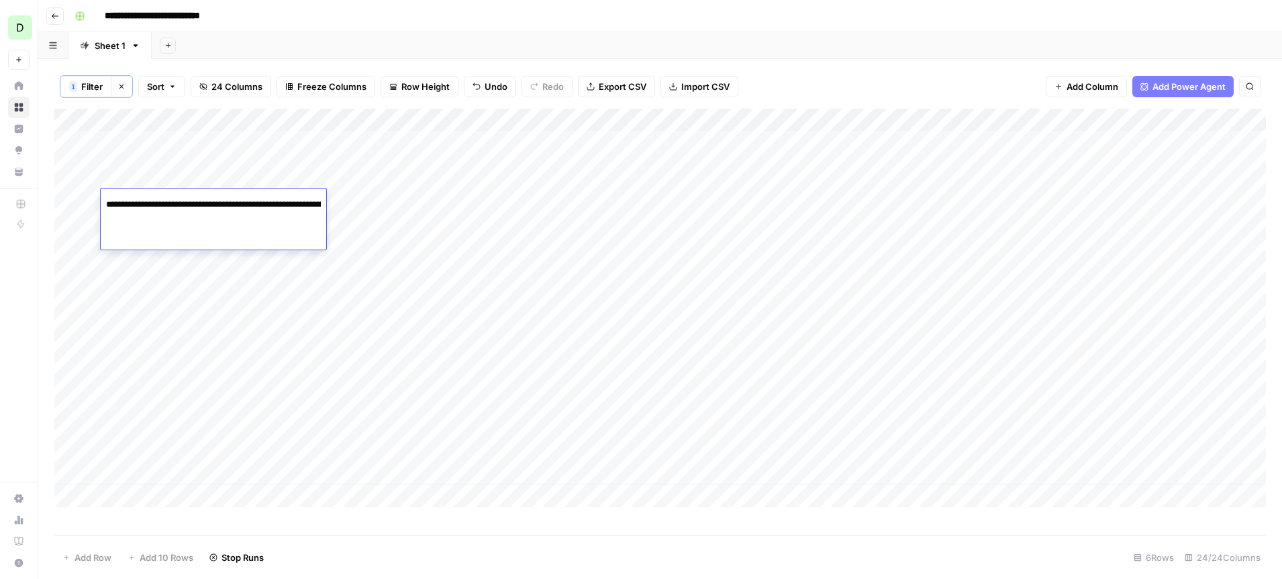
scroll to position [0, 942]
click at [200, 203] on input "**********" at bounding box center [213, 205] width 215 height 16
type input "**********"
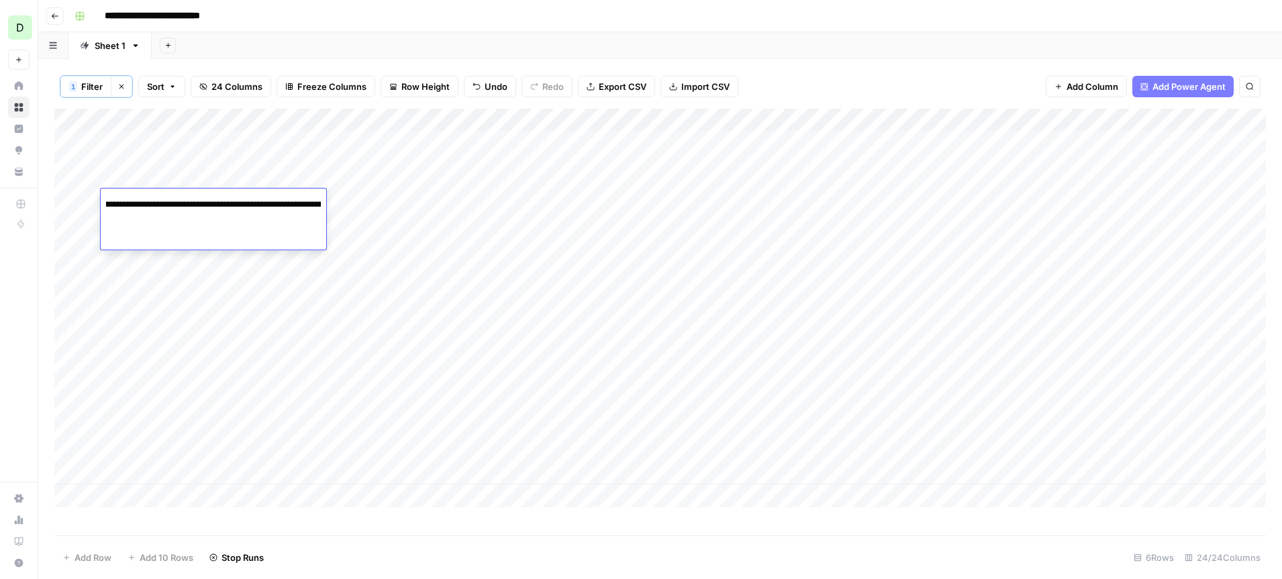
scroll to position [0, 1840]
click at [89, 199] on div "Add Column" at bounding box center [660, 308] width 1212 height 399
click at [71, 336] on div "Add Column" at bounding box center [660, 308] width 1212 height 399
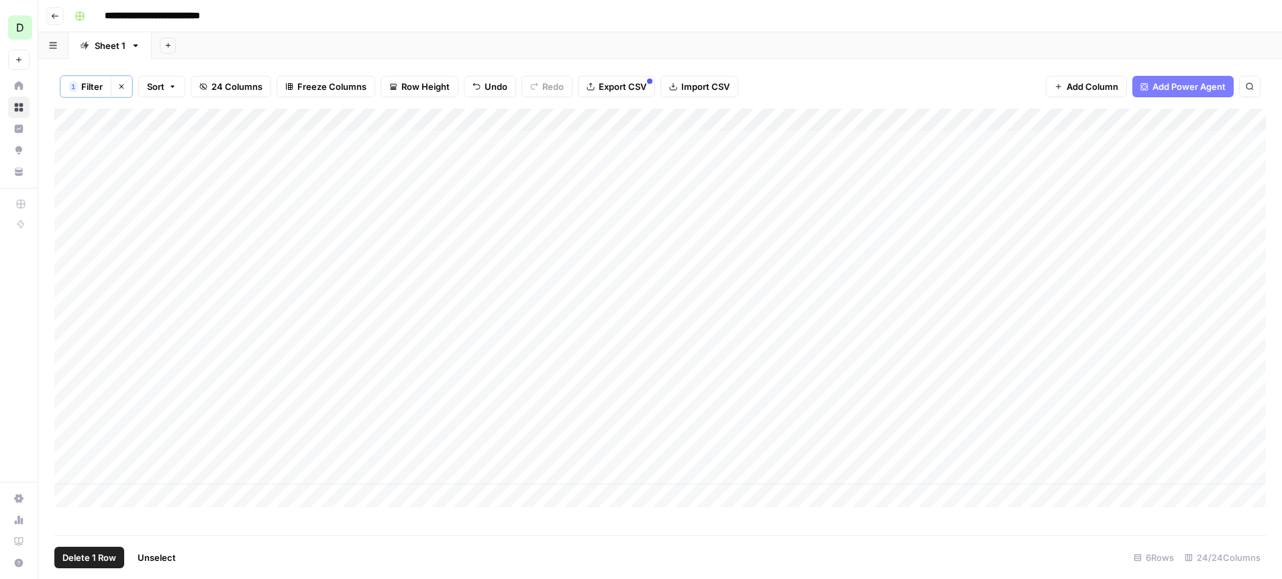
click at [93, 557] on span "Delete 1 Row" at bounding box center [89, 557] width 54 height 13
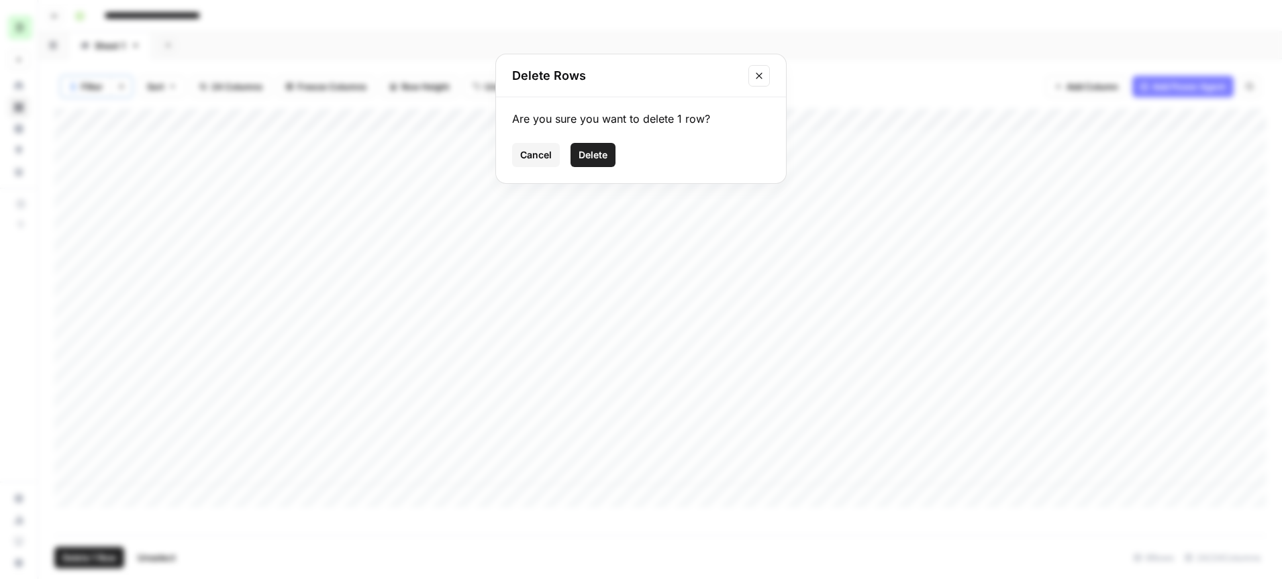
click at [587, 147] on button "Delete" at bounding box center [593, 155] width 45 height 24
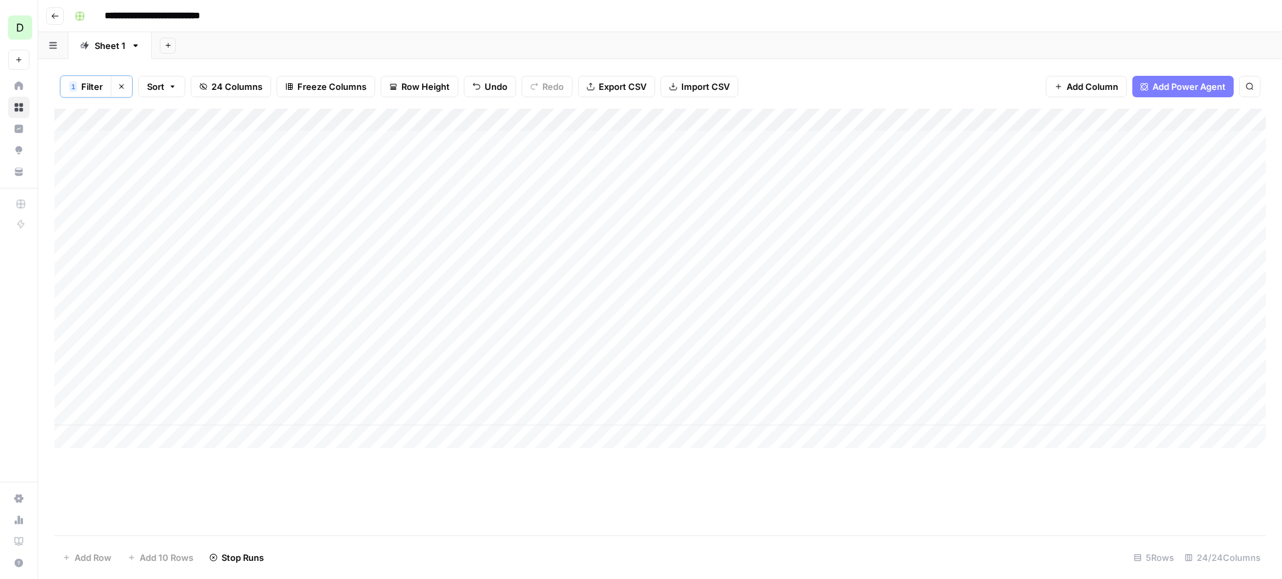
click at [68, 395] on div "Add Column" at bounding box center [660, 279] width 1212 height 340
click at [99, 563] on span "Delete 1 Row" at bounding box center [89, 557] width 54 height 13
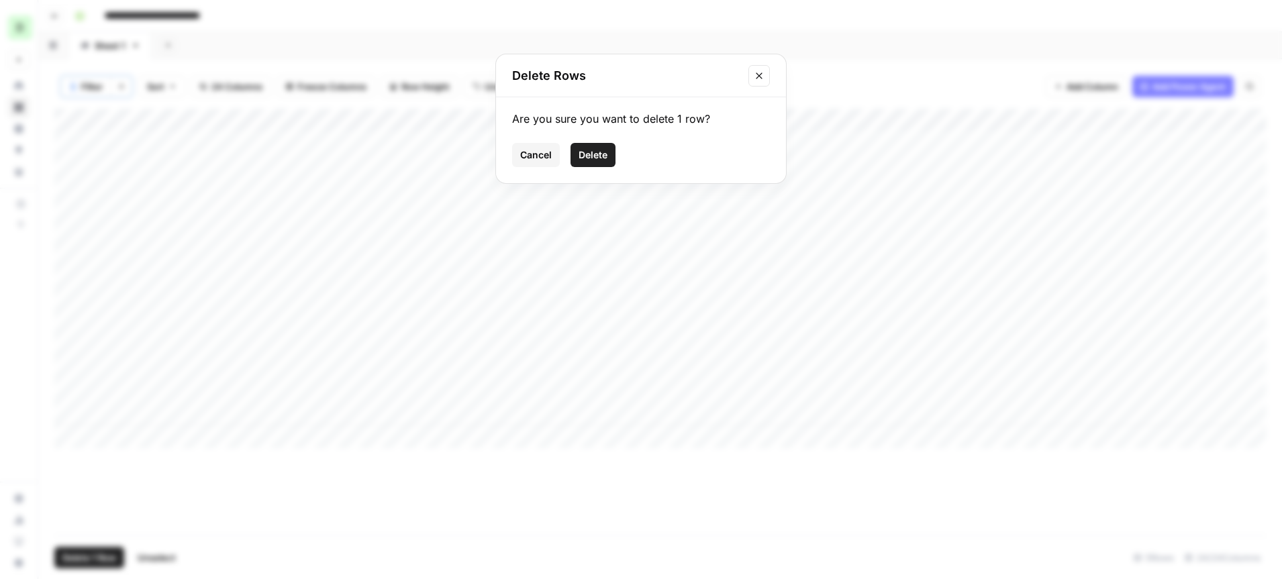
click at [599, 159] on span "Delete" at bounding box center [593, 154] width 29 height 13
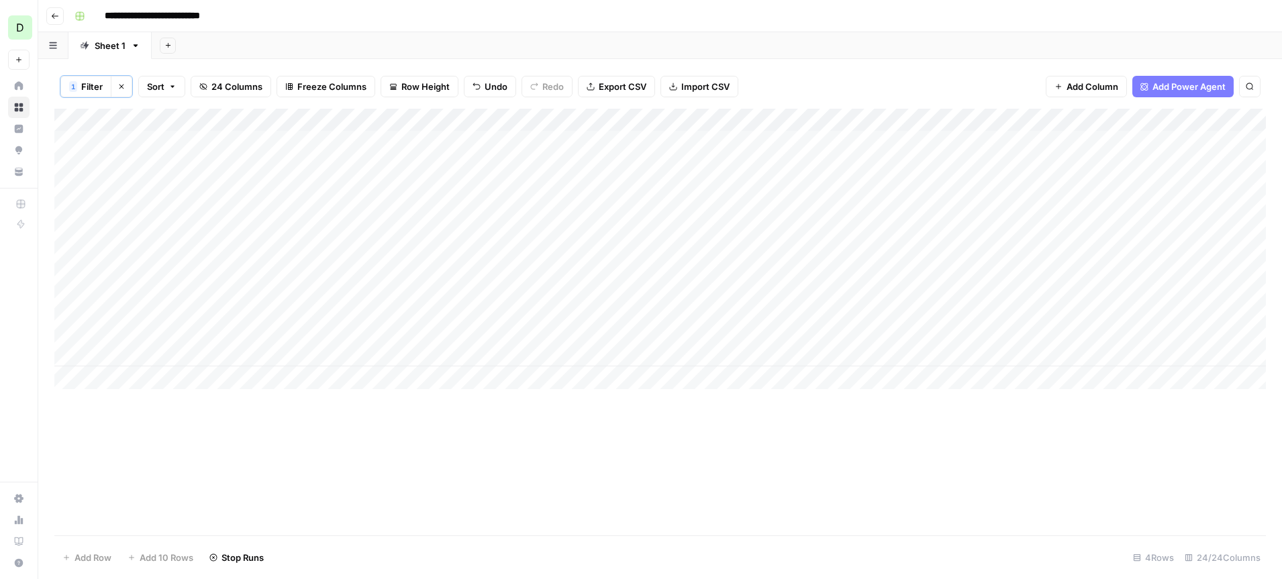
click at [165, 461] on div "Add Column" at bounding box center [660, 322] width 1212 height 427
click at [847, 161] on div "Add Column" at bounding box center [660, 249] width 1212 height 281
click at [845, 122] on div "Add Column" at bounding box center [660, 249] width 1212 height 281
click at [847, 41] on div "Add Sheet" at bounding box center [717, 45] width 1131 height 27
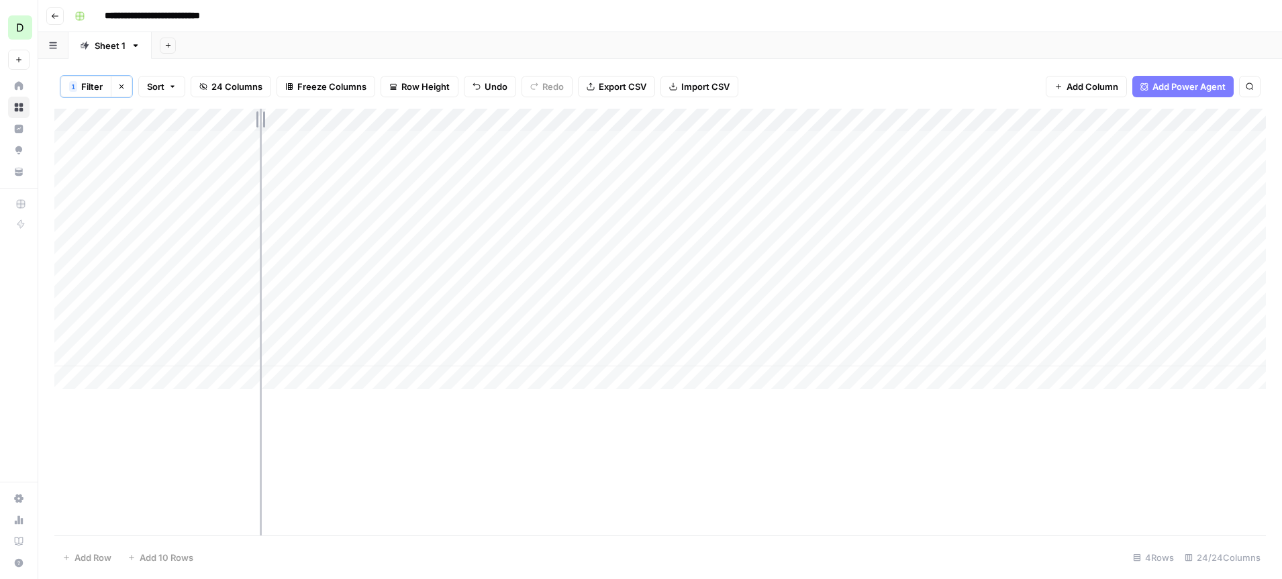
drag, startPoint x: 243, startPoint y: 120, endPoint x: 287, endPoint y: 122, distance: 44.4
click at [287, 122] on div "Add Column" at bounding box center [660, 249] width 1212 height 281
click at [1084, 88] on span "Add Column" at bounding box center [1093, 86] width 52 height 13
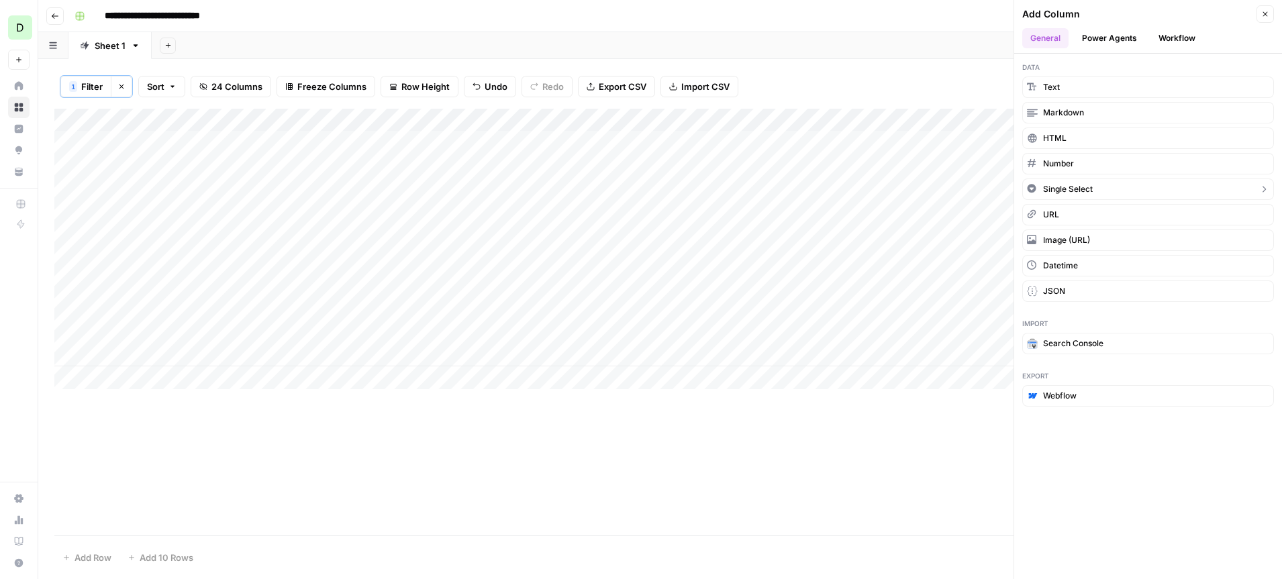
click at [1088, 189] on span "Single Select" at bounding box center [1068, 189] width 50 height 12
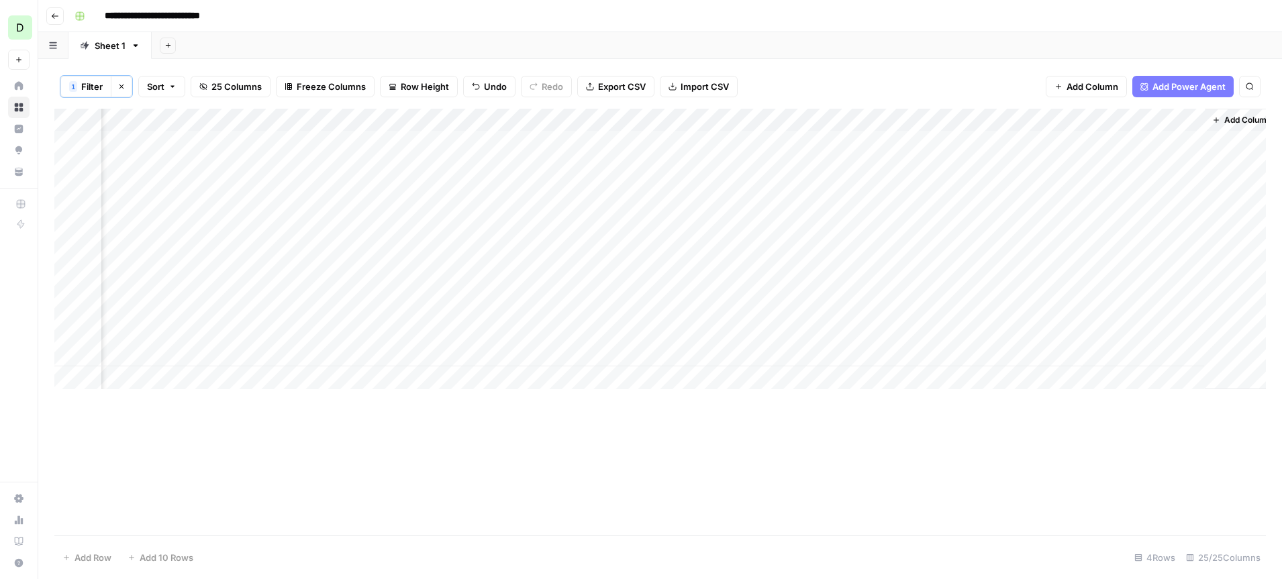
scroll to position [0, 2621]
drag, startPoint x: 1139, startPoint y: 123, endPoint x: 76, endPoint y: 124, distance: 1063.6
click at [76, 124] on div "Add Column" at bounding box center [660, 249] width 1212 height 281
drag, startPoint x: 1010, startPoint y: 118, endPoint x: 304, endPoint y: 137, distance: 705.9
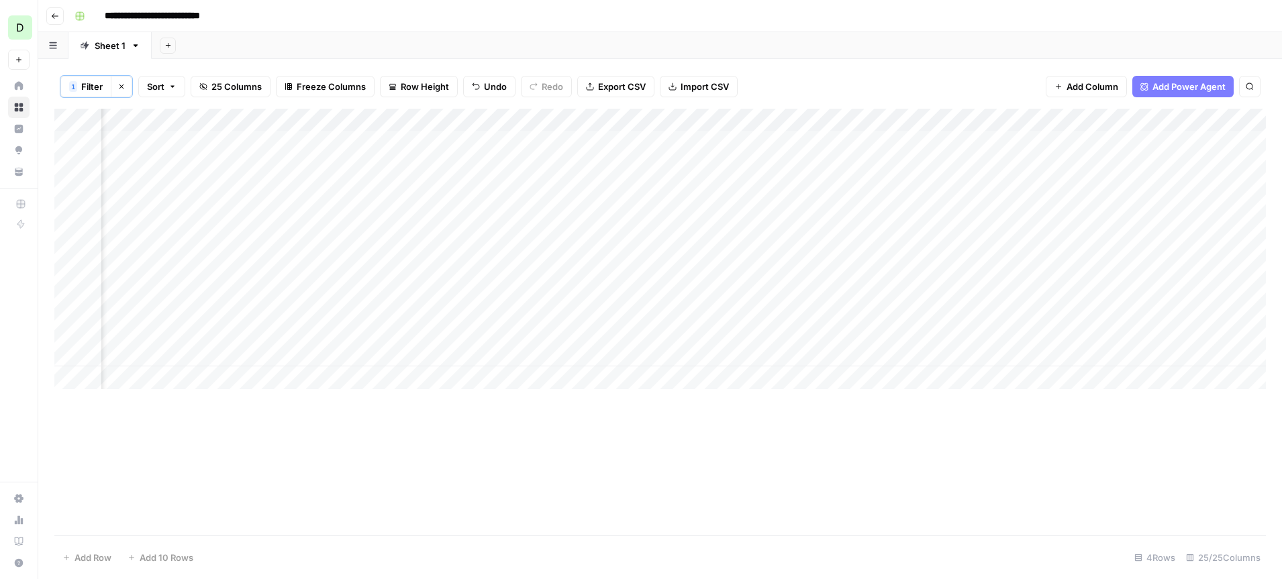
click at [304, 137] on div "Add Column" at bounding box center [660, 249] width 1212 height 281
drag, startPoint x: 363, startPoint y: 118, endPoint x: 124, endPoint y: 115, distance: 239.1
click at [124, 118] on div "Add Column" at bounding box center [660, 249] width 1212 height 281
drag, startPoint x: 1017, startPoint y: 118, endPoint x: 245, endPoint y: 126, distance: 771.5
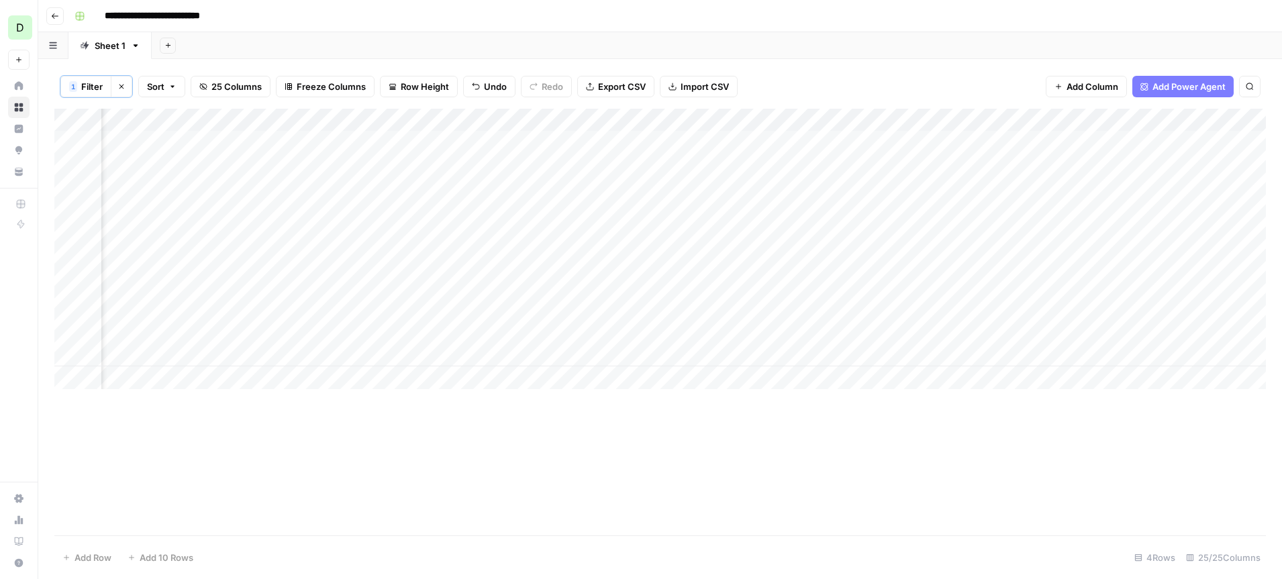
click at [247, 126] on div "Add Column" at bounding box center [660, 249] width 1212 height 281
drag, startPoint x: 1000, startPoint y: 119, endPoint x: 427, endPoint y: 122, distance: 573.4
click at [427, 122] on div "Add Column" at bounding box center [660, 249] width 1212 height 281
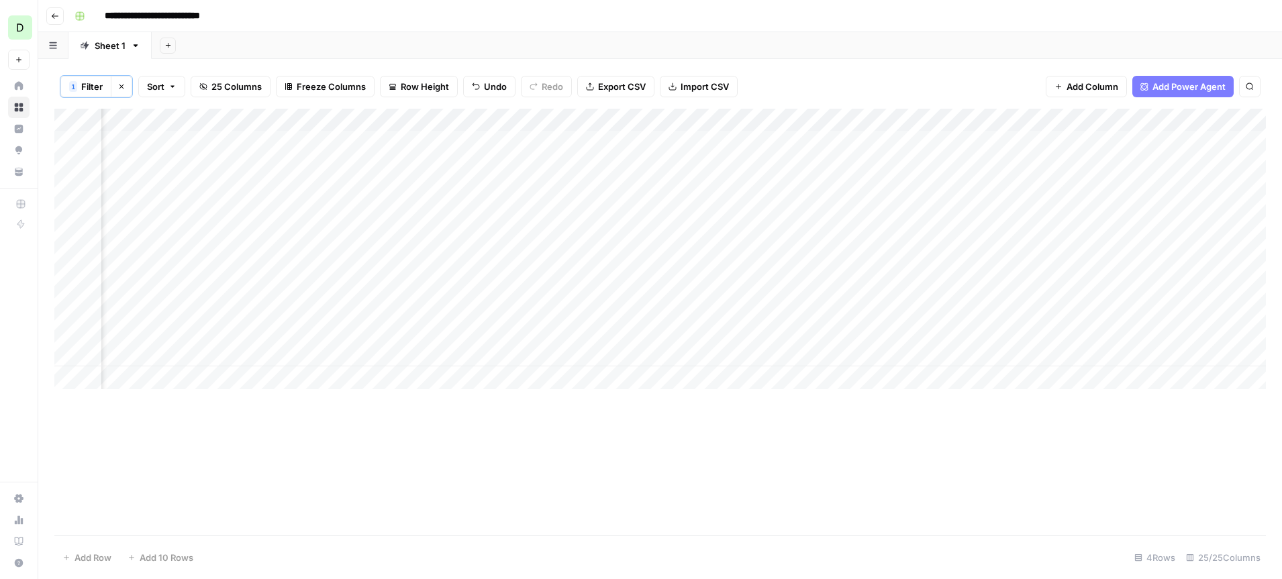
click at [1093, 87] on span "Add Column" at bounding box center [1093, 86] width 52 height 13
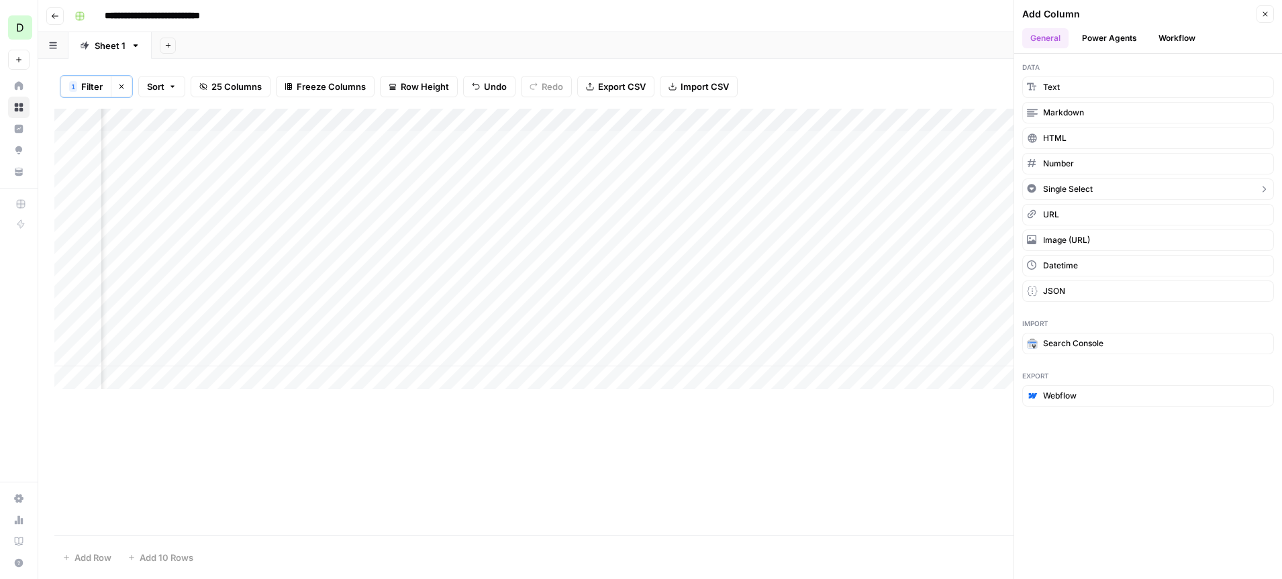
click at [1085, 185] on span "Single Select" at bounding box center [1068, 189] width 50 height 12
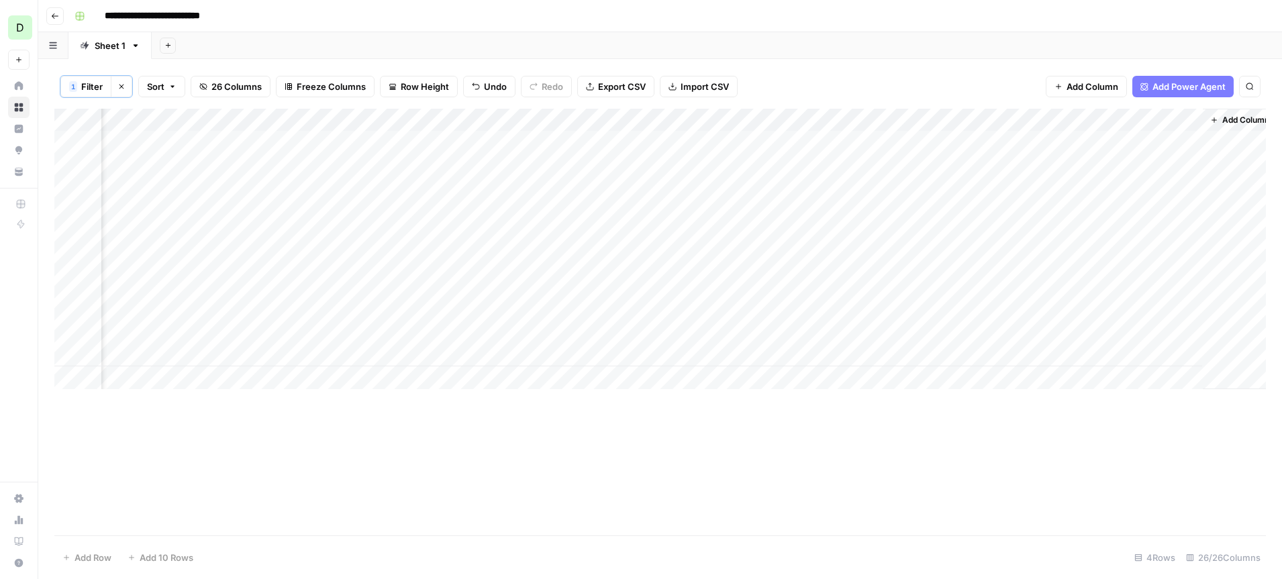
scroll to position [0, 2742]
drag, startPoint x: 1129, startPoint y: 120, endPoint x: 132, endPoint y: 121, distance: 996.4
click at [132, 121] on div "Add Column" at bounding box center [660, 249] width 1212 height 281
drag, startPoint x: 972, startPoint y: 118, endPoint x: 265, endPoint y: 128, distance: 706.4
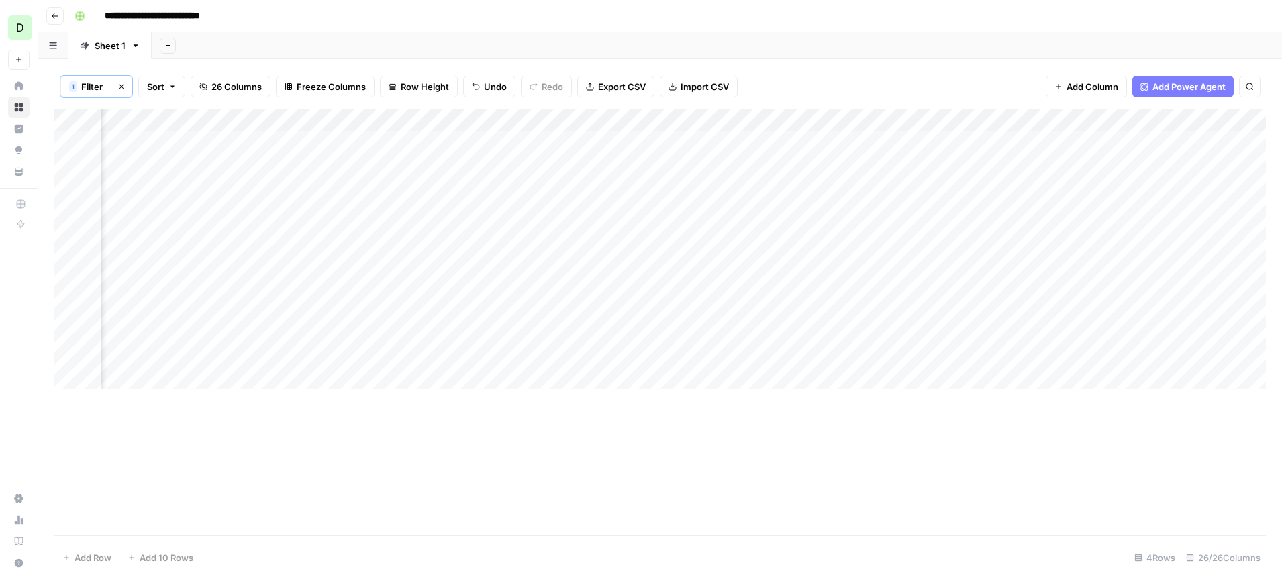
click at [265, 128] on div "Add Column" at bounding box center [660, 249] width 1212 height 281
drag, startPoint x: 818, startPoint y: 127, endPoint x: 179, endPoint y: 129, distance: 639.2
click at [179, 129] on div "Add Column" at bounding box center [660, 249] width 1212 height 281
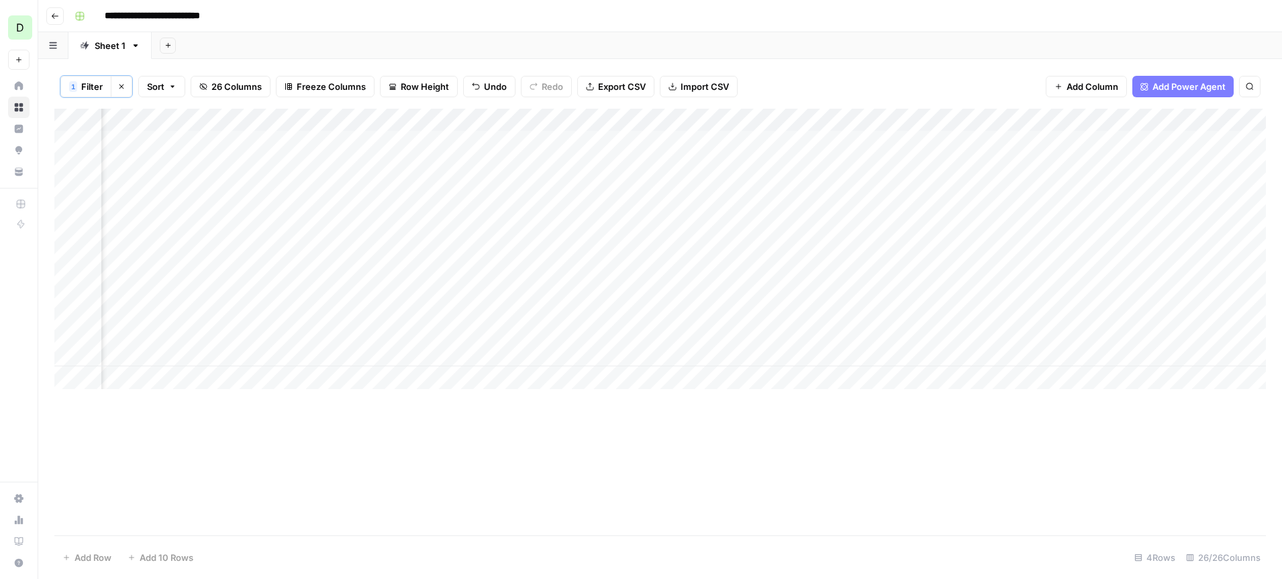
drag, startPoint x: 716, startPoint y: 122, endPoint x: 211, endPoint y: 137, distance: 505.2
click at [211, 137] on div "Add Column" at bounding box center [660, 249] width 1212 height 281
drag, startPoint x: 949, startPoint y: 120, endPoint x: 323, endPoint y: 132, distance: 625.9
click at [323, 132] on div "Add Column" at bounding box center [660, 249] width 1212 height 281
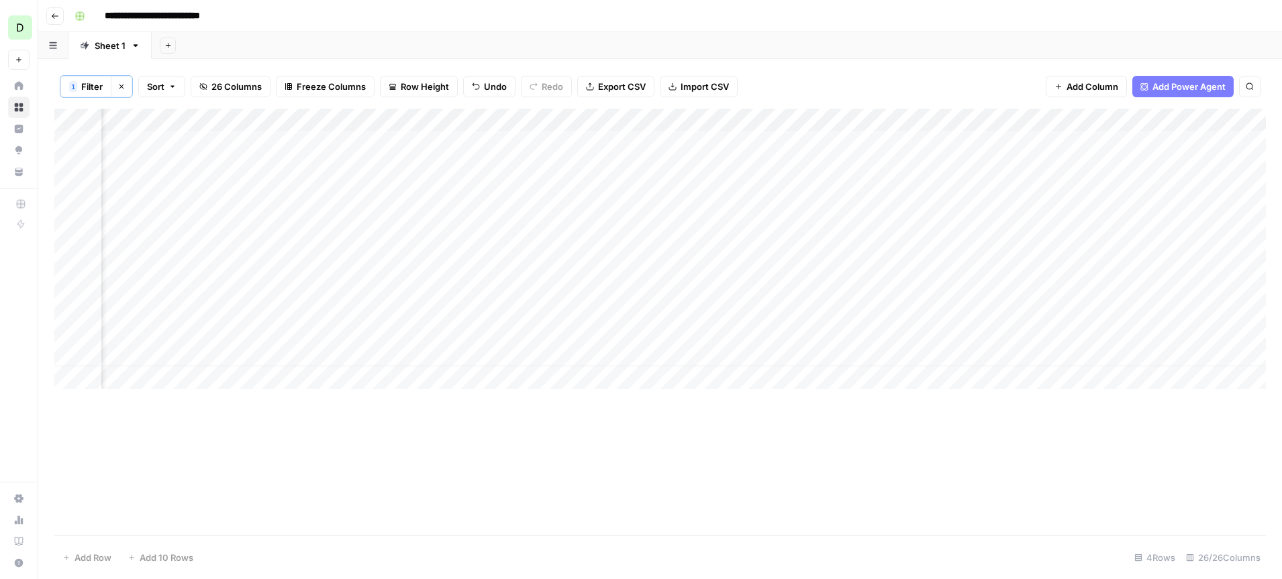
click at [322, 127] on div "Add Column" at bounding box center [660, 249] width 1212 height 281
drag, startPoint x: 338, startPoint y: 152, endPoint x: 241, endPoint y: 154, distance: 96.7
click at [243, 154] on body "**********" at bounding box center [641, 289] width 1282 height 579
drag, startPoint x: 344, startPoint y: 156, endPoint x: 263, endPoint y: 155, distance: 81.9
click at [263, 155] on div "New Column (1)" at bounding box center [348, 152] width 175 height 21
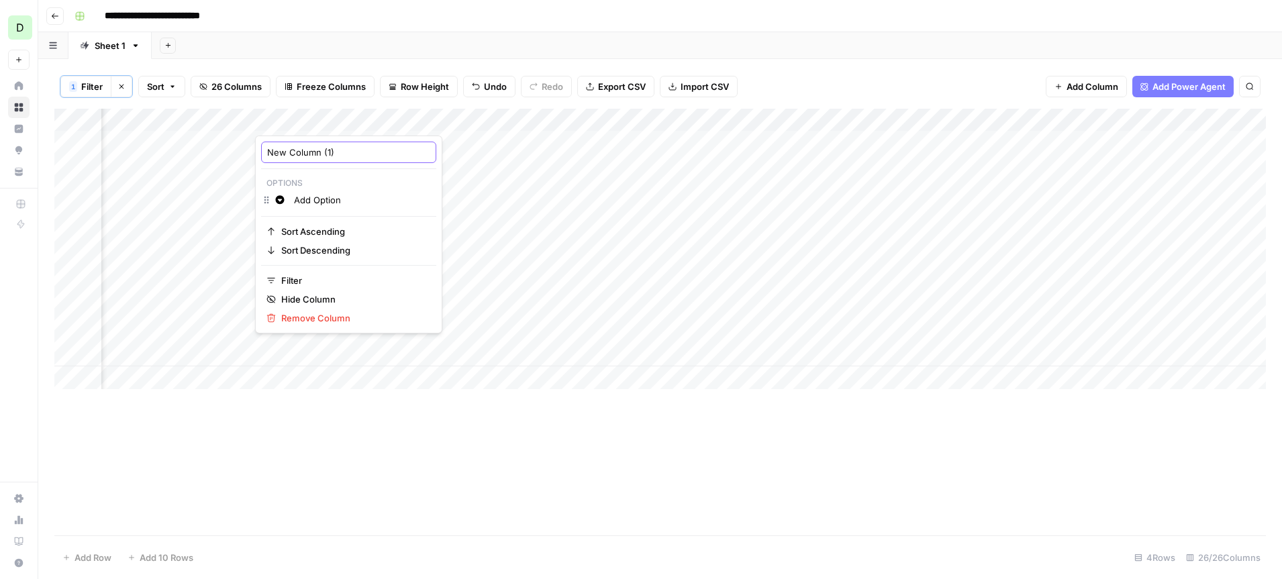
type input "S"
type input "Status"
click at [183, 113] on div "Add Column" at bounding box center [660, 249] width 1212 height 281
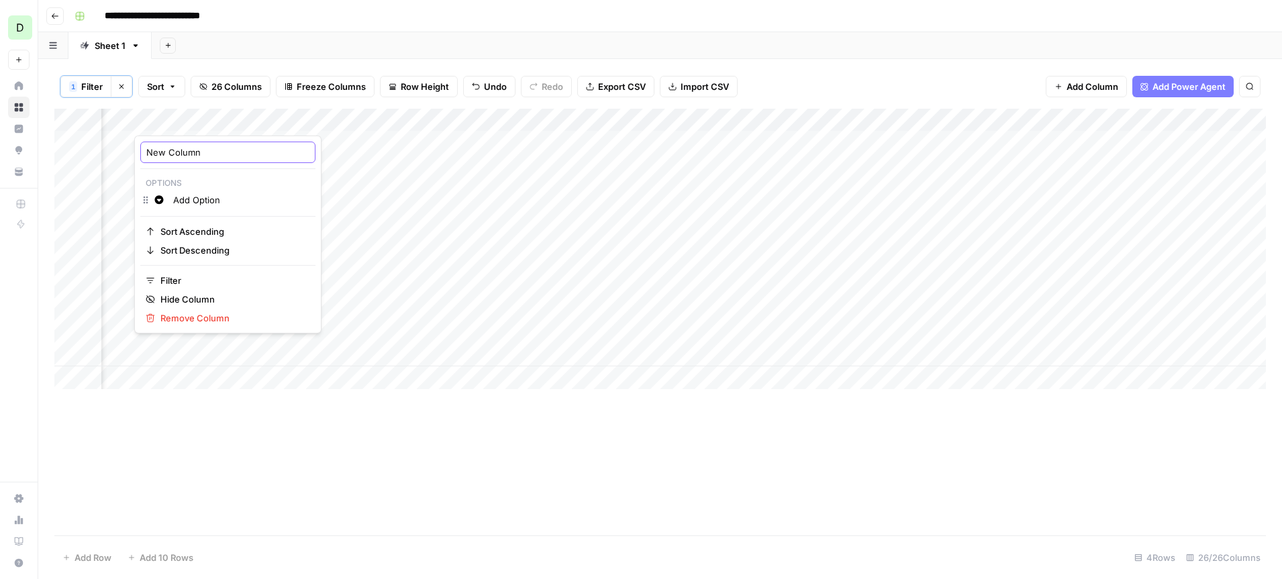
click at [203, 153] on input "New Column" at bounding box center [227, 152] width 163 height 13
drag, startPoint x: 203, startPoint y: 153, endPoint x: 139, endPoint y: 153, distance: 64.5
click at [139, 153] on div "New Column Options Change color Add Option Sort Ascending Sort Descending Filte…" at bounding box center [227, 235] width 187 height 198
type input "Author/Reviewer"
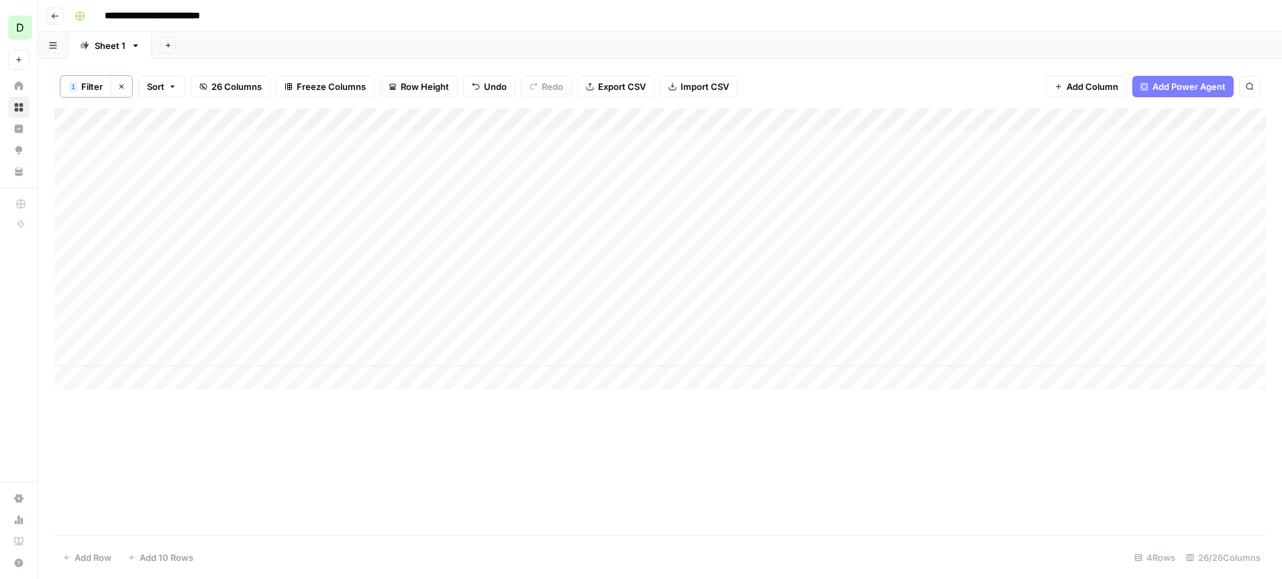
click at [357, 145] on div "Add Column" at bounding box center [660, 249] width 1212 height 281
click at [375, 124] on div "Add Column" at bounding box center [660, 249] width 1212 height 281
click at [376, 197] on input "Add Option" at bounding box center [394, 199] width 136 height 13
drag, startPoint x: 376, startPoint y: 197, endPoint x: 318, endPoint y: 201, distance: 58.6
click at [318, 201] on div "Change color Add Option" at bounding box center [380, 201] width 175 height 19
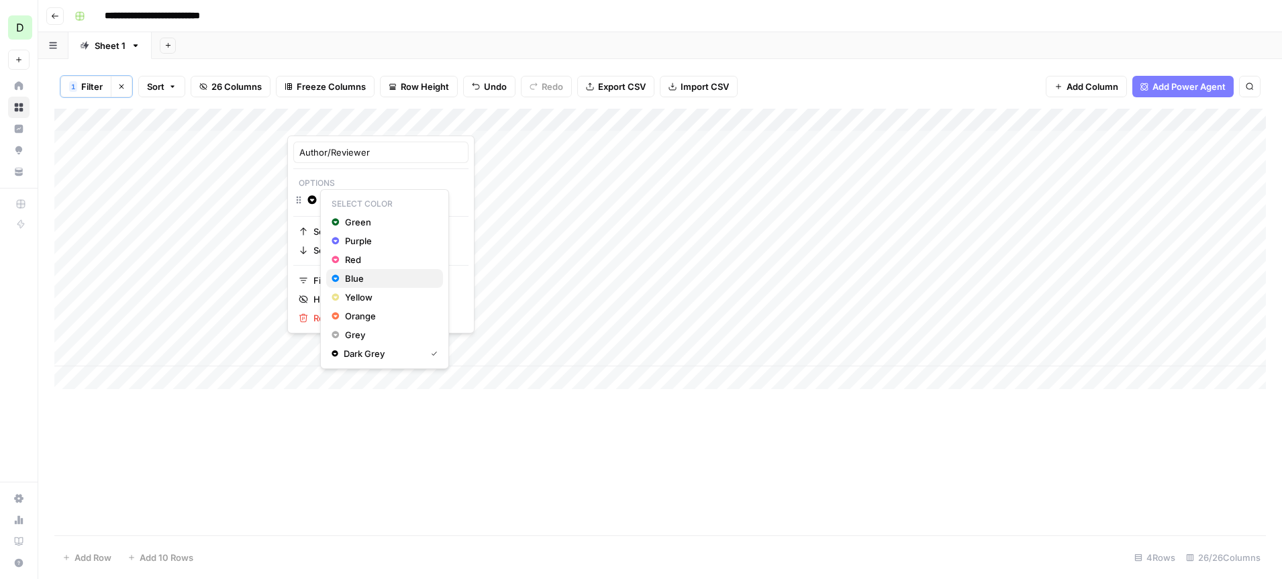
click at [359, 277] on span "Blue" at bounding box center [388, 278] width 87 height 13
click at [344, 195] on input "Add Option" at bounding box center [394, 199] width 136 height 13
click at [359, 199] on input "Add Option" at bounding box center [394, 199] width 136 height 13
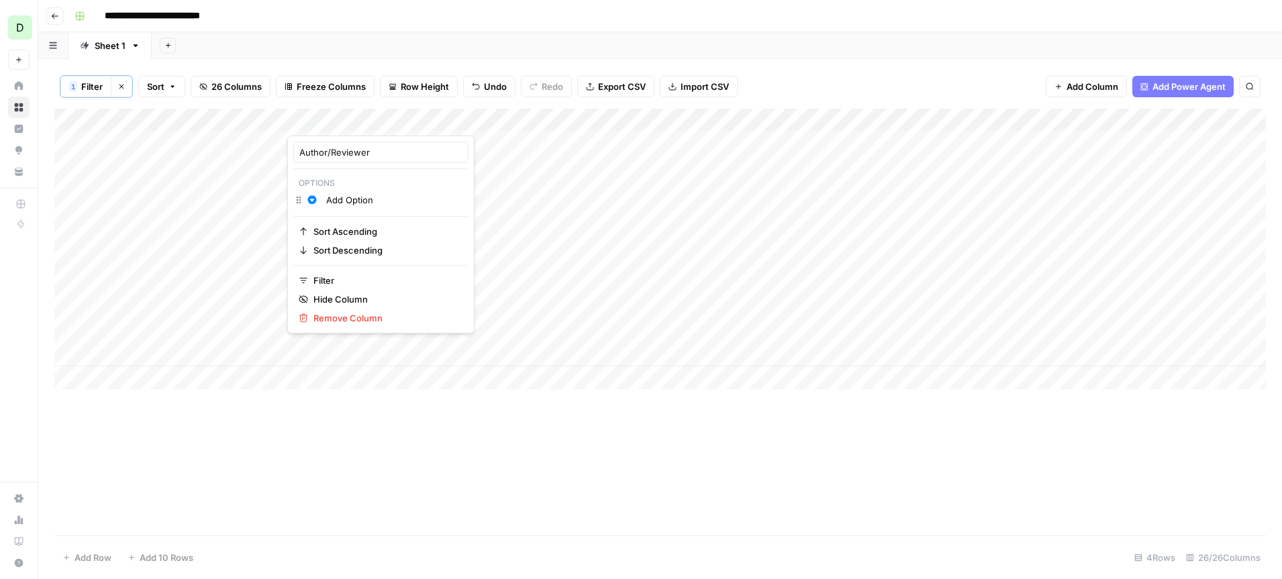
click at [359, 199] on input "Add Option" at bounding box center [394, 199] width 136 height 13
type input "A"
type input "B"
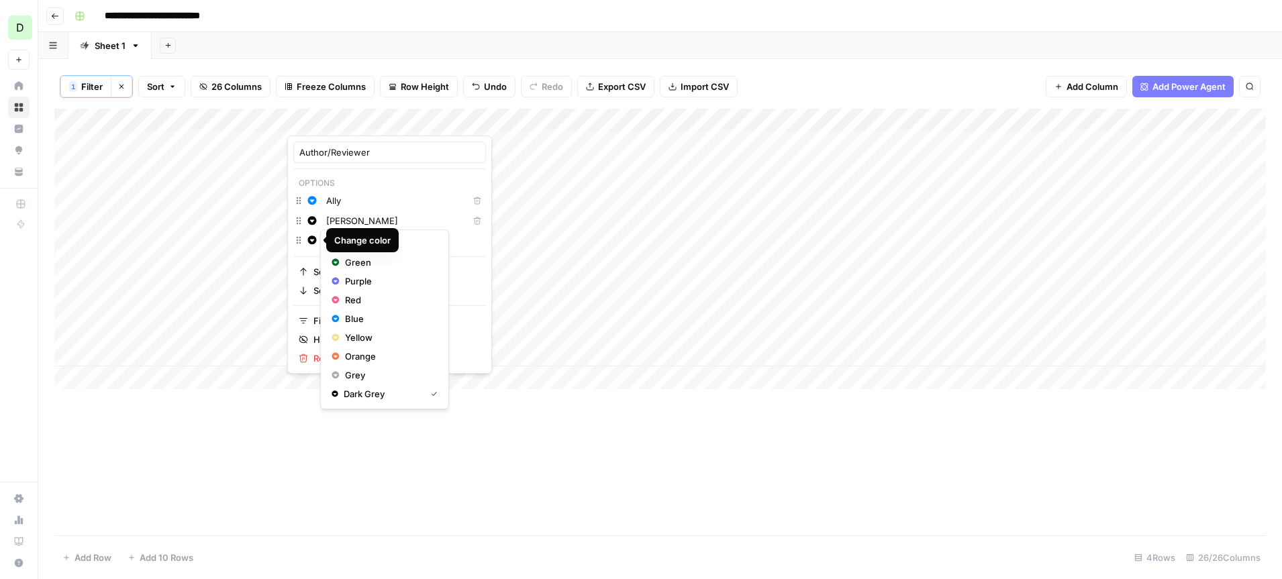
click at [313, 238] on icon "button" at bounding box center [312, 240] width 9 height 9
click at [362, 284] on span "Purple" at bounding box center [388, 281] width 87 height 13
click at [379, 244] on input "Johnathon" at bounding box center [403, 240] width 154 height 13
type input "Johnathon"
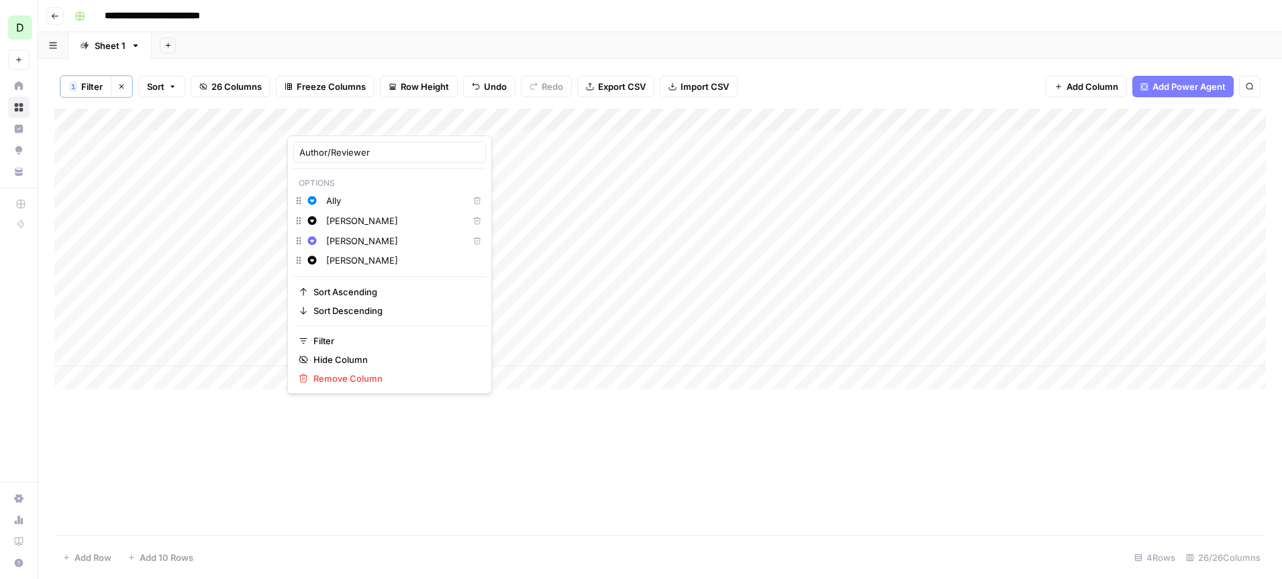
click at [493, 165] on div "Add Column" at bounding box center [660, 249] width 1212 height 281
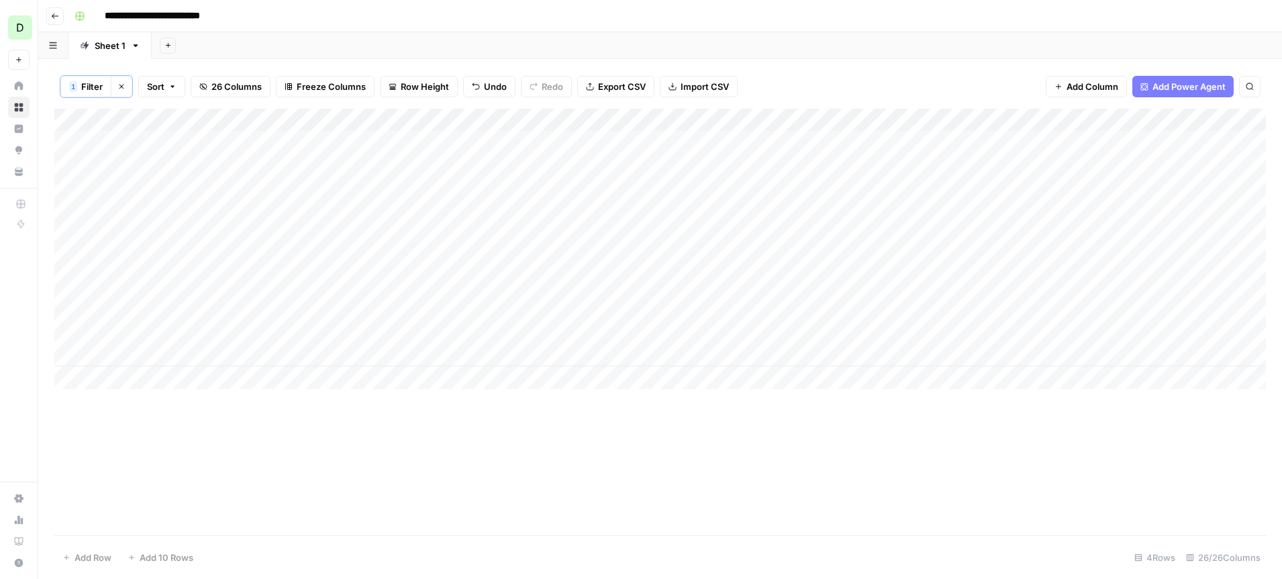
click at [496, 149] on div "Add Column" at bounding box center [660, 249] width 1212 height 281
type input "R"
click at [479, 116] on div "Add Column" at bounding box center [660, 249] width 1212 height 281
click at [427, 200] on button "Change color" at bounding box center [433, 200] width 16 height 16
click at [471, 218] on span "Green" at bounding box center [509, 222] width 87 height 13
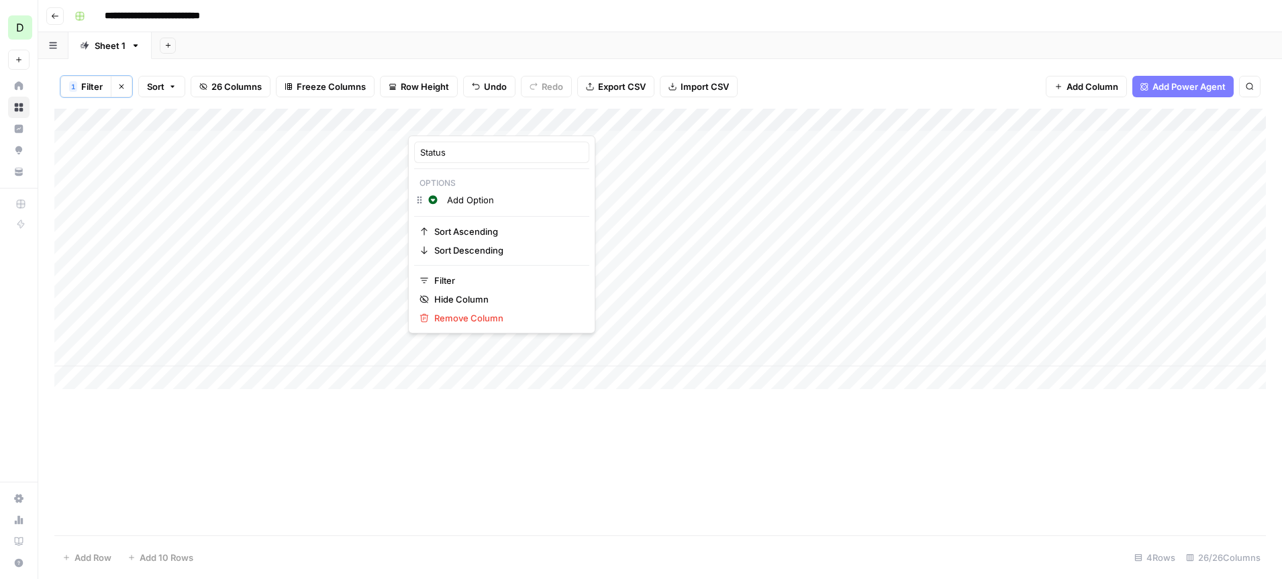
click at [487, 197] on input "Add Option" at bounding box center [515, 199] width 136 height 13
type input "Published to CMS"
drag, startPoint x: 526, startPoint y: 220, endPoint x: 439, endPoint y: 221, distance: 87.3
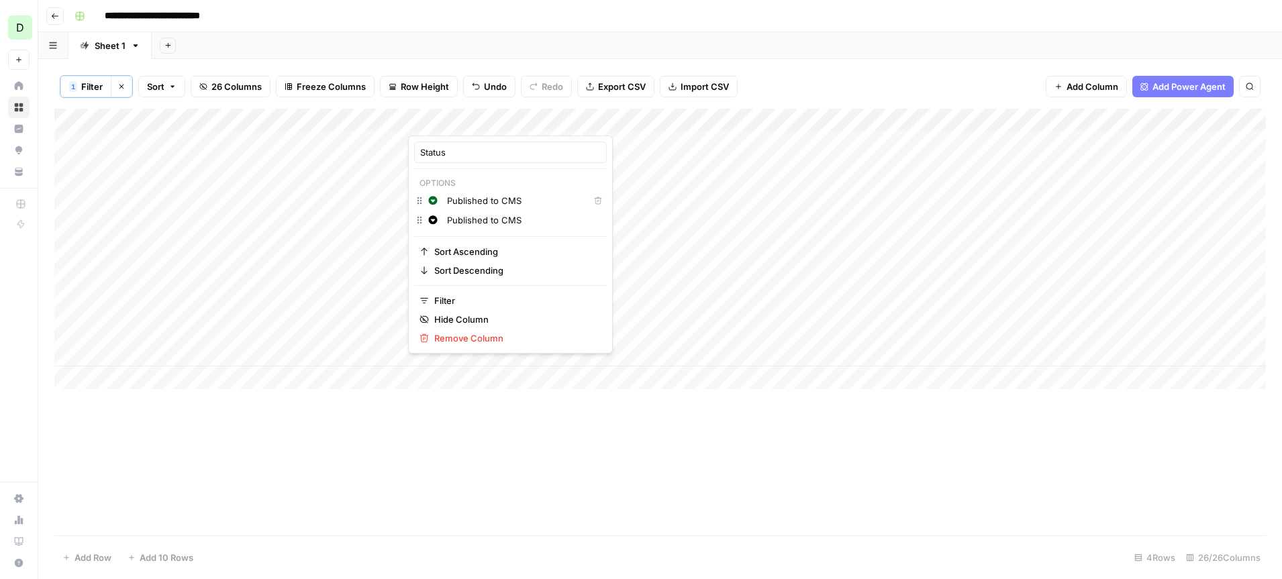
click at [439, 221] on div "Change color Published to CMS" at bounding box center [510, 221] width 193 height 19
click at [512, 218] on input "Published to CMS" at bounding box center [524, 220] width 154 height 13
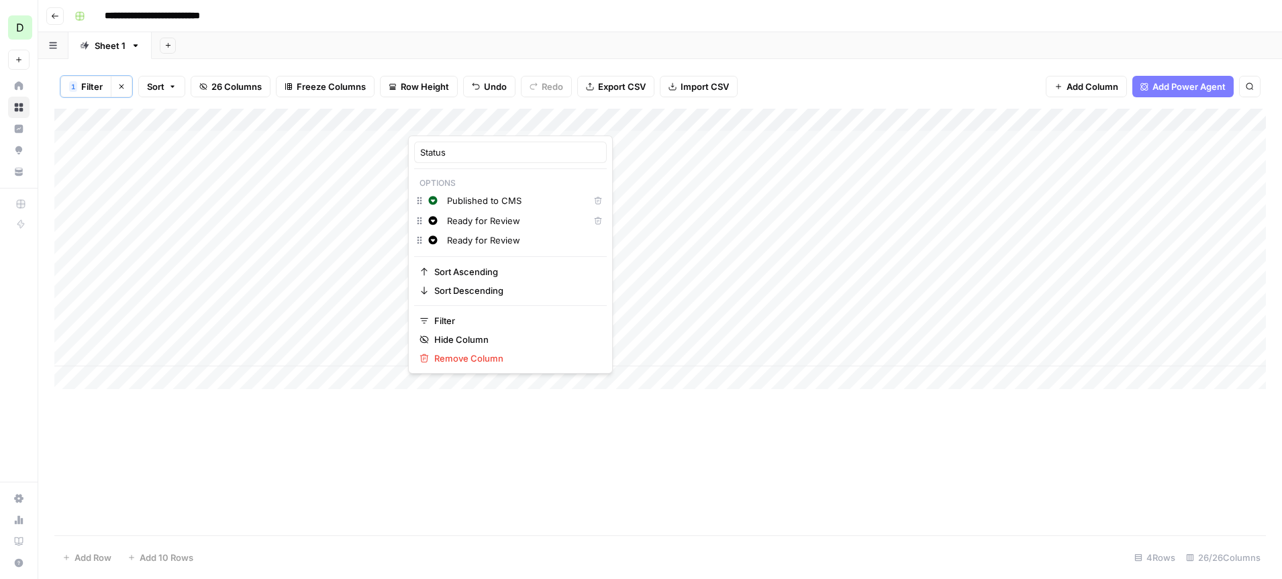
click at [495, 239] on input "Ready for Review" at bounding box center [524, 240] width 154 height 13
type input "Backlog"
click at [436, 225] on icon "button" at bounding box center [432, 220] width 9 height 9
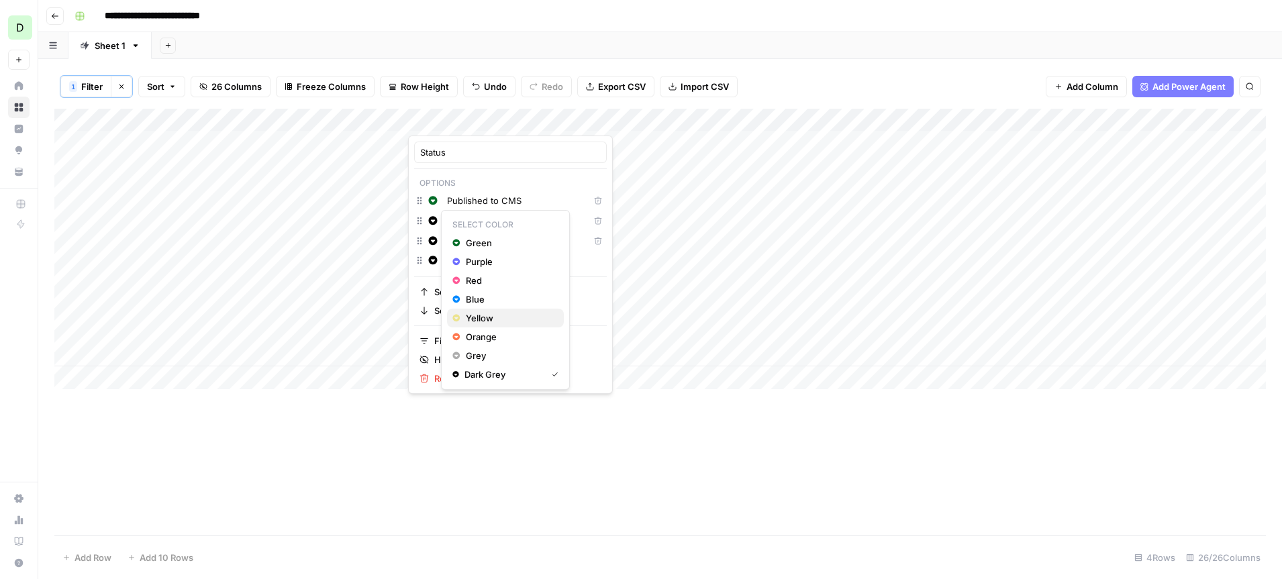
click at [483, 314] on span "Yellow" at bounding box center [509, 318] width 87 height 13
click at [348, 449] on div "Add Column" at bounding box center [660, 322] width 1212 height 427
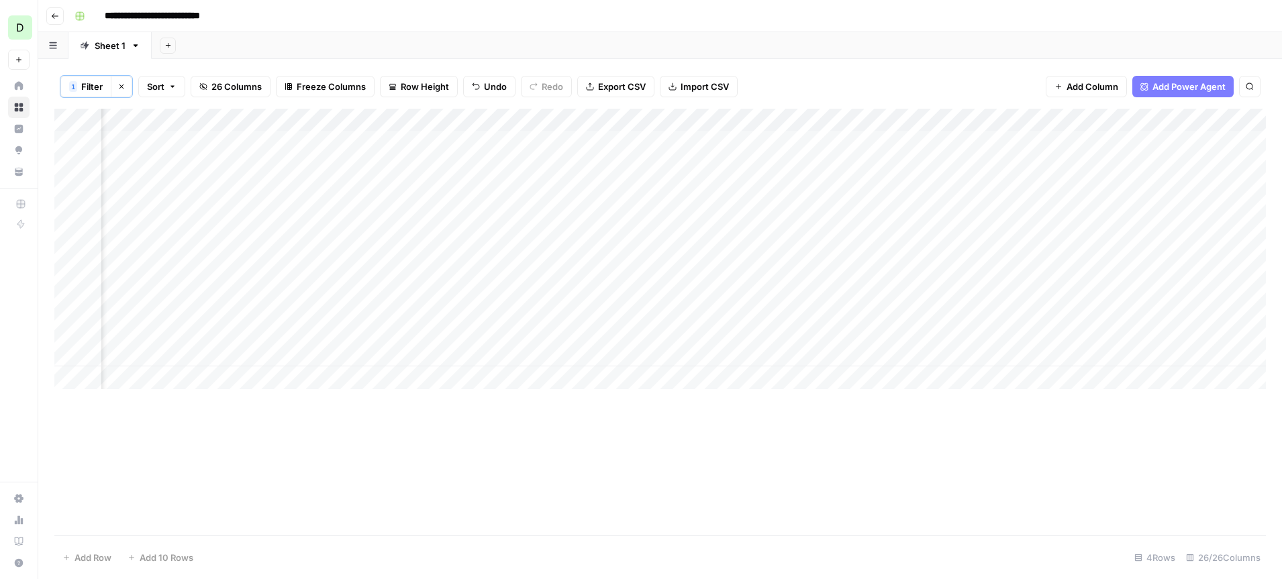
scroll to position [0, 413]
click at [658, 123] on div "Add Column" at bounding box center [660, 249] width 1212 height 281
click at [784, 52] on div "Add Sheet" at bounding box center [717, 45] width 1131 height 27
click at [677, 121] on div "Add Column" at bounding box center [660, 249] width 1212 height 281
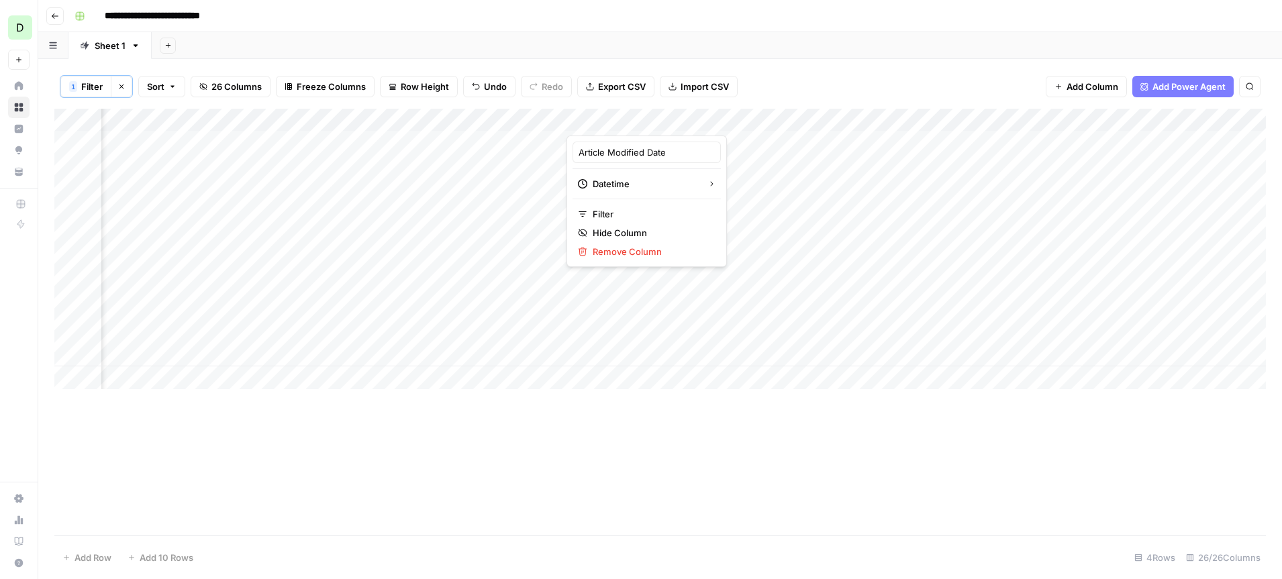
click at [817, 64] on div "1 Filter Clear filters Sort 26 Columns Freeze Columns Row Height Undo Redo Expo…" at bounding box center [660, 86] width 1212 height 44
click at [204, 20] on input "**********" at bounding box center [168, 15] width 138 height 21
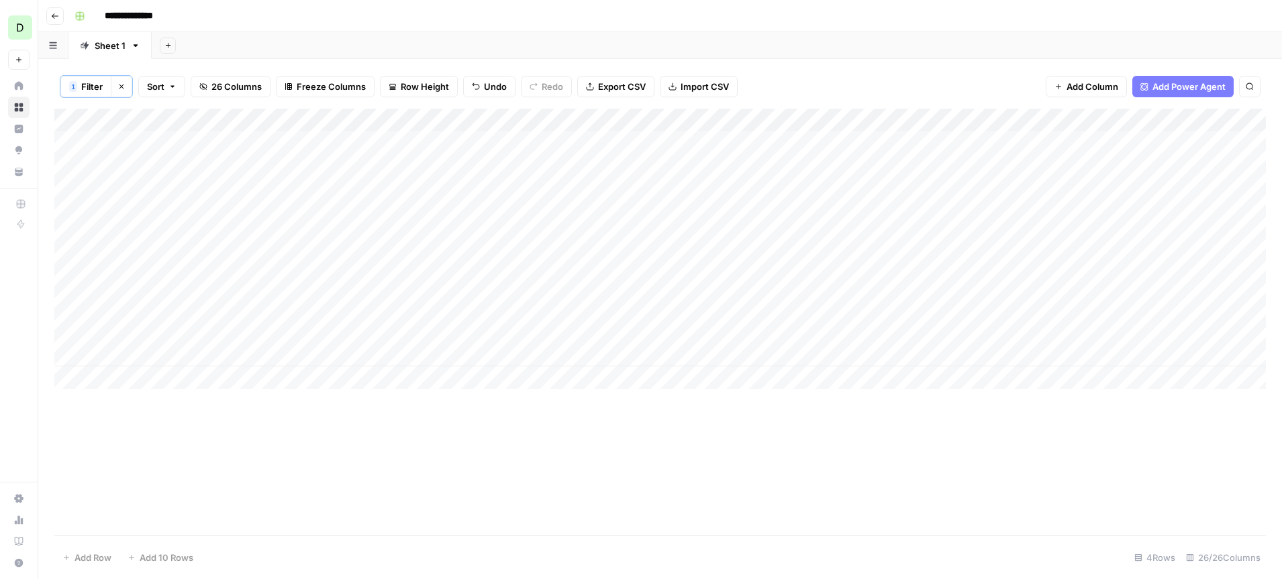
type input "**********"
click at [379, 148] on div "Add Column" at bounding box center [660, 249] width 1212 height 281
click at [378, 121] on div "Add Column" at bounding box center [660, 249] width 1212 height 281
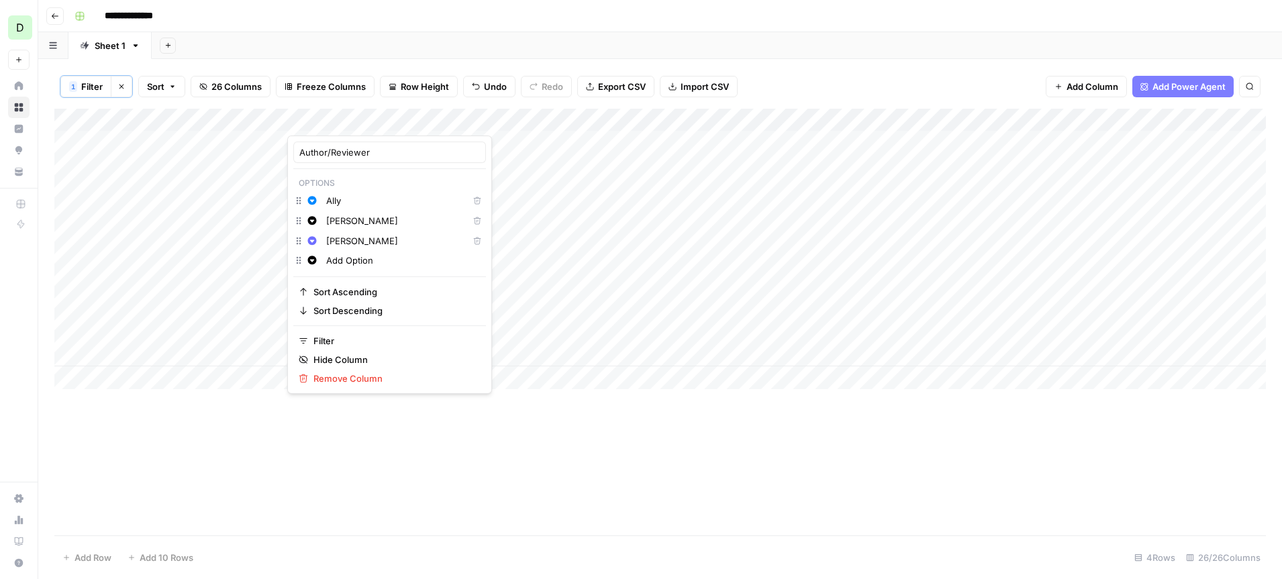
click at [347, 196] on input "Ally" at bounding box center [394, 200] width 136 height 13
click at [501, 145] on div "Add Column" at bounding box center [660, 249] width 1212 height 281
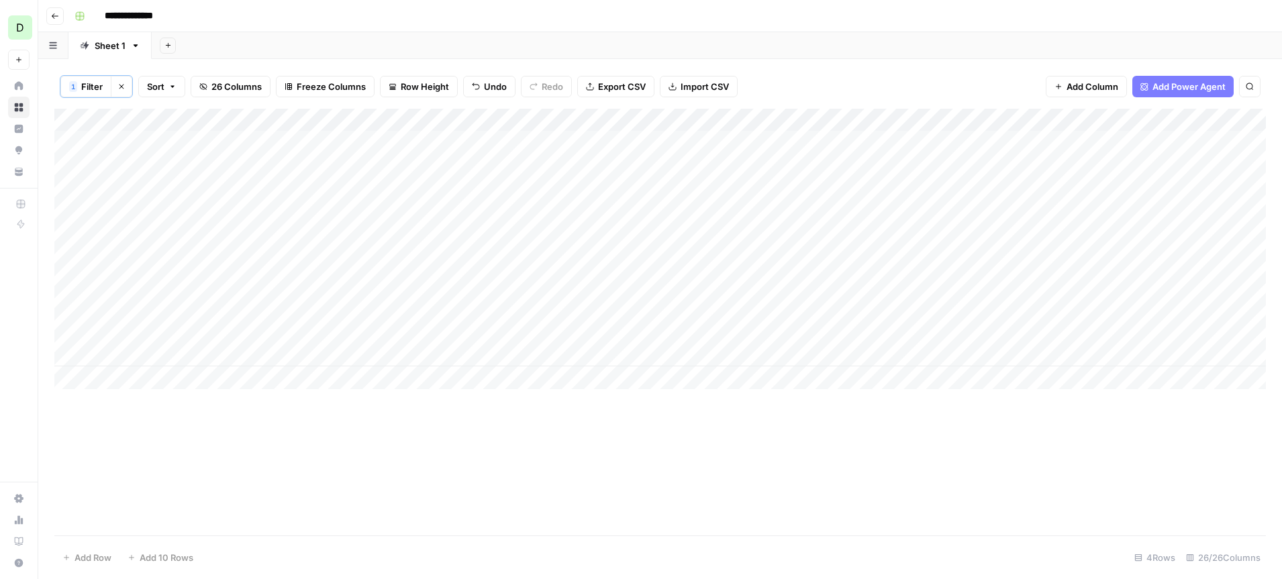
click at [371, 154] on div "Add Column" at bounding box center [660, 249] width 1212 height 281
click at [353, 181] on div "Add Column" at bounding box center [660, 249] width 1212 height 281
click at [332, 195] on button "Ally" at bounding box center [321, 194] width 26 height 16
click at [336, 224] on div "Add Column" at bounding box center [660, 249] width 1212 height 281
click at [332, 208] on div "Add Column" at bounding box center [660, 249] width 1212 height 281
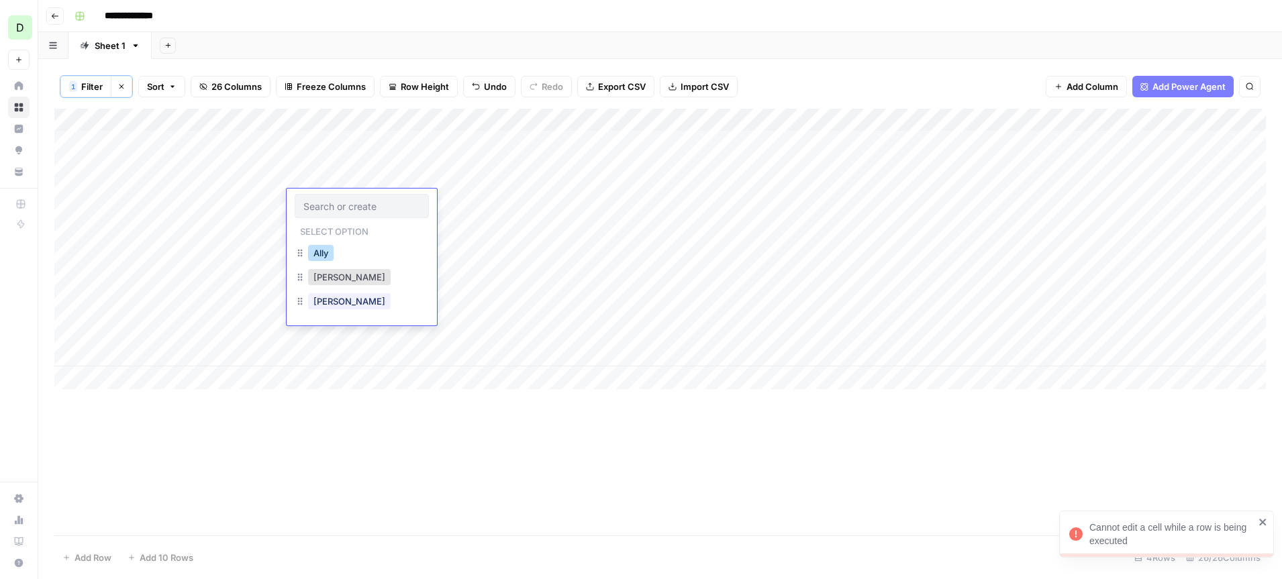
click at [322, 254] on button "Ally" at bounding box center [321, 253] width 26 height 16
click at [342, 281] on div "Add Column" at bounding box center [660, 249] width 1212 height 281
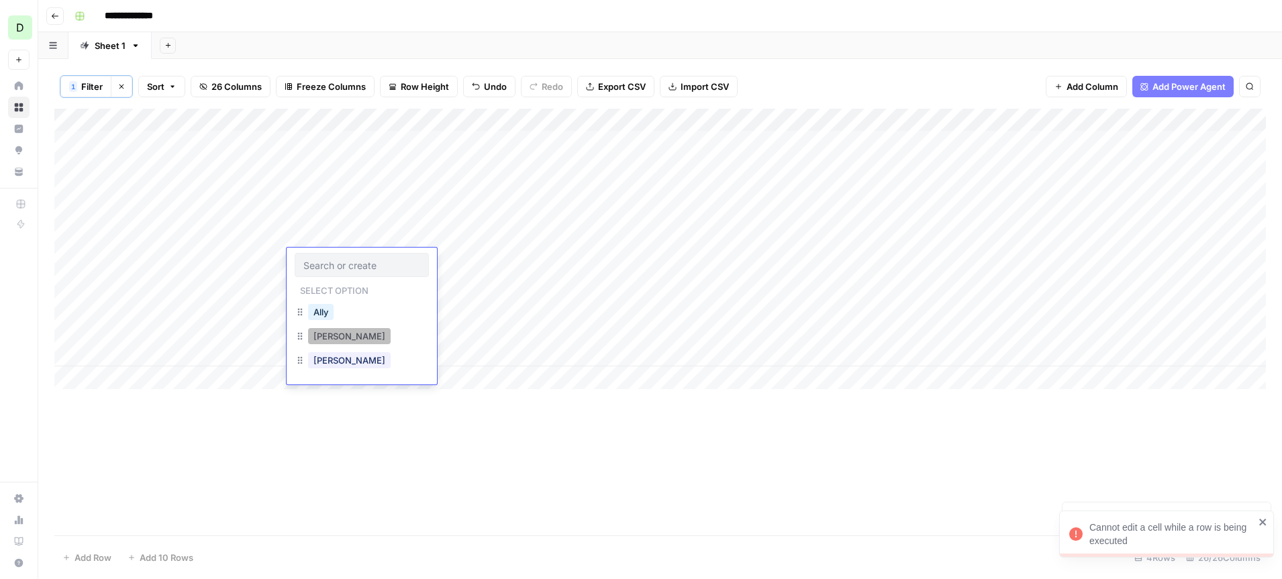
click at [330, 339] on button "Bryan" at bounding box center [349, 336] width 83 height 16
click at [79, 421] on div "Add Column" at bounding box center [660, 322] width 1212 height 427
click at [106, 485] on div "Add Column" at bounding box center [660, 322] width 1212 height 427
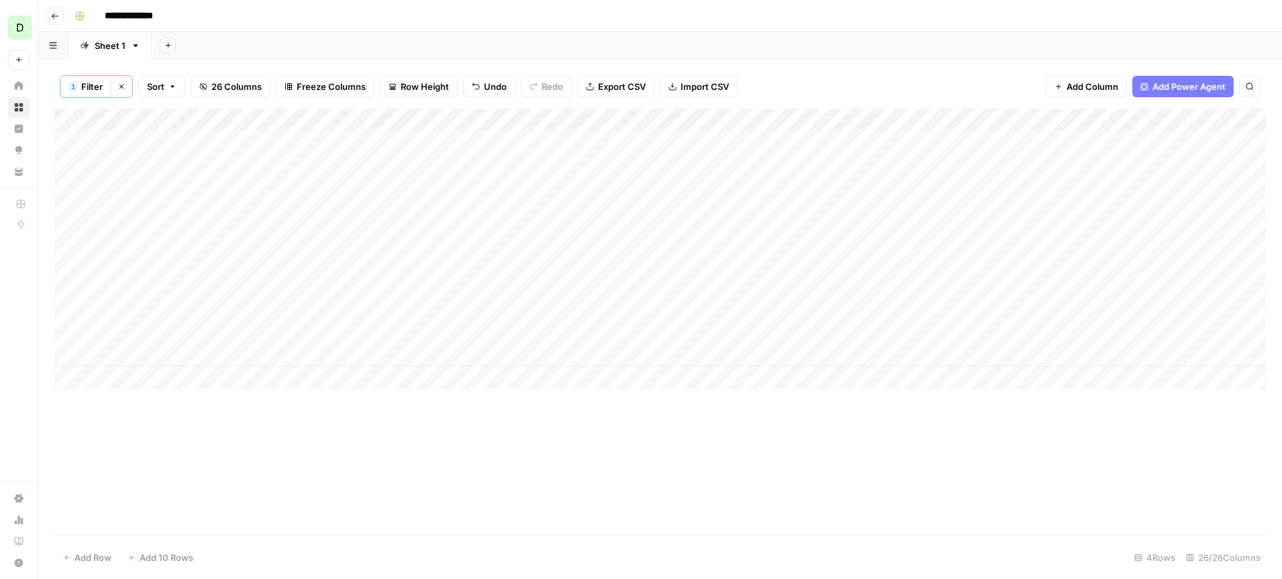
click at [490, 162] on div "Add Column" at bounding box center [660, 249] width 1212 height 281
click at [460, 165] on div "Add Column" at bounding box center [660, 249] width 1212 height 281
click at [470, 199] on button "Published to CMS" at bounding box center [471, 194] width 84 height 16
click at [464, 214] on div "Add Column" at bounding box center [660, 249] width 1212 height 281
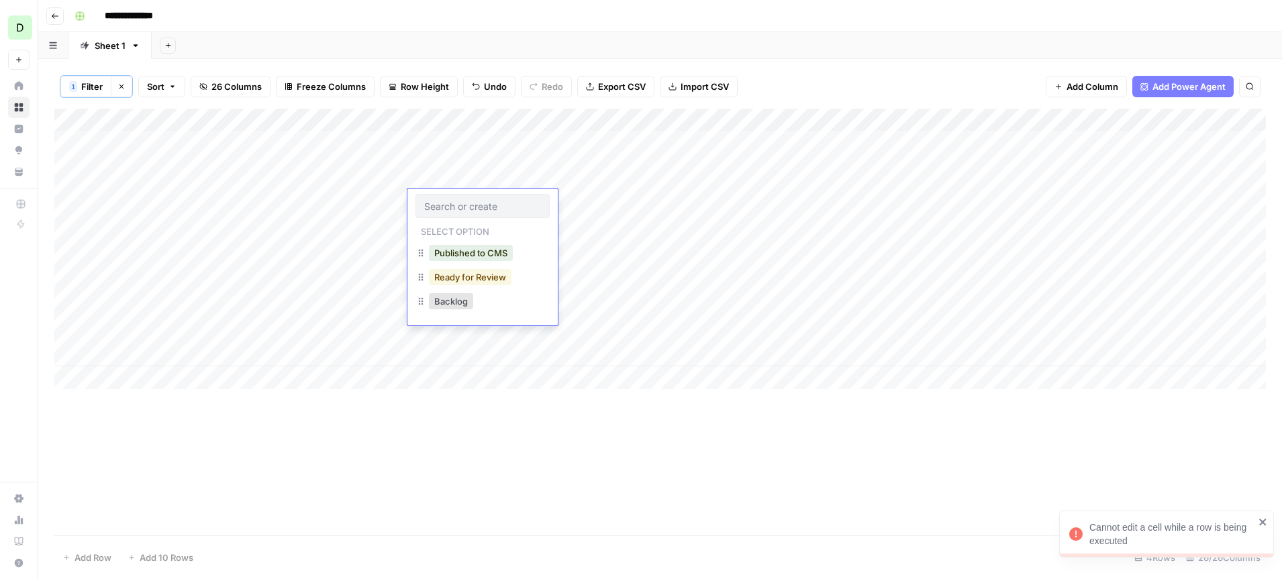
click at [466, 276] on button "Ready for Review" at bounding box center [470, 277] width 83 height 16
click at [466, 276] on div "Add Column" at bounding box center [660, 249] width 1212 height 281
click at [469, 284] on div "Add Column" at bounding box center [660, 249] width 1212 height 281
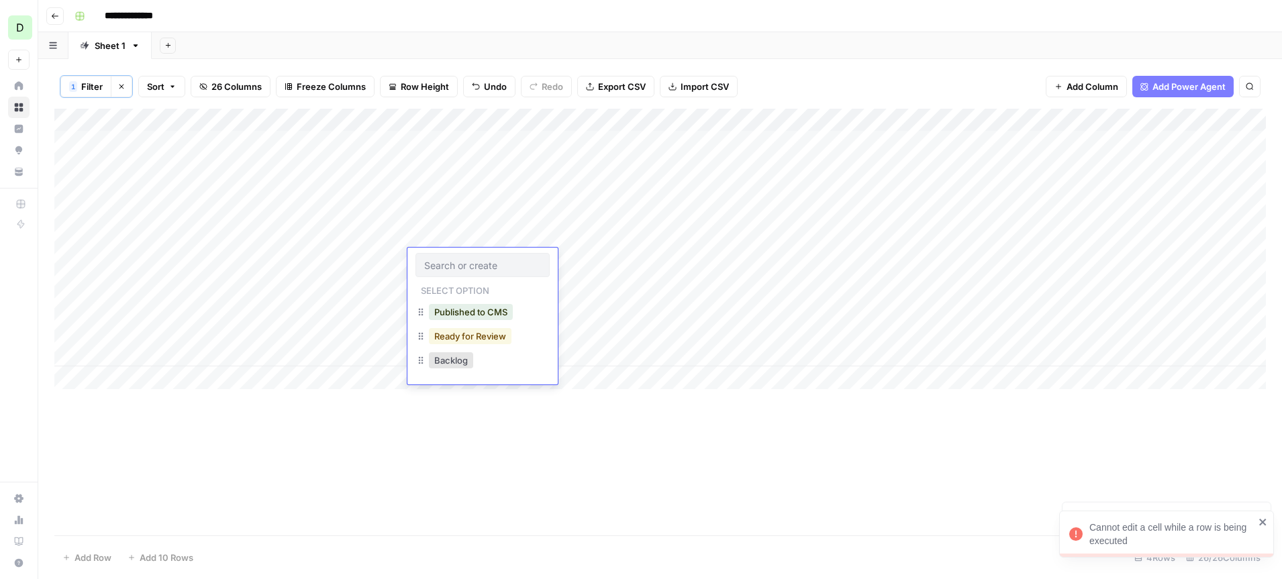
click at [461, 334] on button "Ready for Review" at bounding box center [470, 336] width 83 height 16
click at [177, 115] on div "Add Column" at bounding box center [660, 249] width 1212 height 281
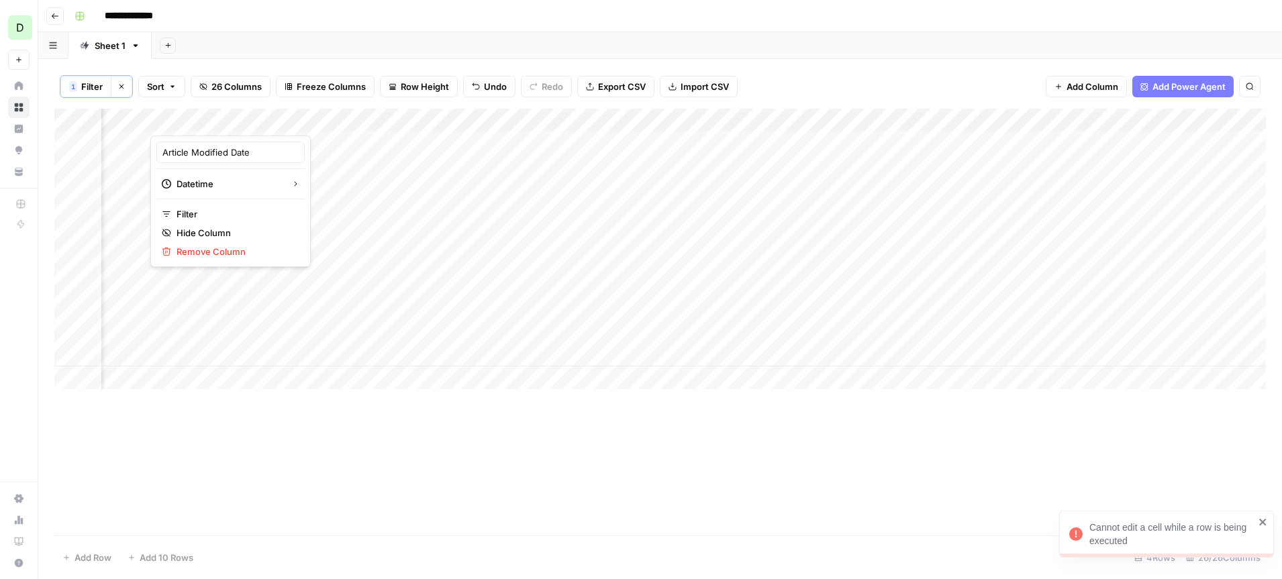
click at [164, 121] on div at bounding box center [211, 122] width 122 height 27
click at [434, 32] on div "Add Sheet" at bounding box center [717, 45] width 1131 height 27
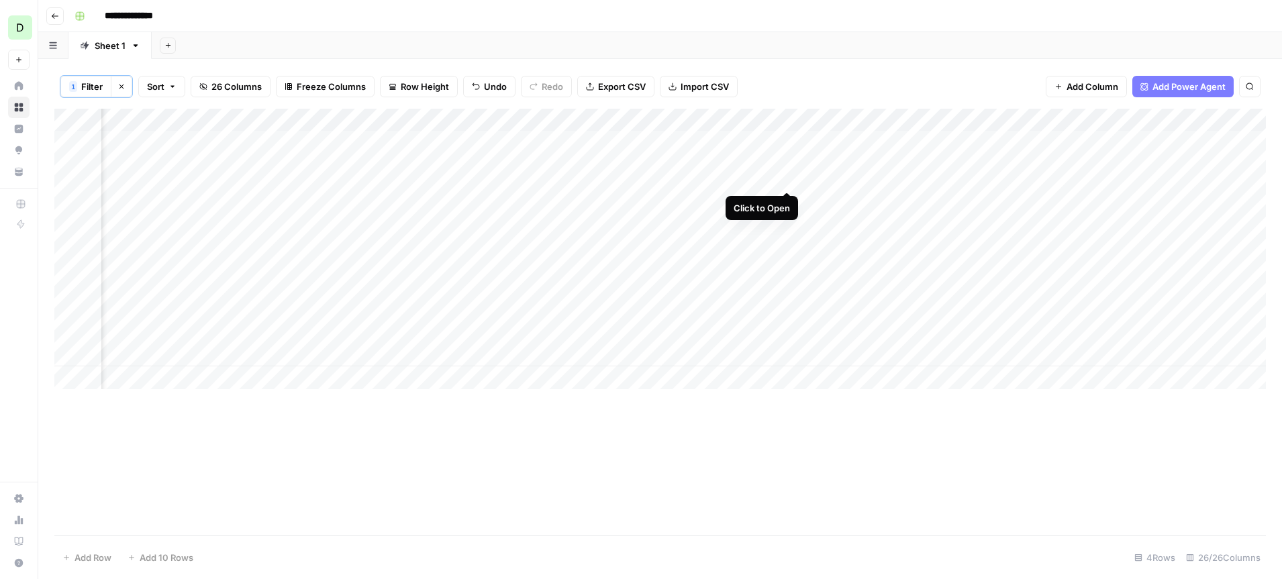
click at [787, 142] on div "Add Column" at bounding box center [660, 249] width 1212 height 281
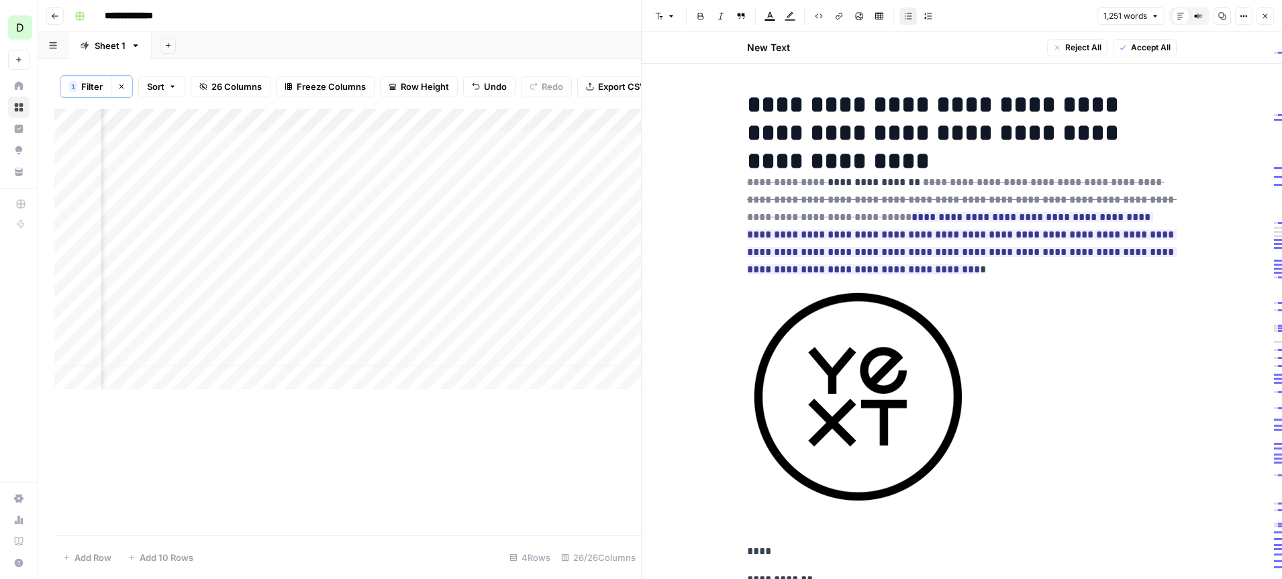
click at [1264, 17] on icon "button" at bounding box center [1266, 16] width 5 height 5
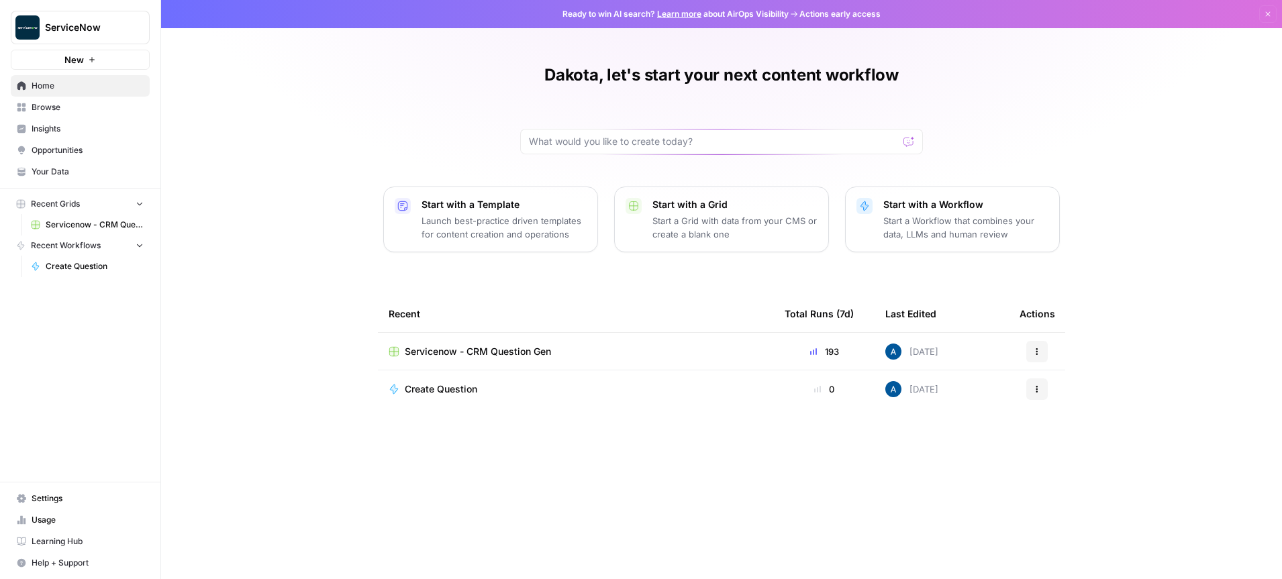
click at [74, 129] on span "Insights" at bounding box center [88, 129] width 112 height 12
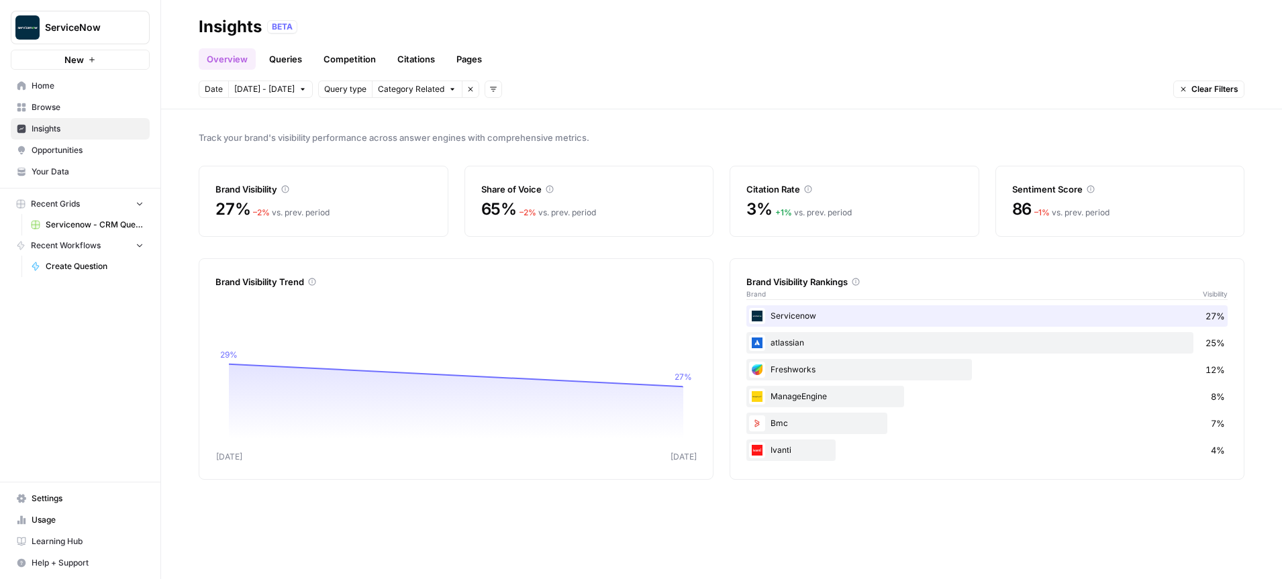
click at [293, 56] on link "Queries" at bounding box center [285, 58] width 49 height 21
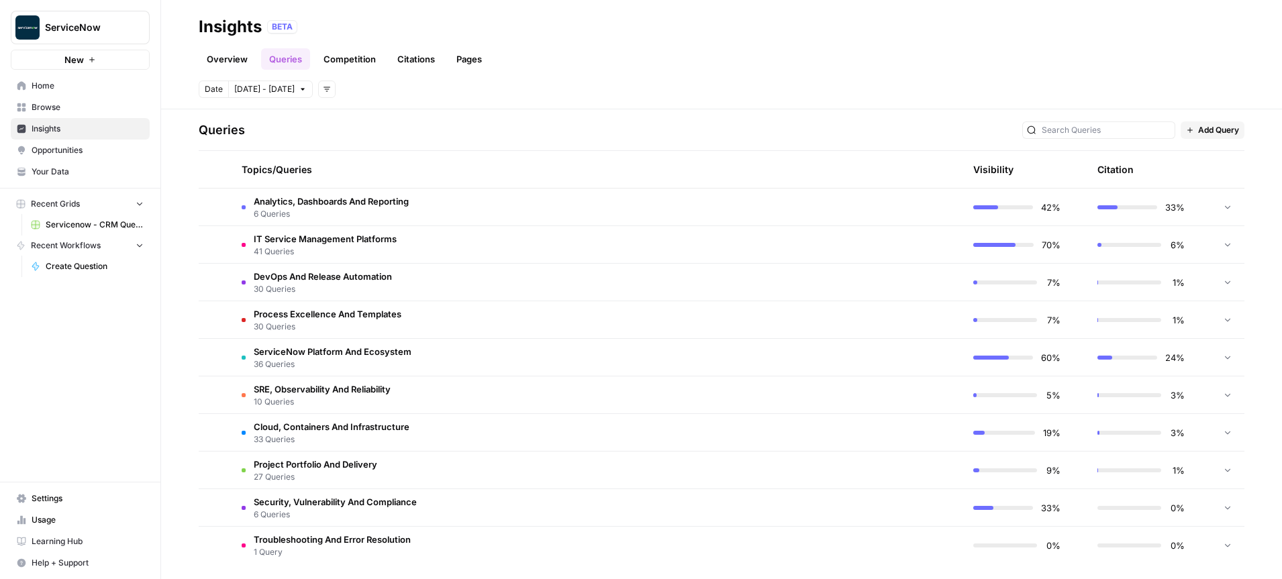
scroll to position [279, 0]
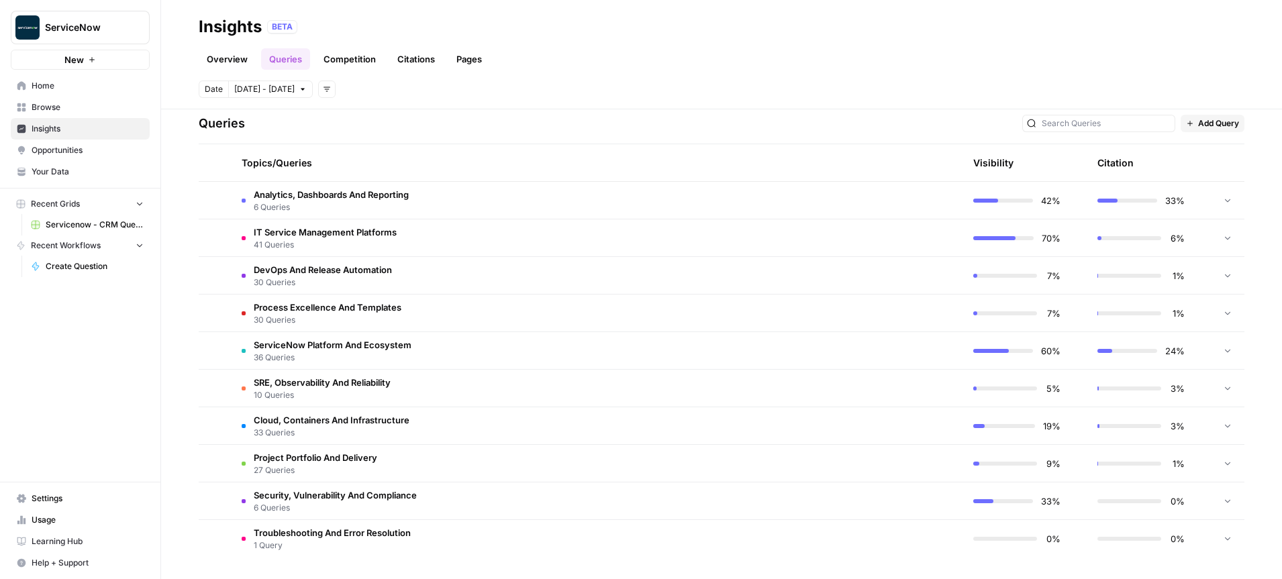
click at [373, 235] on span "IT Service Management Platforms" at bounding box center [325, 232] width 143 height 13
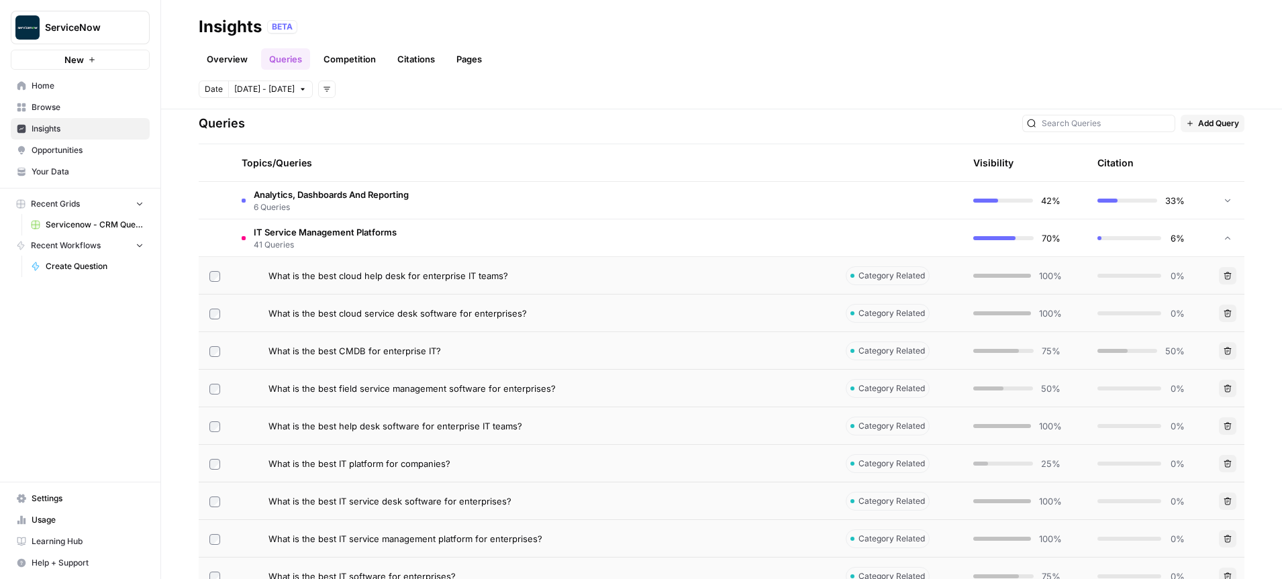
click at [451, 353] on div "What is the best CMDB for enterprise IT?" at bounding box center [547, 350] width 556 height 13
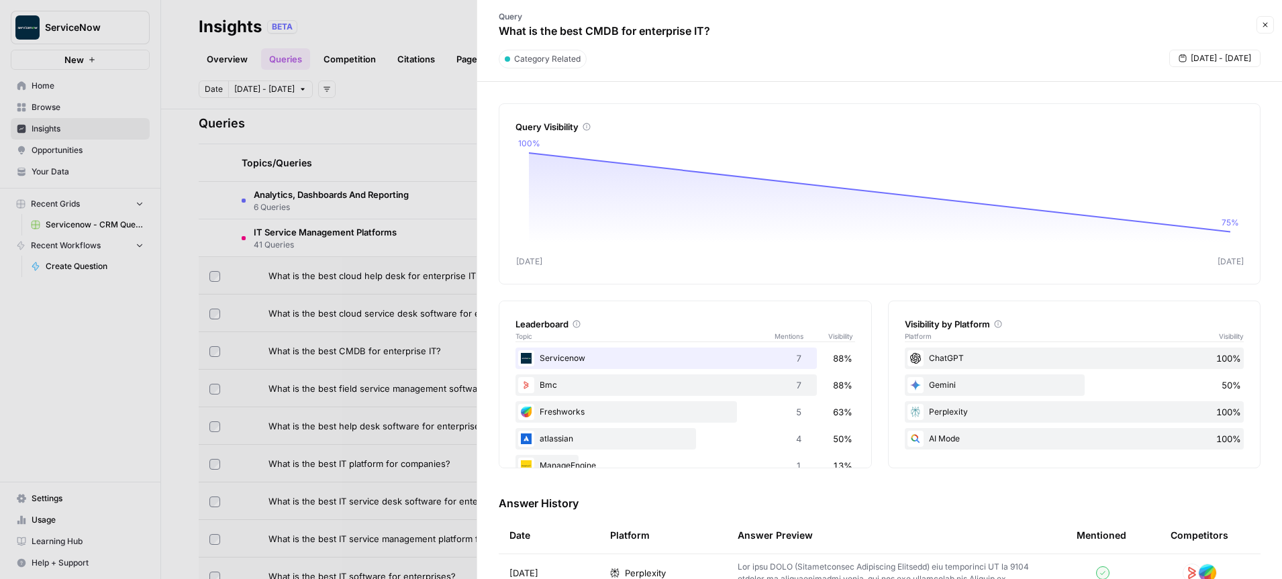
click at [1271, 21] on button "Close" at bounding box center [1265, 24] width 17 height 17
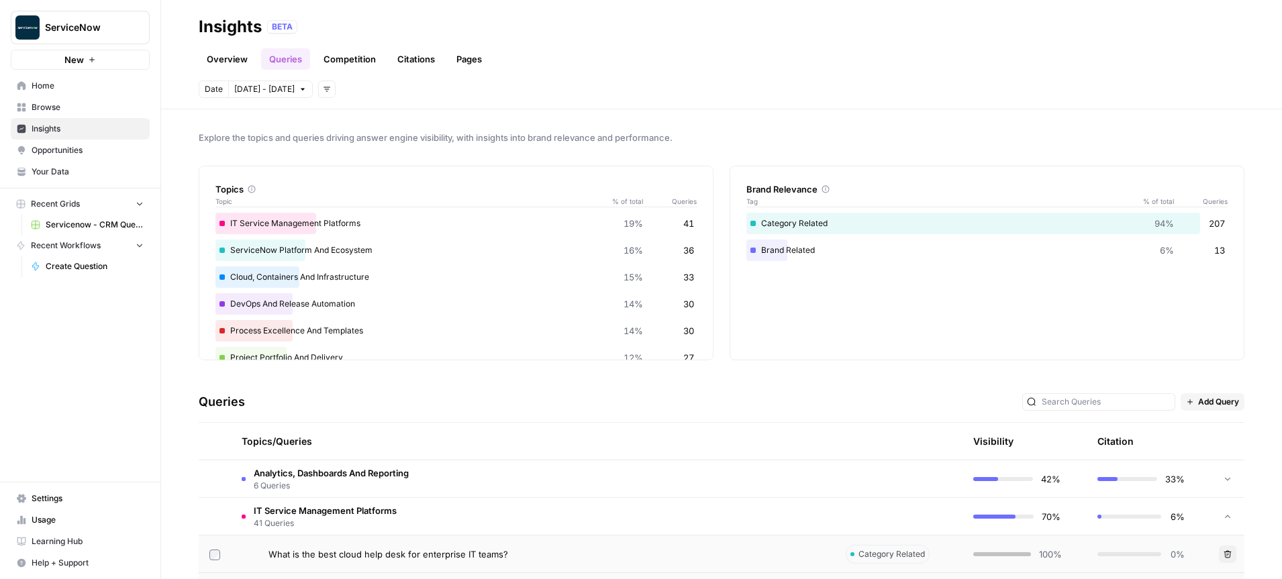
scroll to position [81, 0]
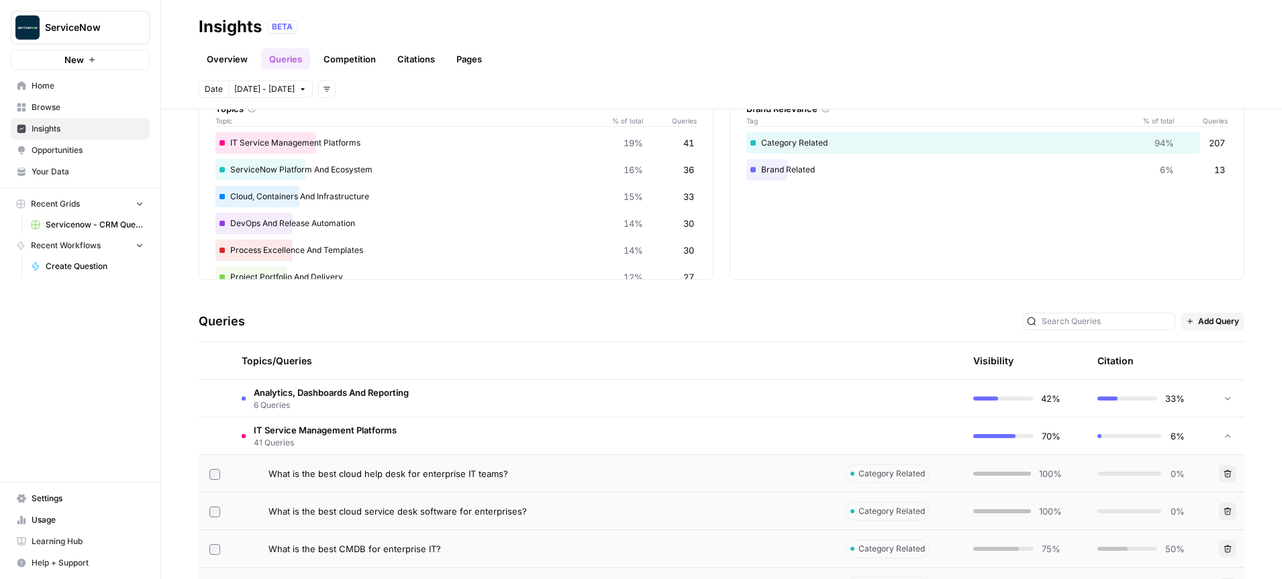
click at [368, 434] on span "IT Service Management Platforms" at bounding box center [325, 430] width 143 height 13
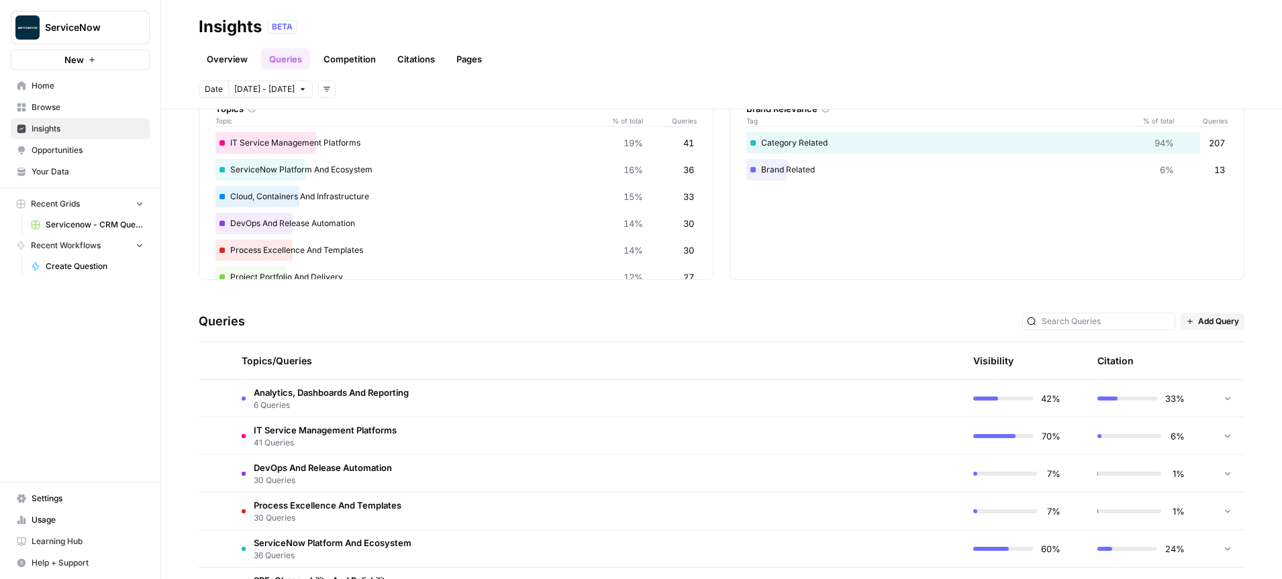
scroll to position [0, 0]
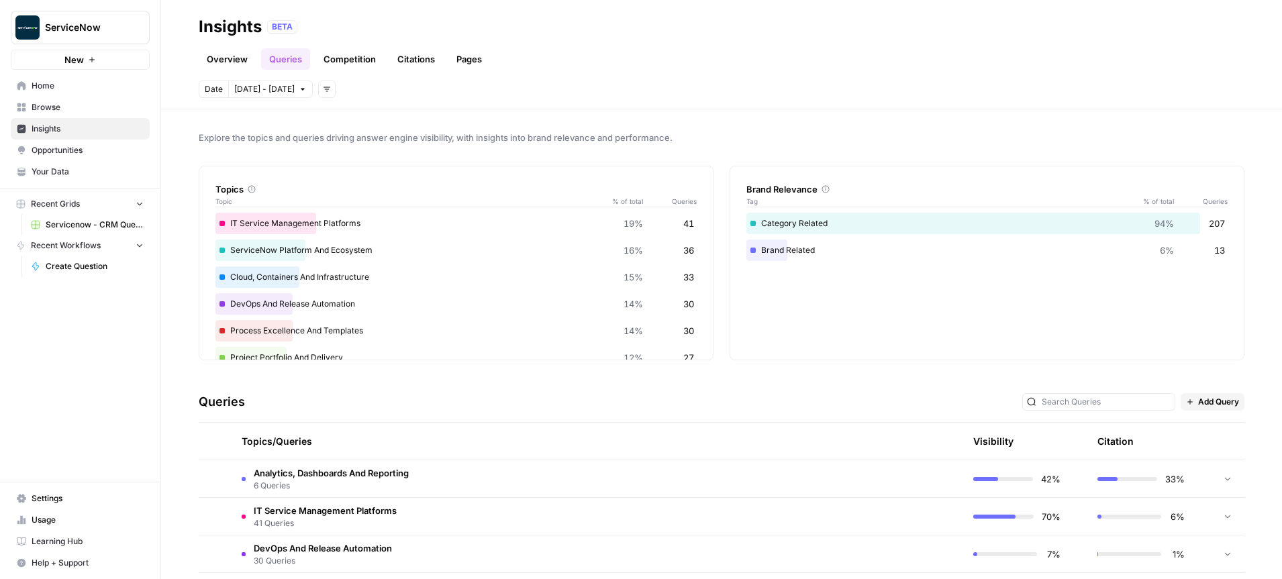
click at [55, 149] on span "Opportunities" at bounding box center [88, 150] width 112 height 12
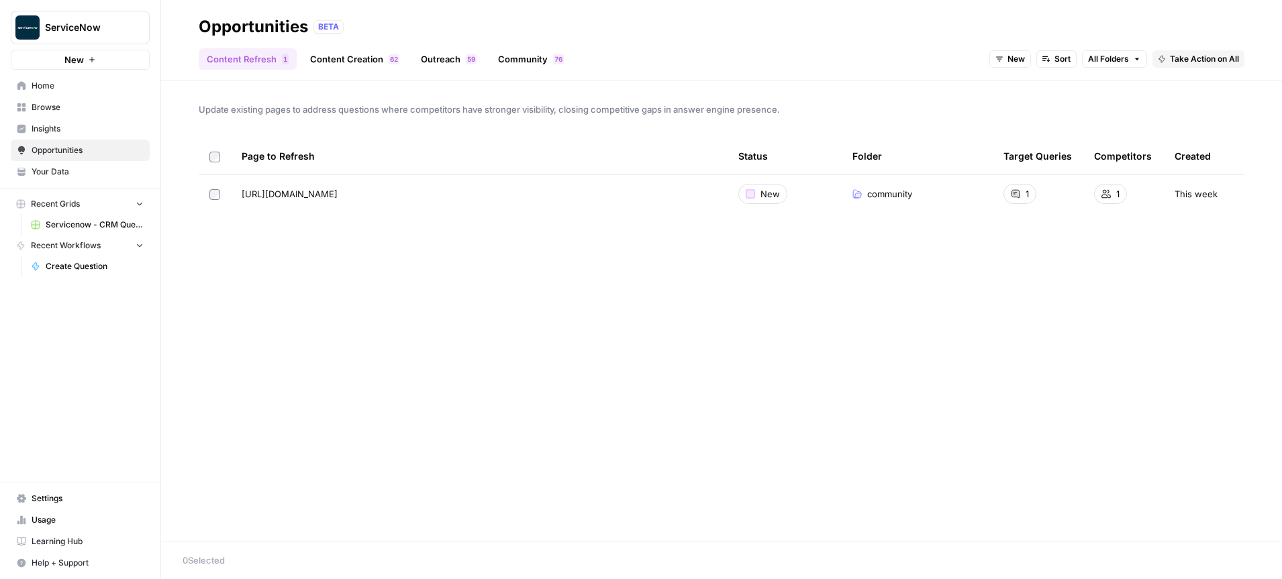
click at [349, 61] on link "Content Creation 2 6" at bounding box center [354, 58] width 105 height 21
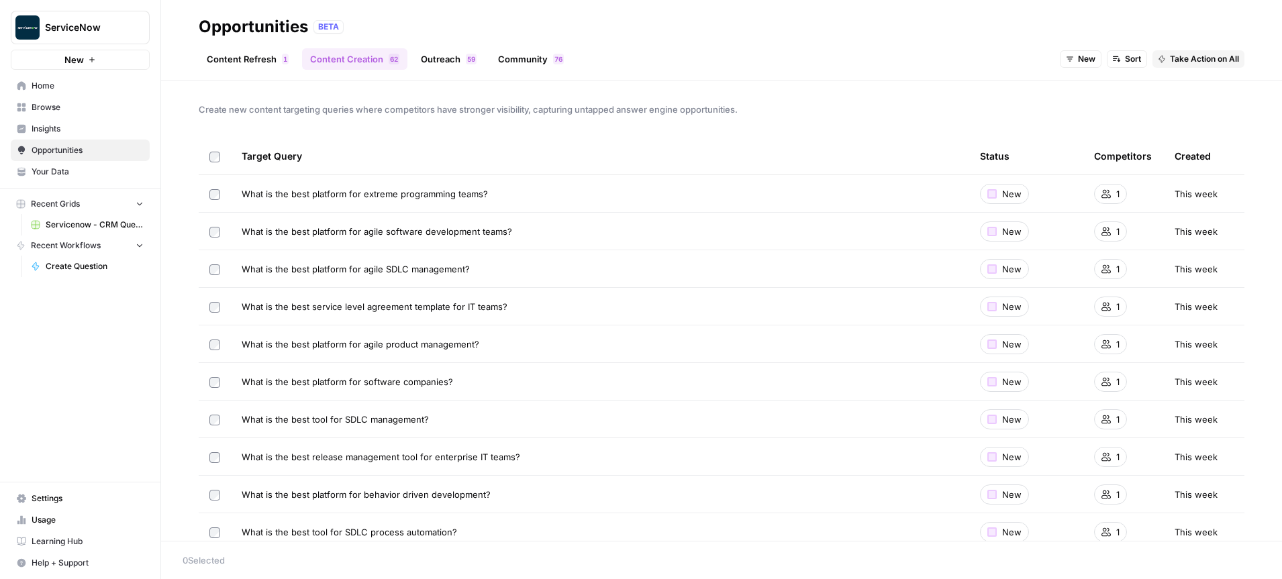
click at [244, 61] on link "Content Refresh 1" at bounding box center [248, 58] width 98 height 21
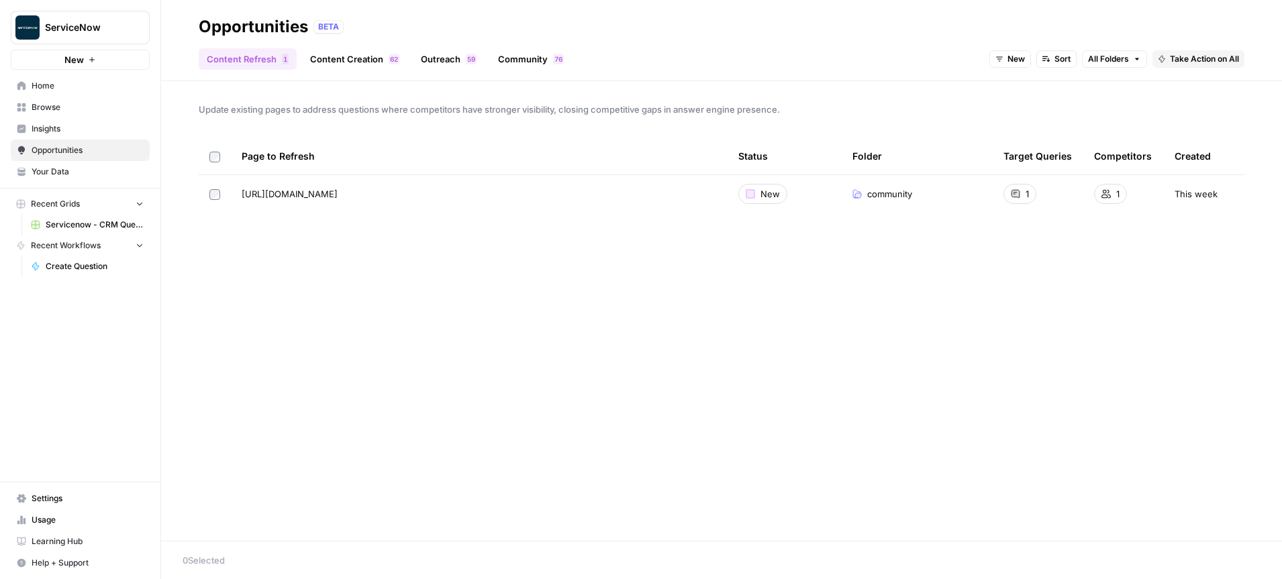
click at [78, 85] on span "Home" at bounding box center [88, 86] width 112 height 12
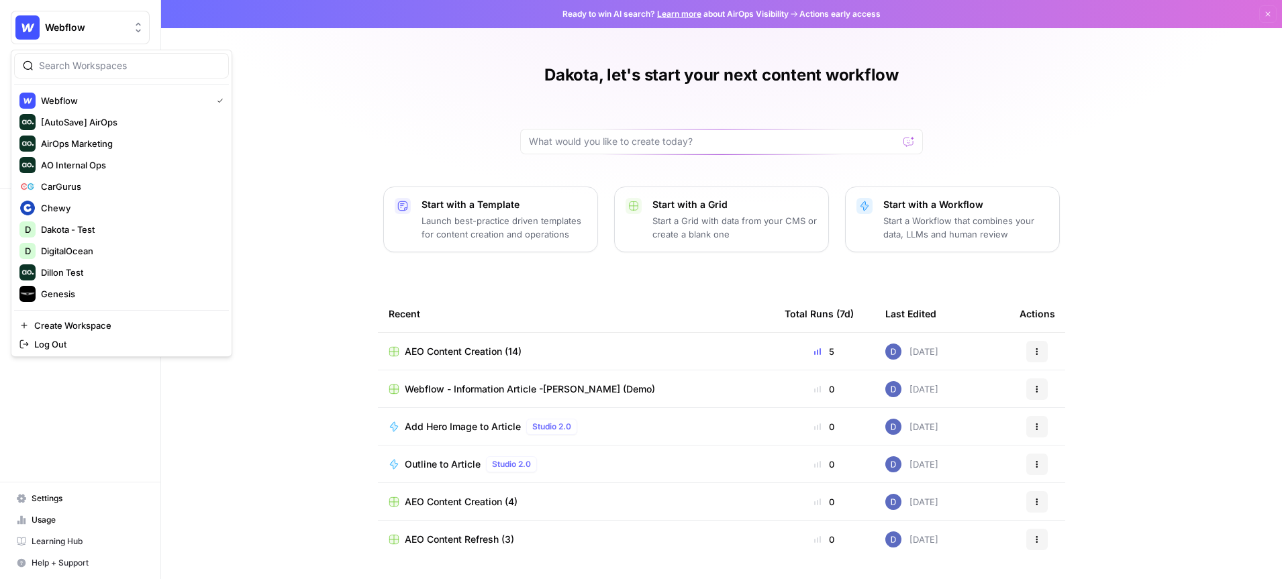
click at [369, 133] on div "Dakota, let's start your next content workflow Start with a Template Launch bes…" at bounding box center [721, 309] width 1121 height 618
